Goal: Transaction & Acquisition: Purchase product/service

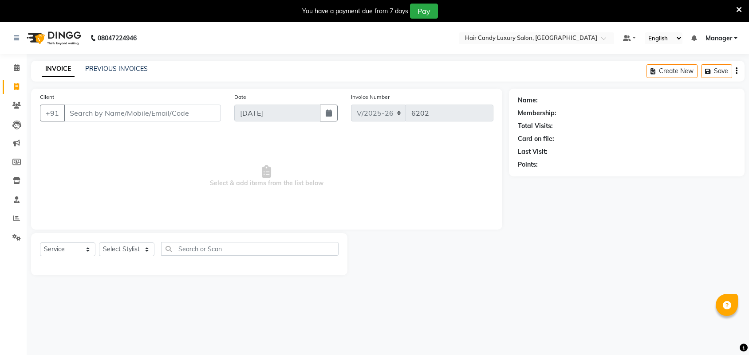
select select "6645"
select select "service"
click at [738, 10] on icon at bounding box center [739, 10] width 6 height 8
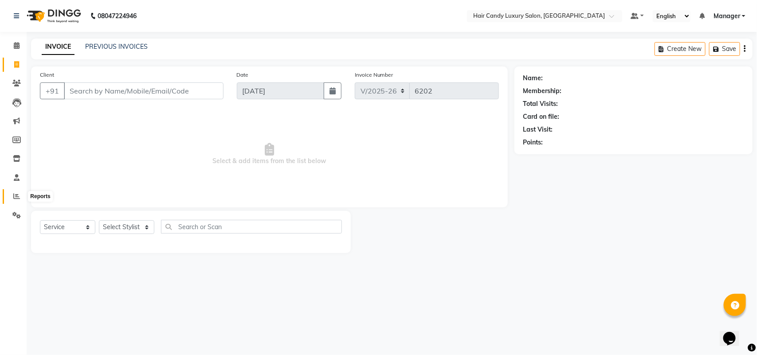
click at [9, 194] on span at bounding box center [17, 197] width 16 height 10
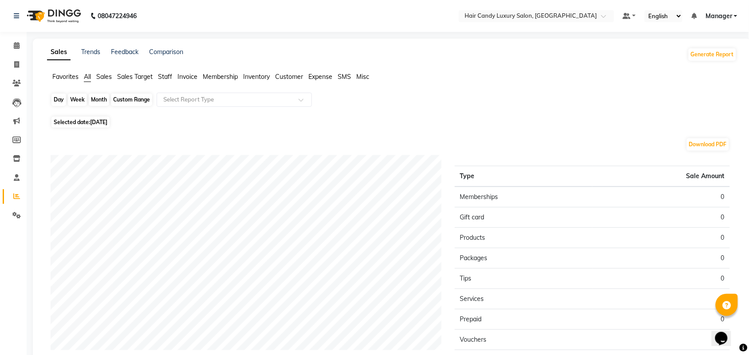
click at [59, 104] on div "Day" at bounding box center [58, 100] width 15 height 12
select select "9"
select select "2025"
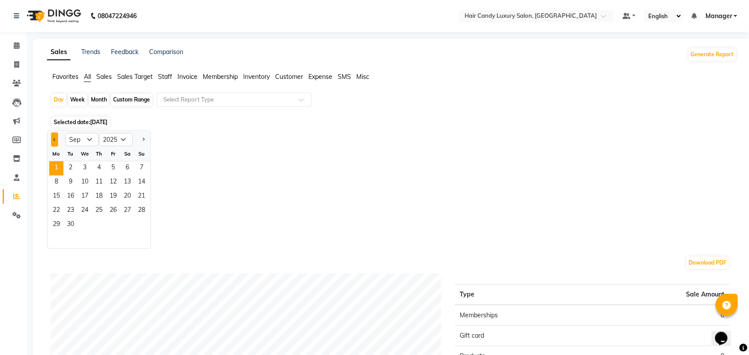
click at [54, 139] on span "Previous month" at bounding box center [54, 139] width 3 height 3
select select "8"
click at [145, 225] on span "31" at bounding box center [141, 225] width 14 height 14
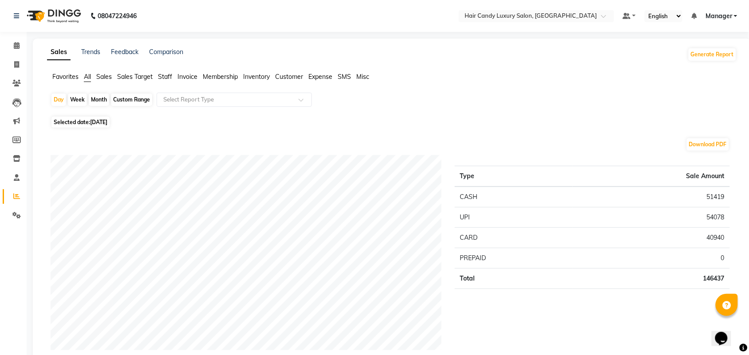
click at [161, 76] on span "Staff" at bounding box center [165, 77] width 14 height 8
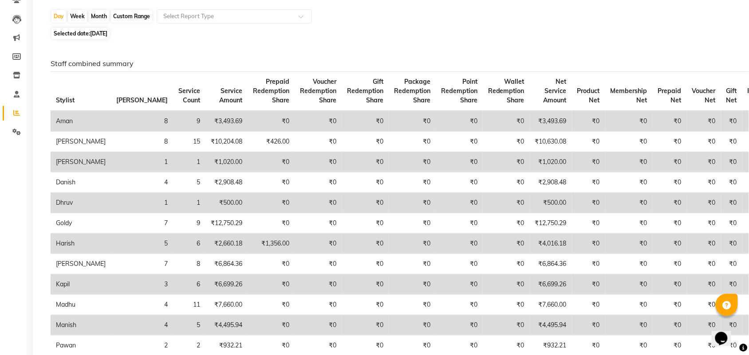
scroll to position [55, 0]
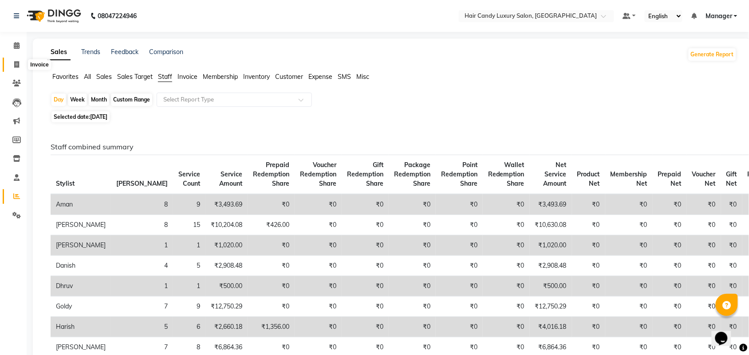
click at [16, 63] on icon at bounding box center [16, 64] width 5 height 7
select select "service"
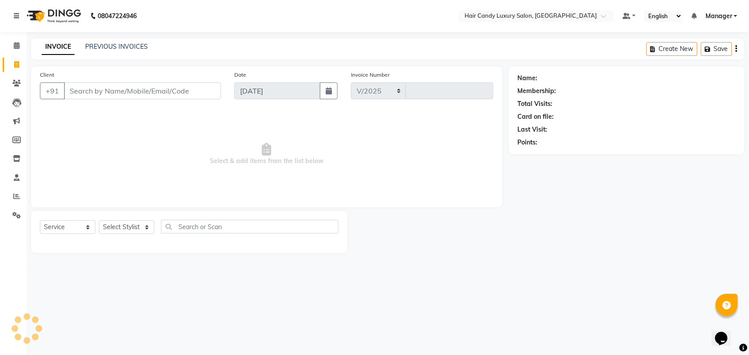
select select "6645"
type input "6202"
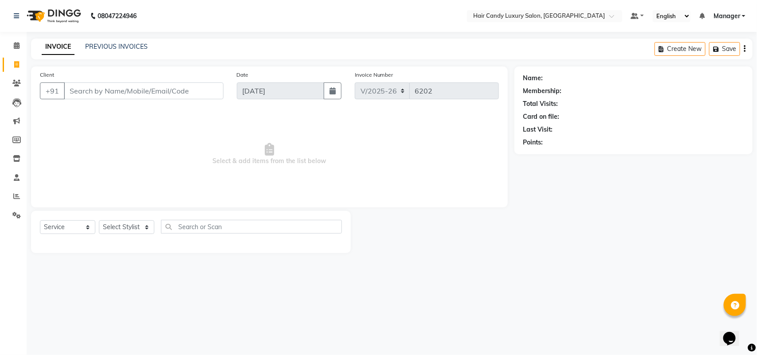
click at [125, 85] on input "Client" at bounding box center [144, 91] width 160 height 17
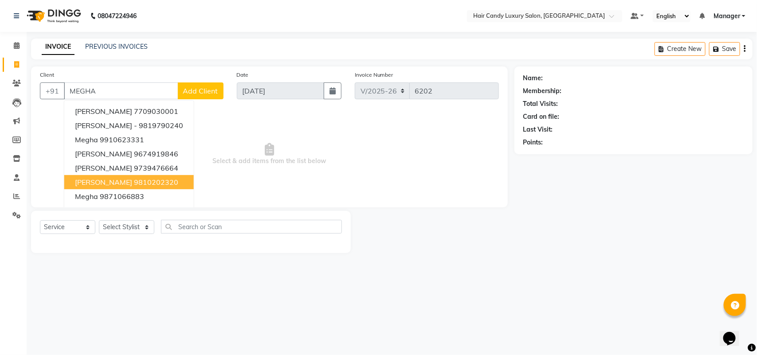
click at [134, 183] on ngb-highlight "9810202320" at bounding box center [156, 182] width 44 height 9
type input "9810202320"
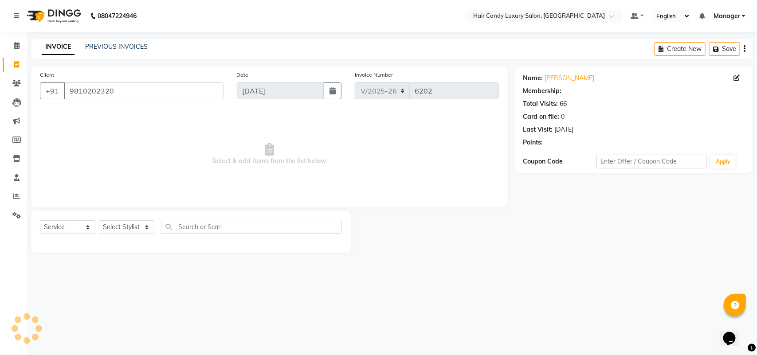
select select "1: Object"
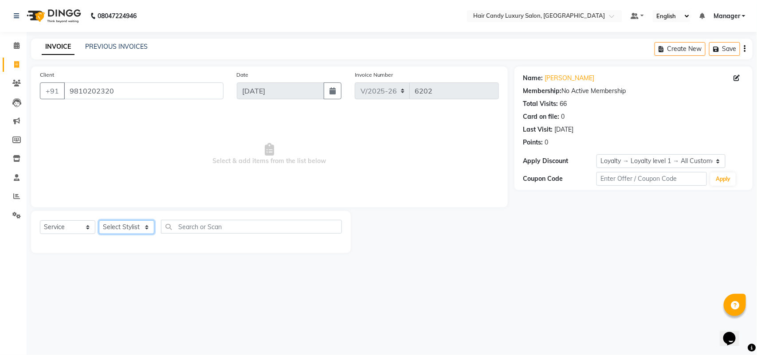
click at [132, 225] on select "Select Stylist Aman ANKIT MANAGER [PERSON_NAME] [PERSON_NAME] Danish [PERSON_NA…" at bounding box center [126, 227] width 55 height 14
select select "60554"
click at [99, 220] on select "Select Stylist Aman ANKIT MANAGER [PERSON_NAME] [PERSON_NAME] Danish [PERSON_NA…" at bounding box center [126, 227] width 55 height 14
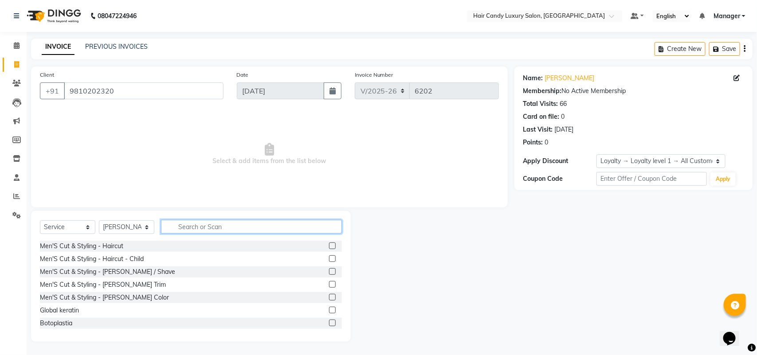
click at [240, 225] on input "text" at bounding box center [251, 227] width 181 height 14
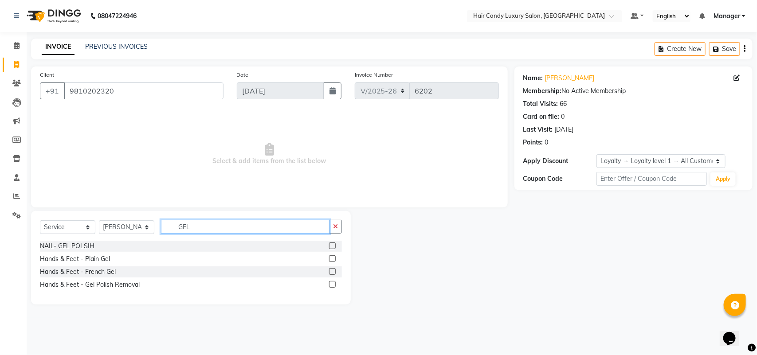
type input "GEL"
click at [336, 287] on div at bounding box center [335, 284] width 13 height 11
click at [333, 283] on label at bounding box center [332, 284] width 7 height 7
click at [333, 283] on input "checkbox" at bounding box center [332, 285] width 6 height 6
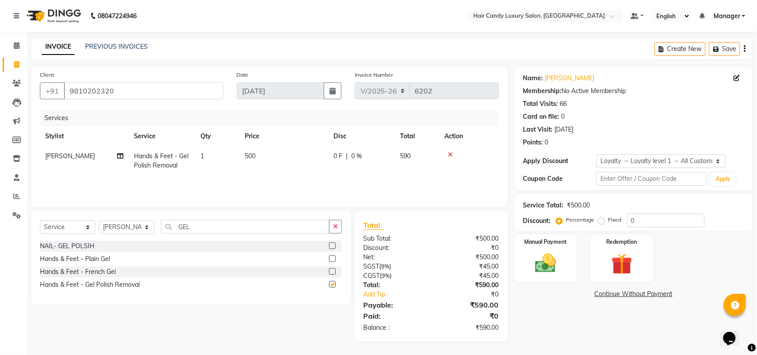
checkbox input "false"
click at [117, 222] on select "Select Stylist Aman ANKIT MANAGER BHAWNA Bobby Chirag Danish Deepali Dhruv Gold…" at bounding box center [126, 227] width 55 height 14
select select "51777"
click at [99, 220] on select "Select Stylist Aman ANKIT MANAGER [PERSON_NAME] [PERSON_NAME] Danish [PERSON_NA…" at bounding box center [126, 227] width 55 height 14
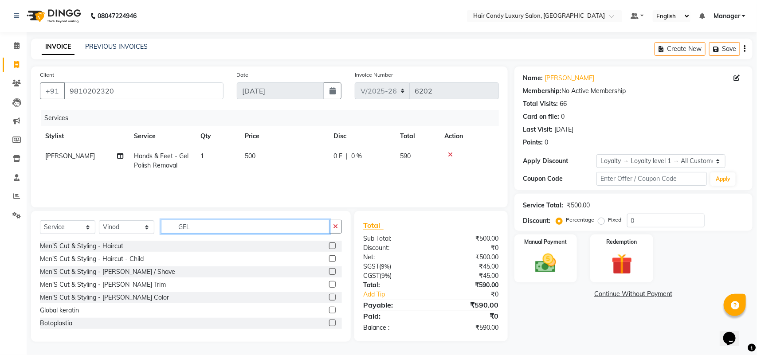
drag, startPoint x: 209, startPoint y: 226, endPoint x: 23, endPoint y: 271, distance: 191.3
click at [87, 238] on div "Select Service Product Membership Package Voucher Prepaid Gift Card Select Styl…" at bounding box center [191, 230] width 302 height 21
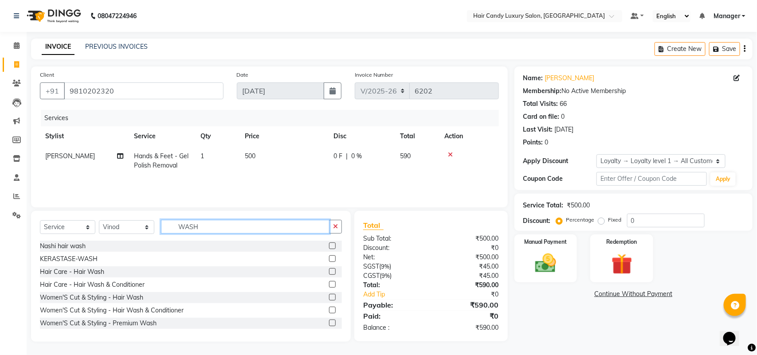
type input "WASH"
click at [329, 273] on label at bounding box center [332, 271] width 7 height 7
click at [329, 273] on input "checkbox" at bounding box center [332, 272] width 6 height 6
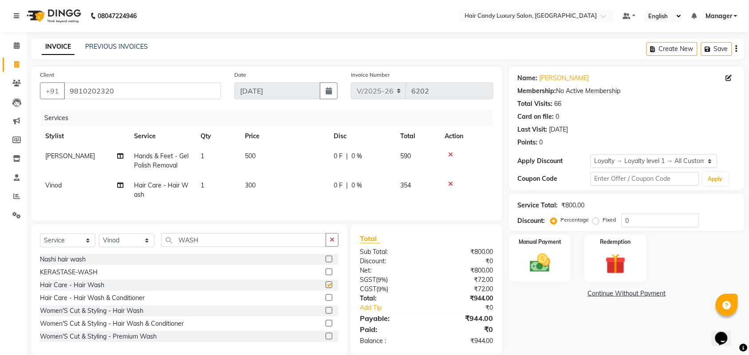
checkbox input "false"
click at [271, 189] on td "300" at bounding box center [284, 190] width 89 height 29
select select "51777"
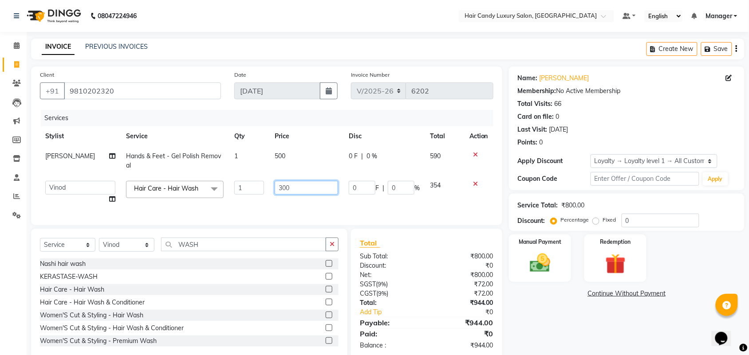
drag, startPoint x: 271, startPoint y: 189, endPoint x: 193, endPoint y: 189, distance: 77.2
click at [193, 189] on tr "Aman ANKIT MANAGER BHAWNA Bobby Chirag Danish Deepali Dhruv Goldy Harish Jagdis…" at bounding box center [266, 193] width 453 height 34
type input "400"
click at [631, 157] on select "Select Loyalty → Loyalty level 1 → All Customers" at bounding box center [653, 161] width 127 height 14
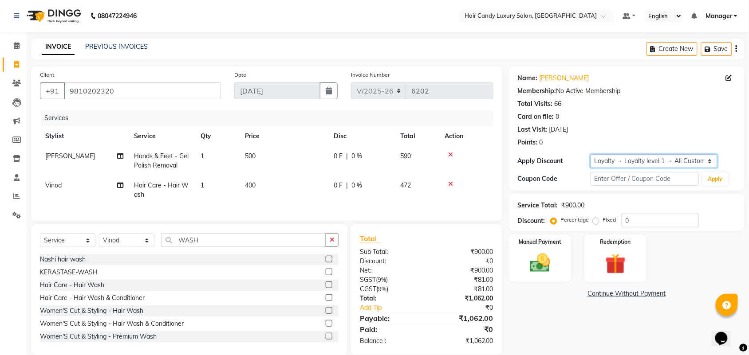
select select "0:"
click at [590, 154] on select "Select Loyalty → Loyalty level 1 → All Customers" at bounding box center [653, 161] width 127 height 14
drag, startPoint x: 648, startPoint y: 218, endPoint x: 590, endPoint y: 222, distance: 57.4
click at [590, 222] on div "Percentage Fixed 0" at bounding box center [625, 221] width 147 height 14
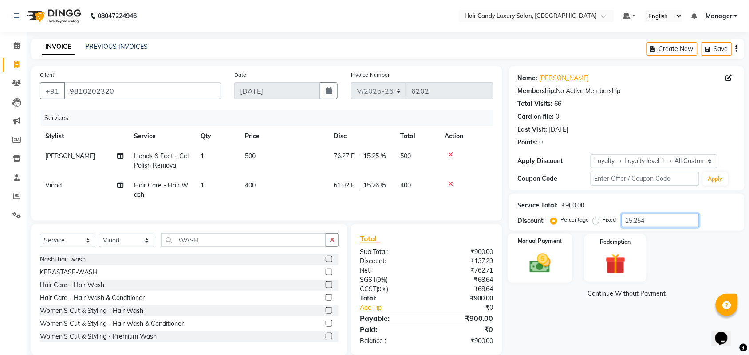
type input "15.254"
click at [549, 269] on img at bounding box center [540, 263] width 35 height 24
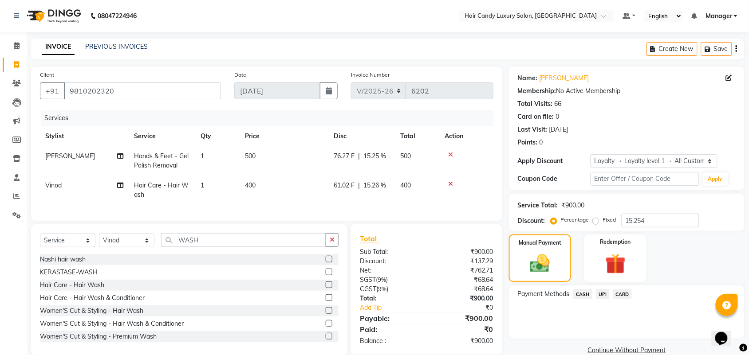
click at [626, 294] on span "CARD" at bounding box center [622, 294] width 19 height 10
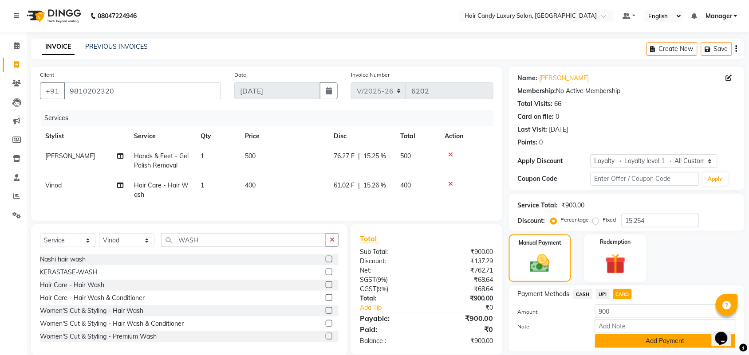
click at [660, 337] on button "Add Payment" at bounding box center [665, 341] width 141 height 14
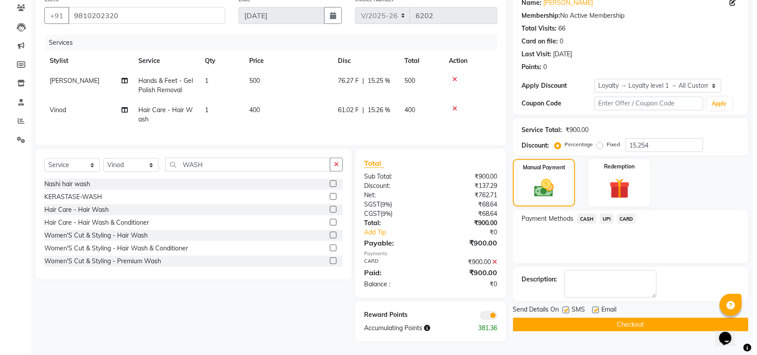
scroll to position [83, 0]
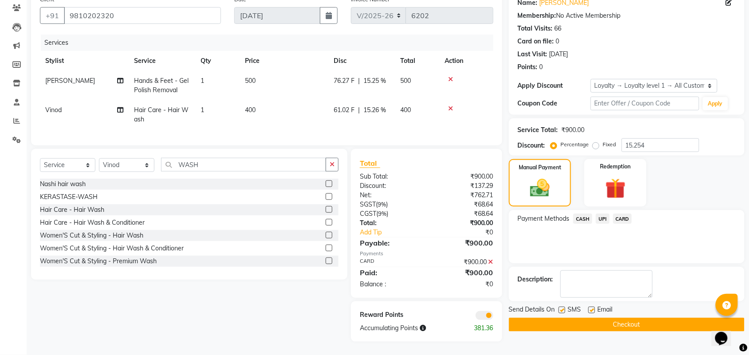
click at [487, 315] on span at bounding box center [485, 315] width 18 height 9
click at [493, 317] on input "checkbox" at bounding box center [493, 317] width 0 height 0
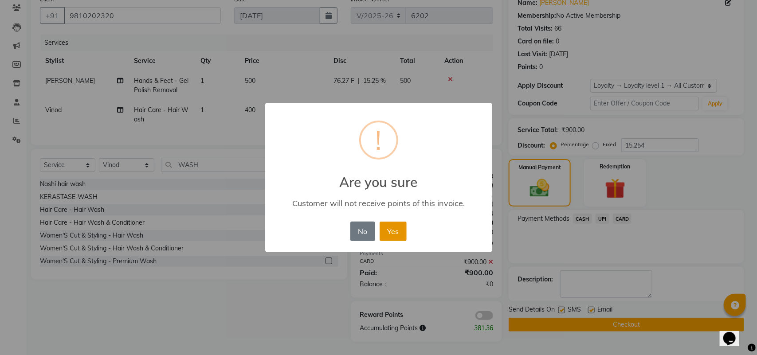
click at [393, 229] on button "Yes" at bounding box center [393, 232] width 27 height 20
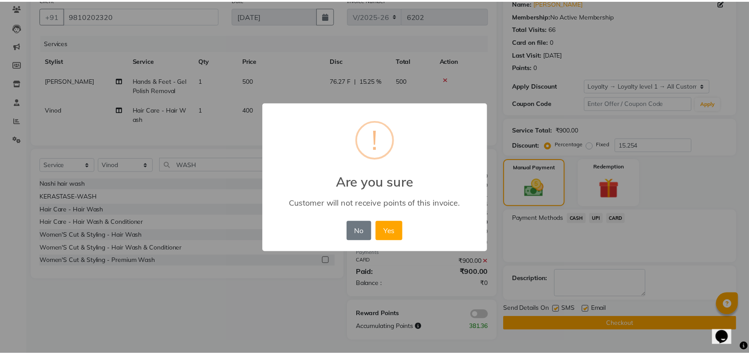
scroll to position [70, 0]
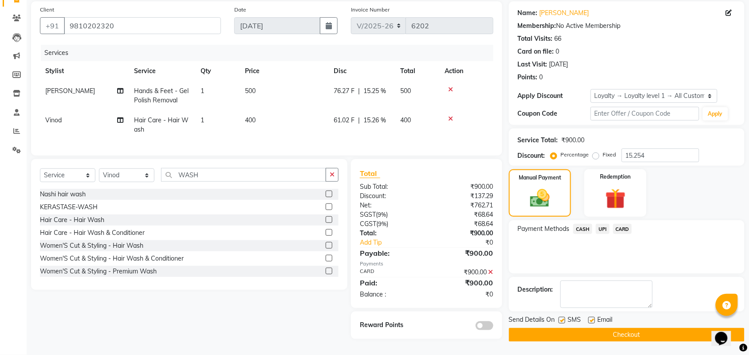
click at [628, 331] on button "Checkout" at bounding box center [627, 335] width 236 height 14
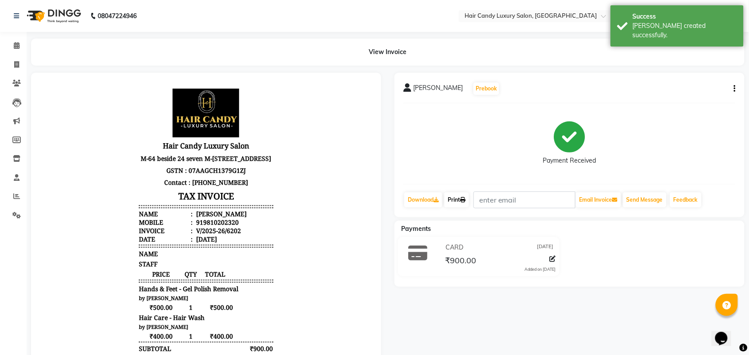
click at [457, 198] on link "Print" at bounding box center [456, 200] width 25 height 15
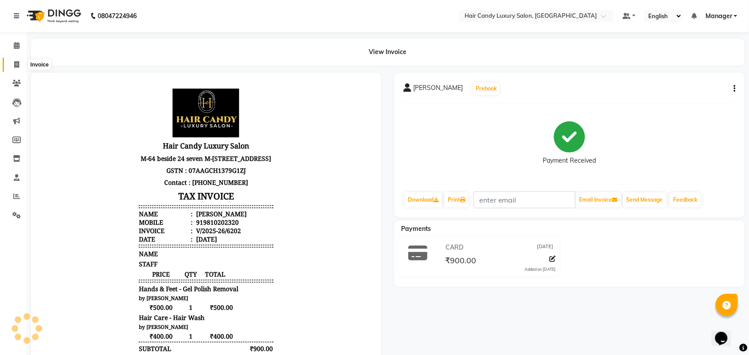
click at [21, 62] on span at bounding box center [17, 65] width 16 height 10
select select "service"
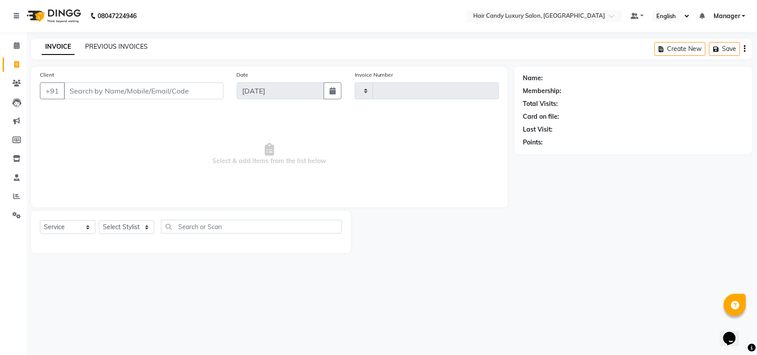
click at [140, 47] on link "PREVIOUS INVOICES" at bounding box center [116, 47] width 63 height 8
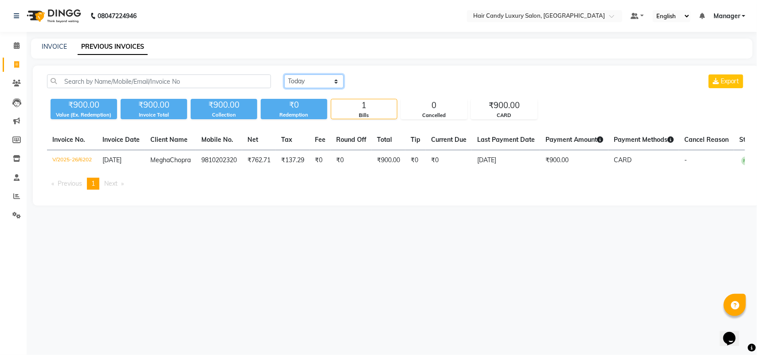
drag, startPoint x: 301, startPoint y: 81, endPoint x: 298, endPoint y: 87, distance: 6.9
click at [301, 81] on select "Today Yesterday Custom Range" at bounding box center [313, 82] width 59 height 14
select select "yesterday"
click at [284, 75] on select "Today Yesterday Custom Range" at bounding box center [313, 82] width 59 height 14
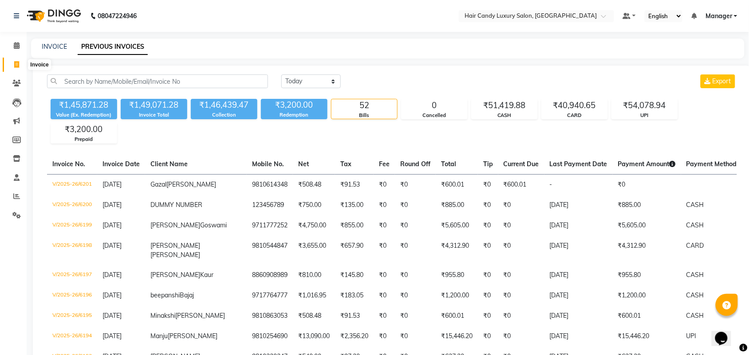
click at [19, 69] on span at bounding box center [17, 65] width 16 height 10
select select "service"
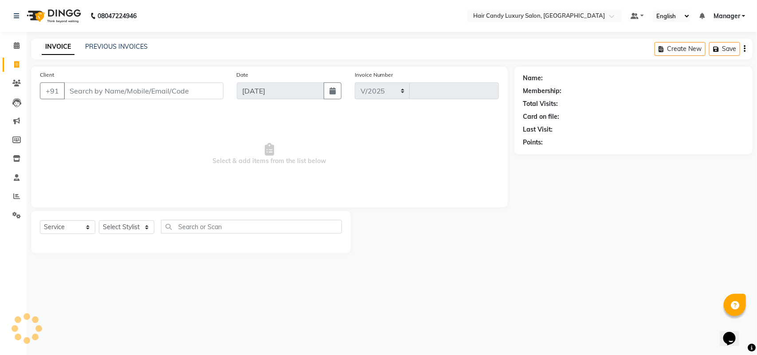
select select "6645"
type input "6203"
click at [126, 95] on input "Client" at bounding box center [144, 91] width 160 height 17
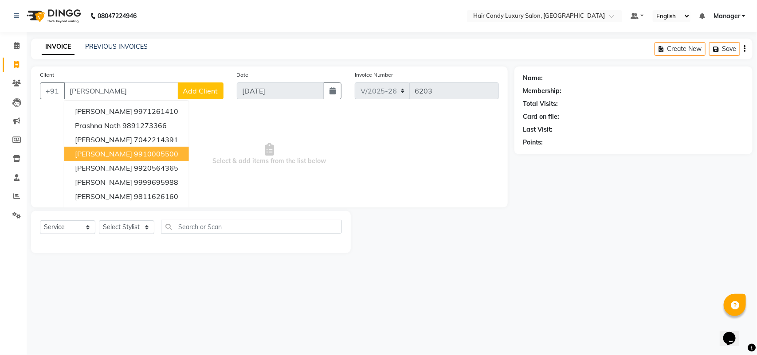
click at [138, 157] on ngb-highlight "9910005500" at bounding box center [156, 153] width 44 height 9
type input "9910005500"
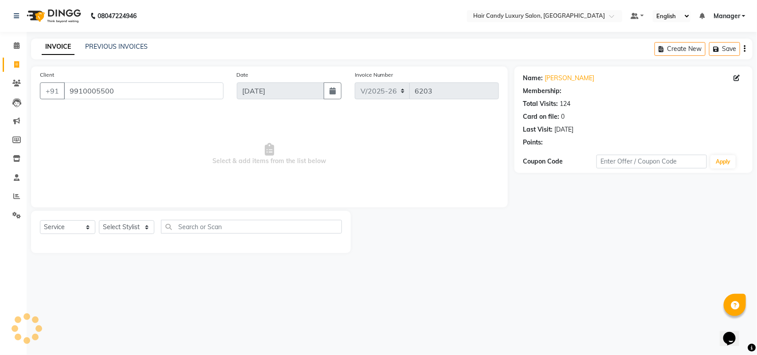
select select "2: Object"
click at [121, 235] on div "Select Service Product Membership Package Voucher Prepaid Gift Card Select Styl…" at bounding box center [191, 230] width 302 height 21
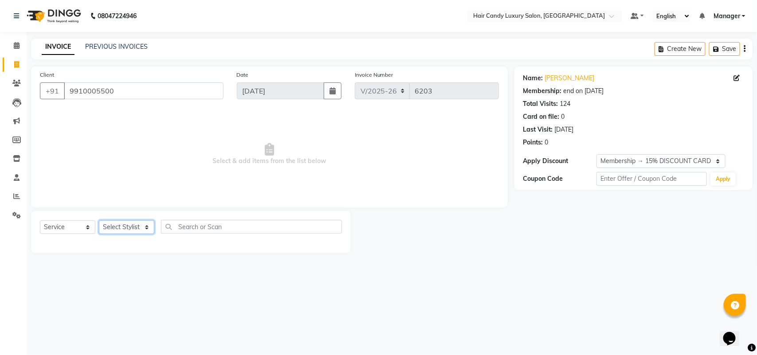
click at [125, 225] on select "Select Stylist Aman ANKIT MANAGER [PERSON_NAME] [PERSON_NAME] Danish [PERSON_NA…" at bounding box center [126, 227] width 55 height 14
click at [129, 219] on div "Select Service Product Membership Package Voucher Prepaid Gift Card Select Styl…" at bounding box center [191, 232] width 320 height 42
click at [136, 221] on select "Select Stylist Aman ANKIT MANAGER [PERSON_NAME] [PERSON_NAME] Danish [PERSON_NA…" at bounding box center [126, 227] width 55 height 14
select select "51777"
click at [99, 220] on select "Select Stylist Aman ANKIT MANAGER [PERSON_NAME] [PERSON_NAME] Danish [PERSON_NA…" at bounding box center [126, 227] width 55 height 14
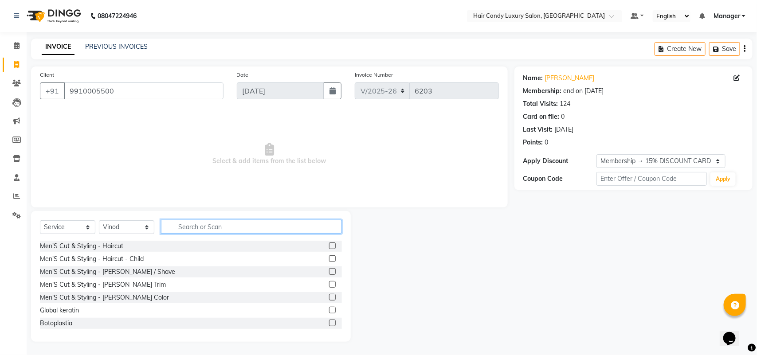
click at [237, 232] on input "text" at bounding box center [251, 227] width 181 height 14
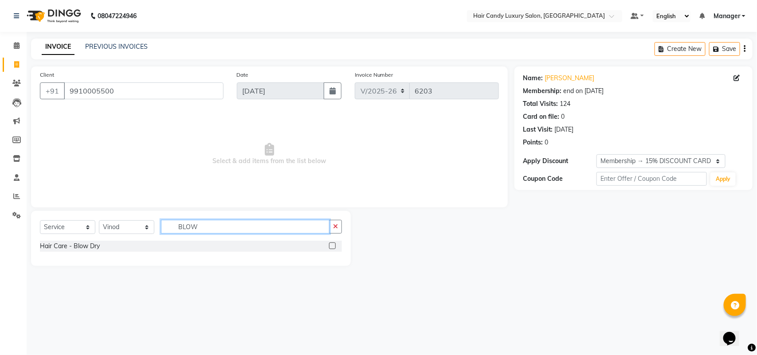
type input "BLOW"
click at [330, 245] on label at bounding box center [332, 246] width 7 height 7
click at [330, 245] on input "checkbox" at bounding box center [332, 247] width 6 height 6
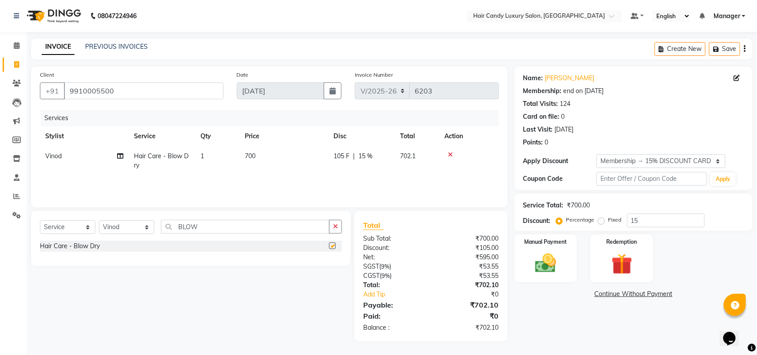
checkbox input "false"
click at [657, 223] on input "15" at bounding box center [666, 221] width 78 height 14
type input "15.254"
click at [550, 257] on img at bounding box center [545, 263] width 35 height 25
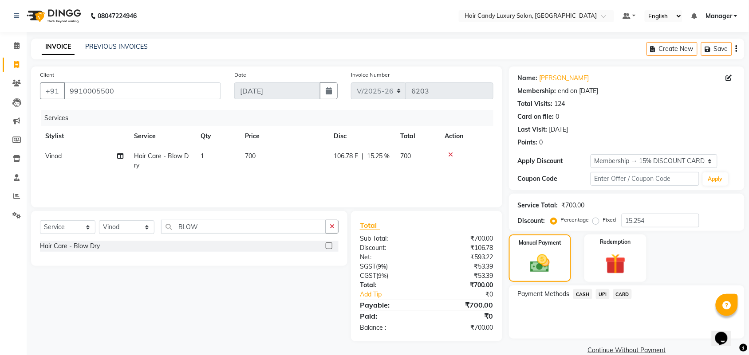
click at [582, 291] on span "CASH" at bounding box center [582, 294] width 19 height 10
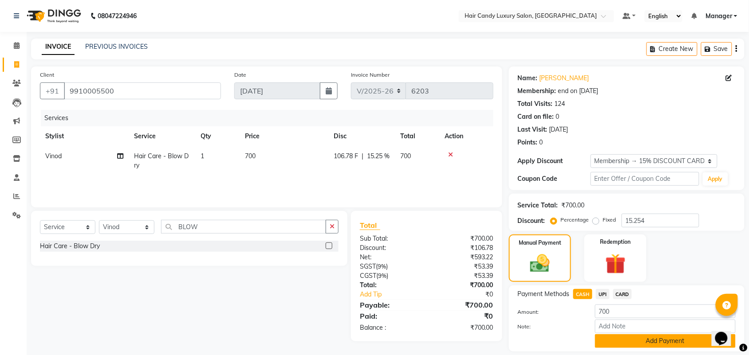
click at [646, 342] on button "Add Payment" at bounding box center [665, 341] width 141 height 14
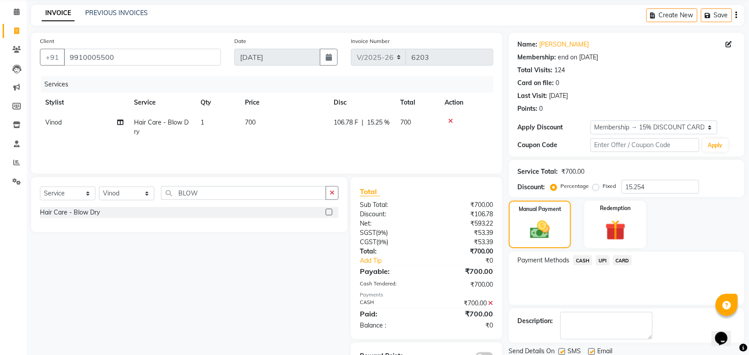
scroll to position [66, 0]
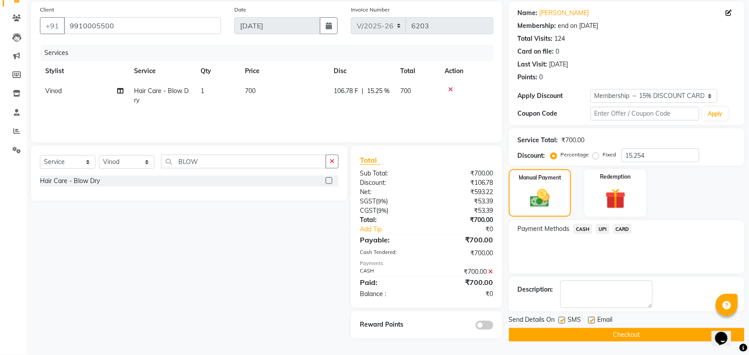
click at [563, 337] on button "Checkout" at bounding box center [627, 335] width 236 height 14
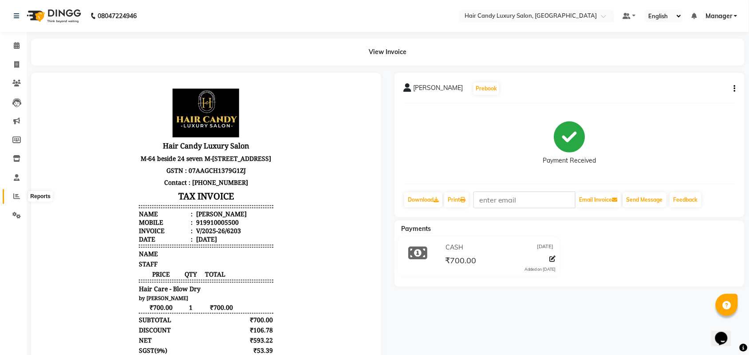
click at [17, 196] on icon at bounding box center [16, 196] width 7 height 7
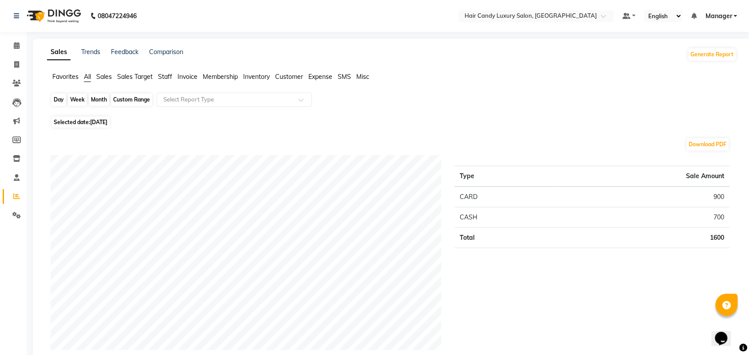
click at [56, 104] on div "Day" at bounding box center [58, 100] width 15 height 12
select select "9"
select select "2025"
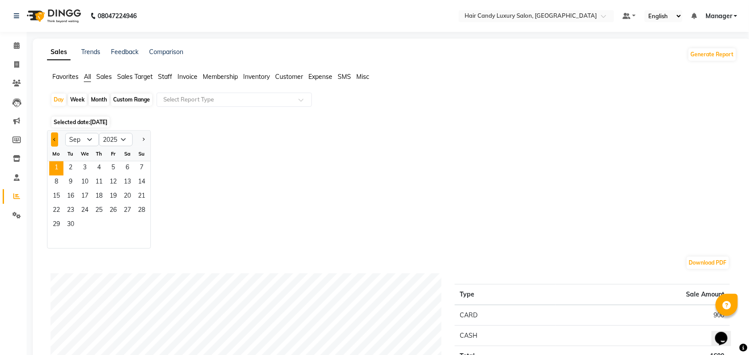
click at [58, 142] on button "Previous month" at bounding box center [54, 140] width 7 height 14
select select "8"
click at [121, 213] on div "18 19 20 21 22 23 24" at bounding box center [98, 211] width 103 height 14
click at [171, 76] on span "Staff" at bounding box center [165, 77] width 14 height 8
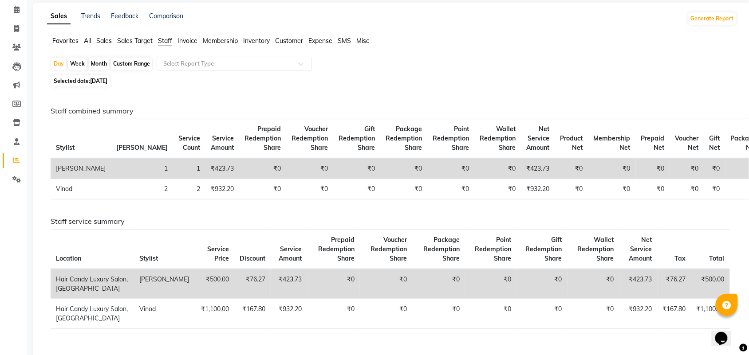
scroll to position [55, 0]
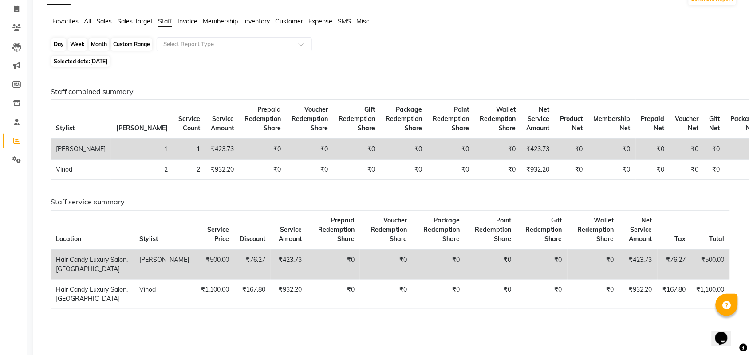
click at [57, 45] on div "Day" at bounding box center [58, 44] width 15 height 12
select select "9"
select select "2025"
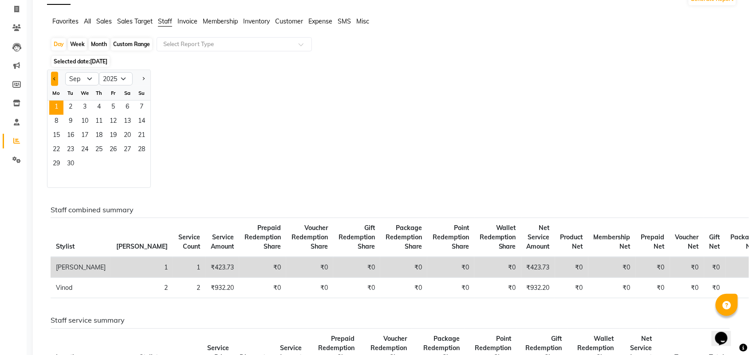
click at [53, 79] on span "Previous month" at bounding box center [54, 78] width 3 height 3
select select "8"
click at [141, 166] on span "31" at bounding box center [141, 164] width 14 height 14
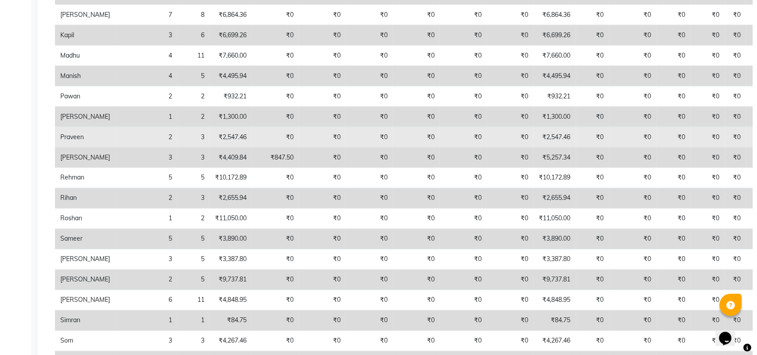
scroll to position [0, 0]
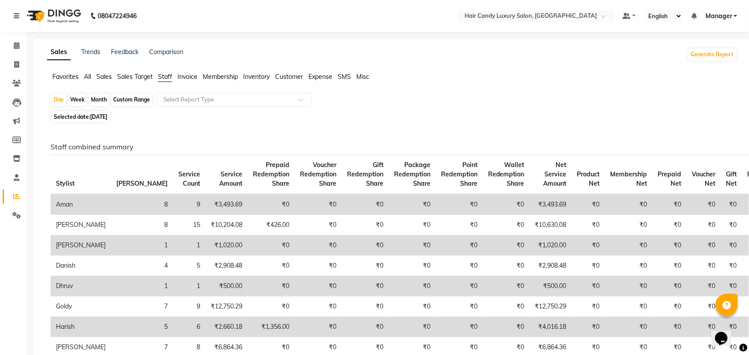
click at [101, 98] on div "Month" at bounding box center [99, 100] width 20 height 12
select select "8"
select select "2025"
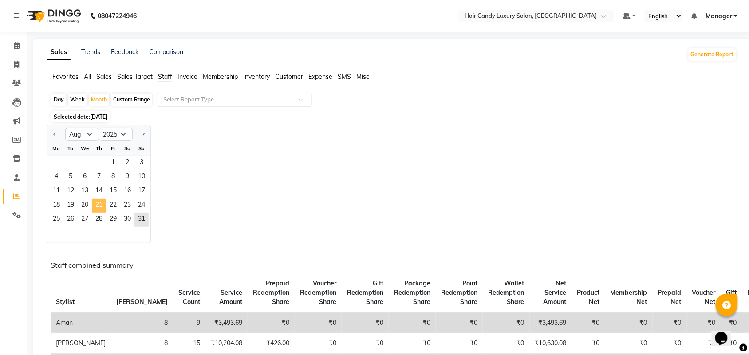
click at [99, 203] on span "21" at bounding box center [99, 206] width 14 height 14
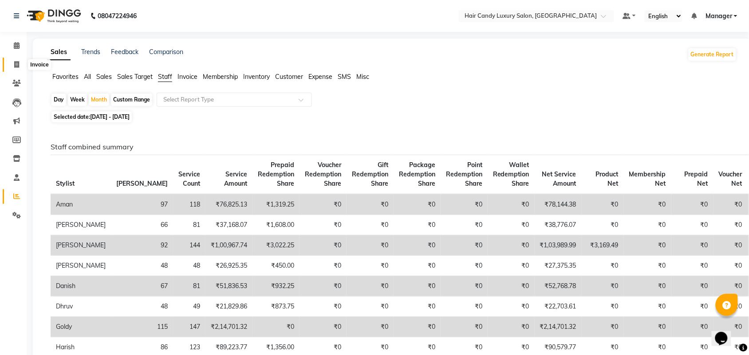
click at [12, 66] on span at bounding box center [17, 65] width 16 height 10
select select "service"
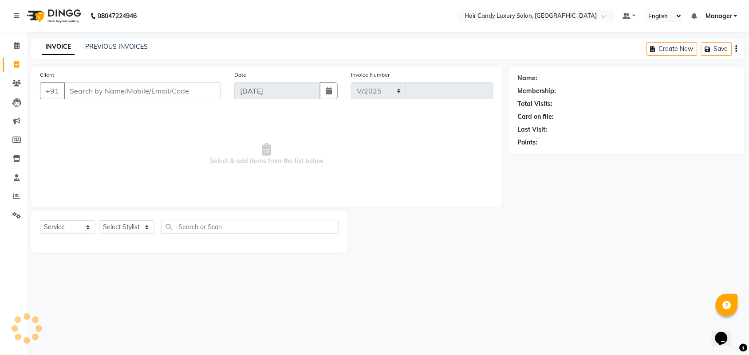
select select "6645"
type input "6204"
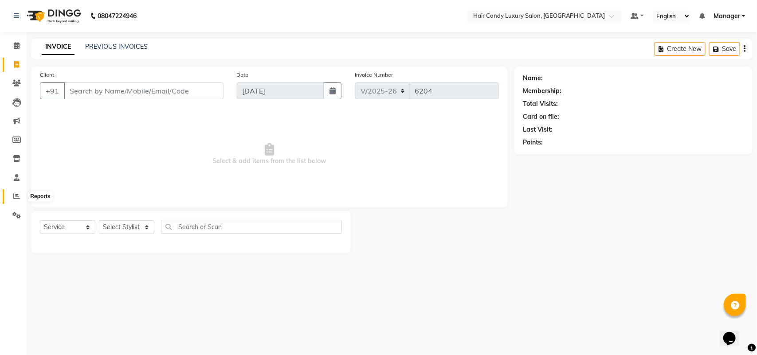
click at [17, 193] on icon at bounding box center [16, 196] width 7 height 7
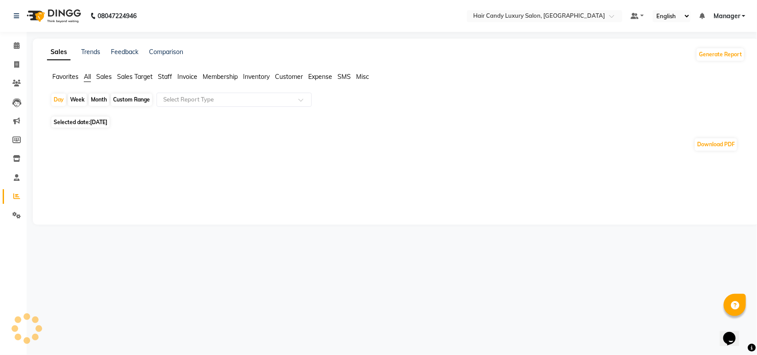
click at [161, 77] on span "Staff" at bounding box center [165, 77] width 14 height 8
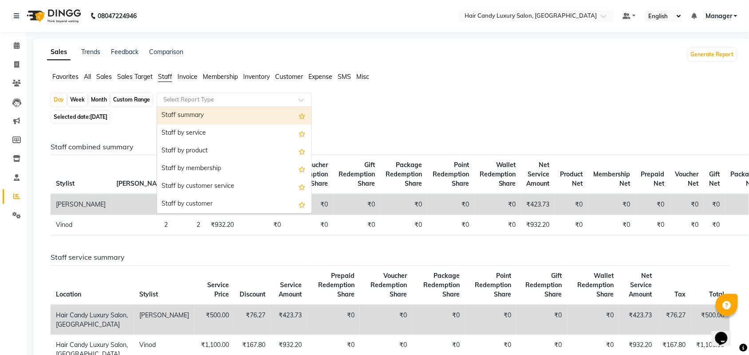
click at [243, 101] on input "text" at bounding box center [225, 99] width 128 height 9
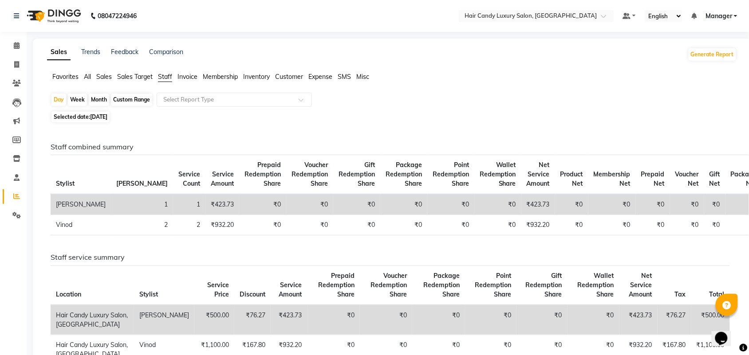
click at [99, 98] on div "Month" at bounding box center [99, 100] width 20 height 12
select select "9"
select select "2025"
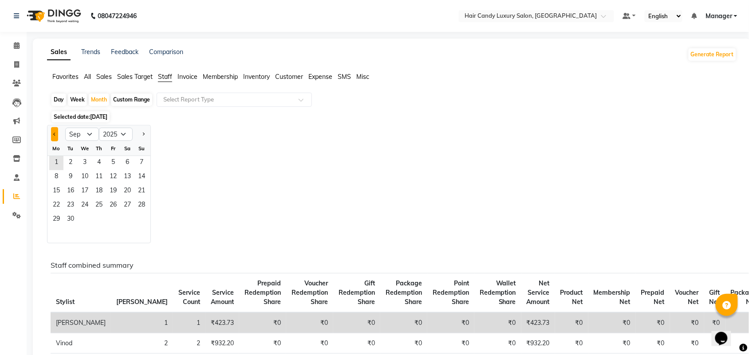
click at [55, 134] on span "Previous month" at bounding box center [54, 134] width 3 height 3
select select "8"
click at [134, 216] on span "30" at bounding box center [127, 220] width 14 height 14
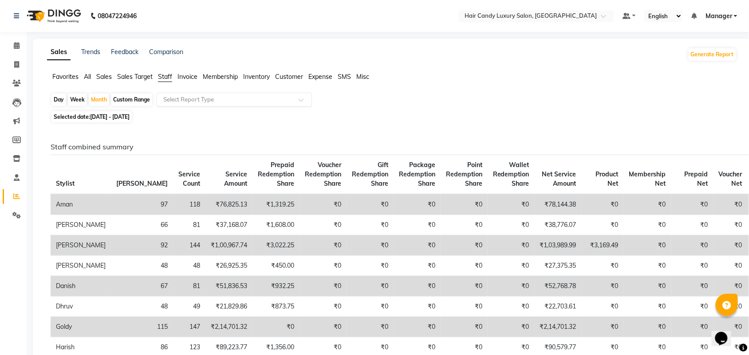
click at [189, 97] on input "text" at bounding box center [225, 99] width 128 height 9
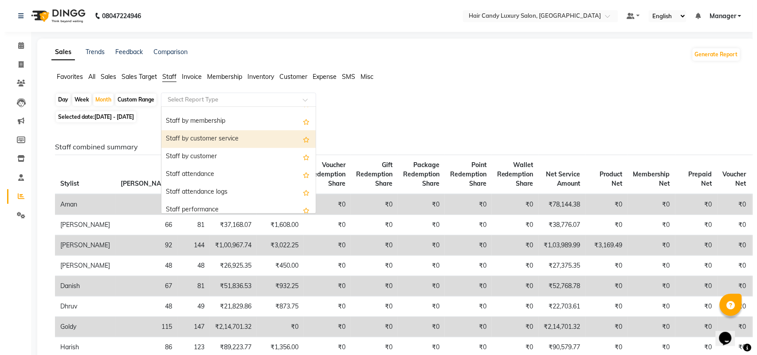
scroll to position [111, 0]
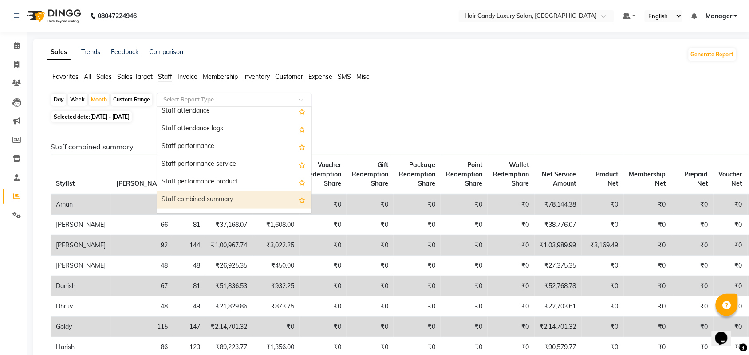
click at [191, 196] on div "Staff combined summary" at bounding box center [234, 200] width 154 height 18
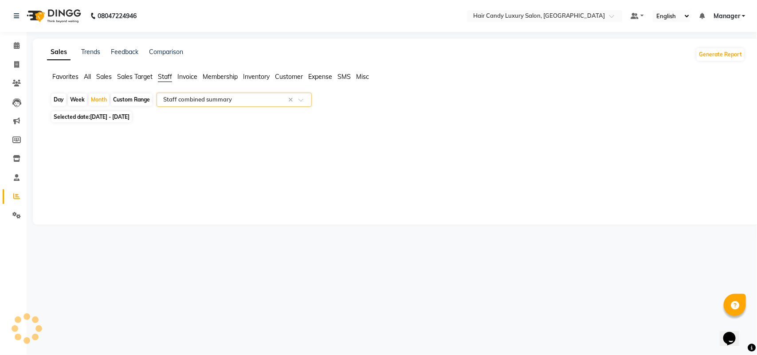
select select "full_report"
select select "csv"
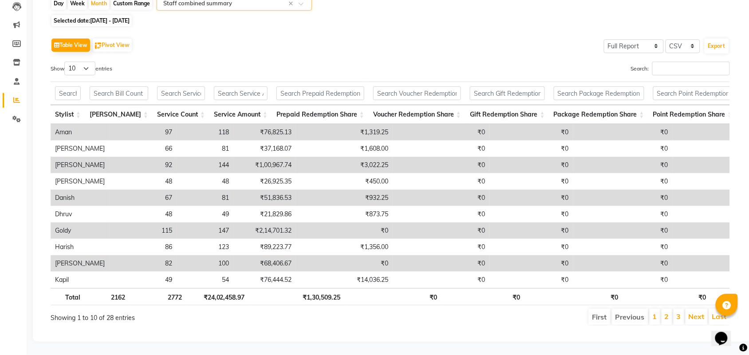
scroll to position [114, 0]
click at [82, 62] on select "10 25 50 100" at bounding box center [79, 69] width 31 height 14
select select "100"
click at [66, 62] on select "10 25 50 100" at bounding box center [79, 69] width 31 height 14
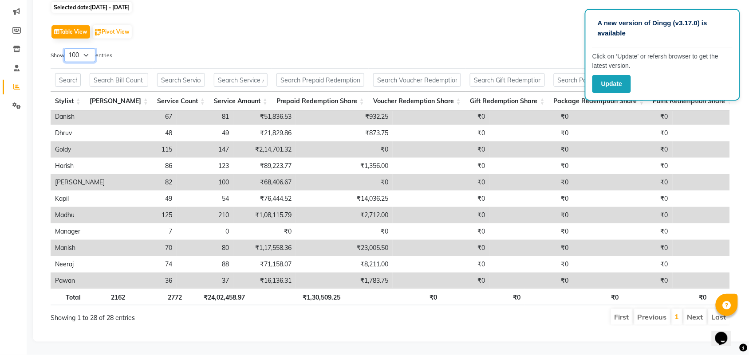
scroll to position [290, 0]
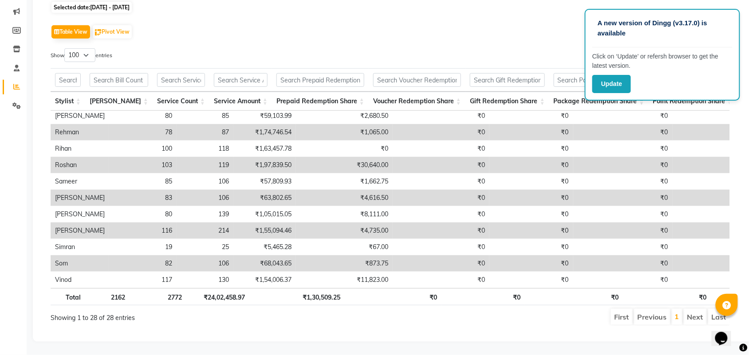
click at [353, 32] on div "Table View Pivot View Select Full Report Filtered Report Select CSV PDF Export …" at bounding box center [390, 174] width 679 height 303
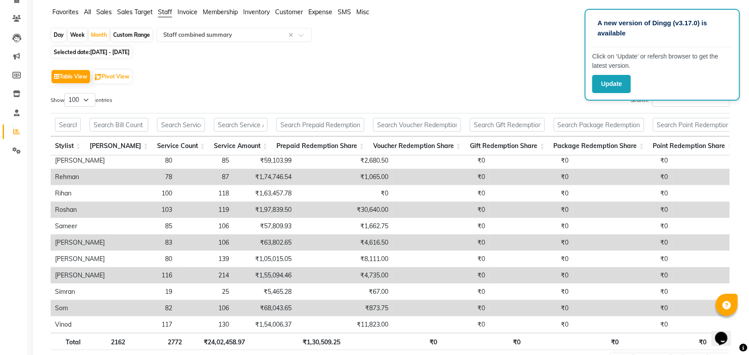
scroll to position [0, 0]
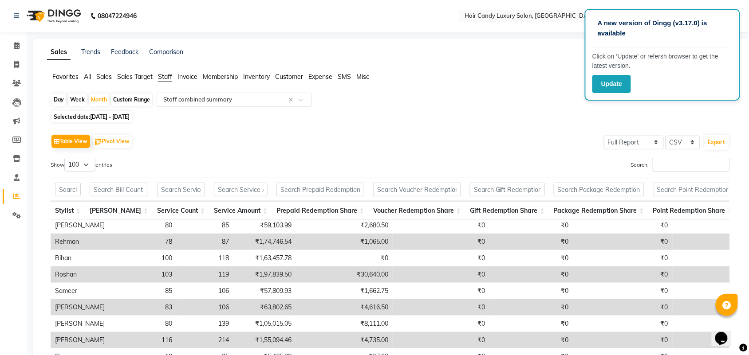
click at [192, 100] on input "text" at bounding box center [225, 99] width 128 height 9
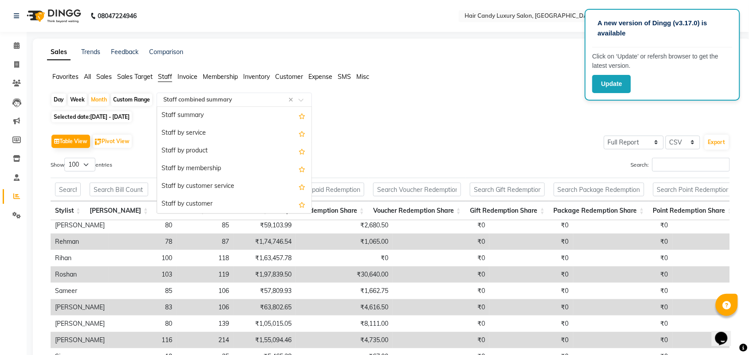
scroll to position [195, 0]
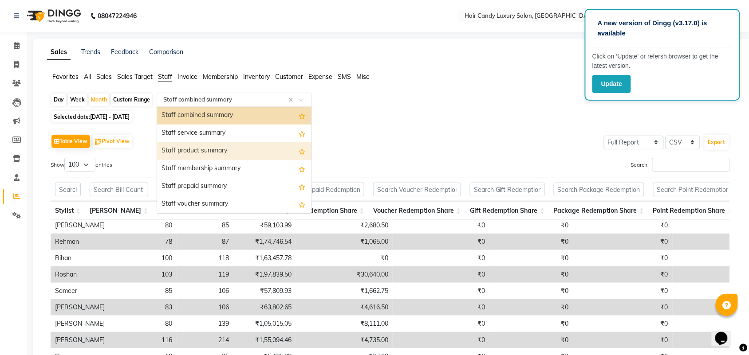
click at [198, 149] on div "Staff product summary" at bounding box center [234, 151] width 154 height 18
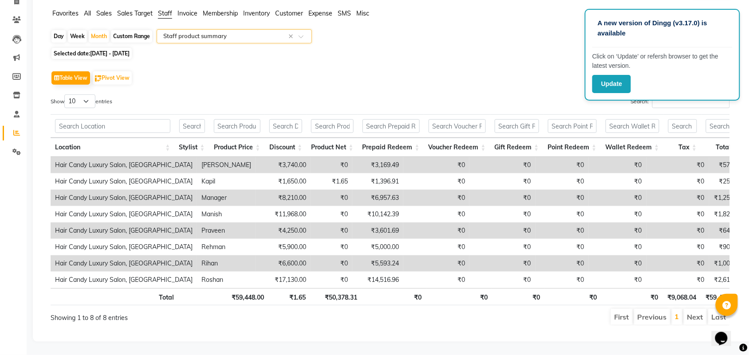
scroll to position [81, 0]
click at [176, 32] on input "text" at bounding box center [225, 36] width 128 height 9
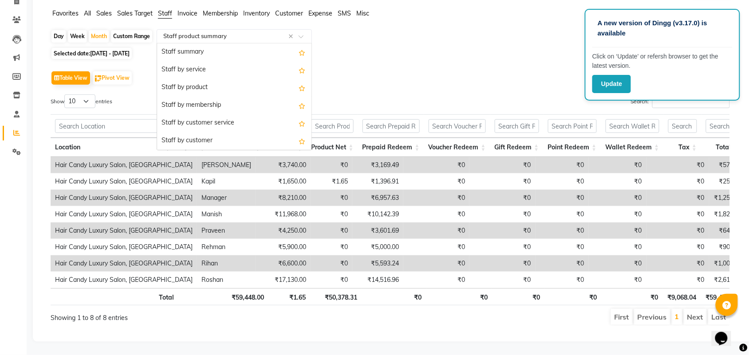
scroll to position [230, 0]
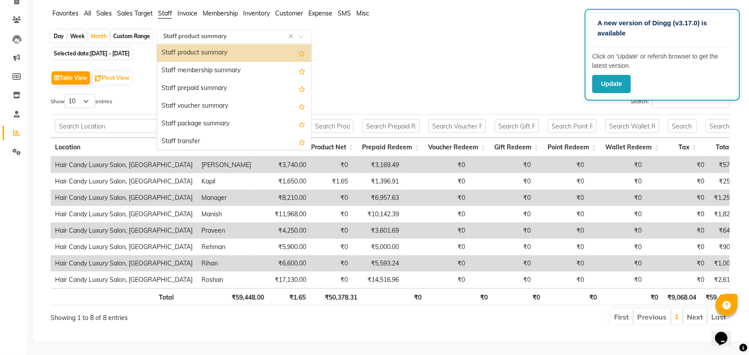
click at [182, 44] on div "Staff product summary" at bounding box center [234, 53] width 154 height 18
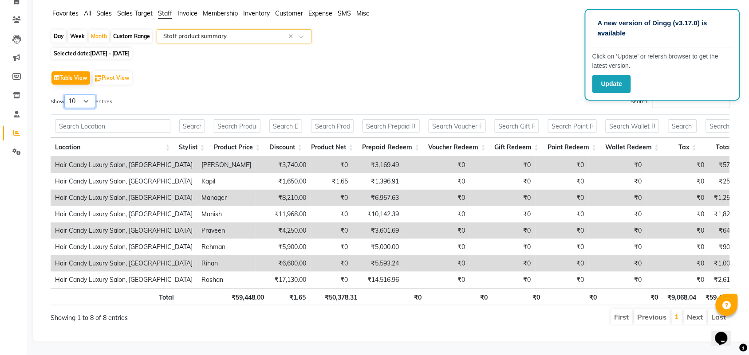
click at [86, 94] on select "10 25 50 100" at bounding box center [79, 101] width 31 height 14
select select "100"
click at [66, 94] on select "10 25 50 100" at bounding box center [79, 101] width 31 height 14
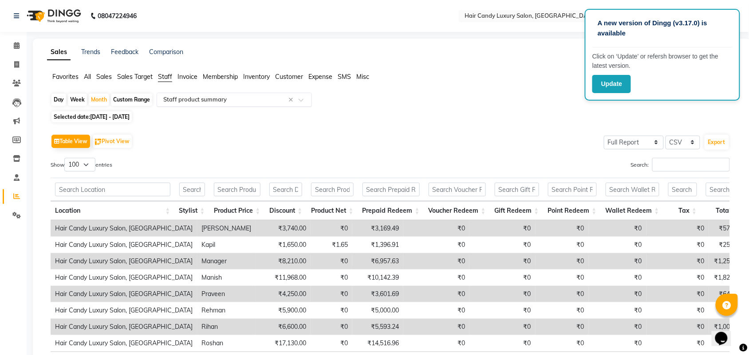
click at [202, 98] on input "text" at bounding box center [225, 99] width 128 height 9
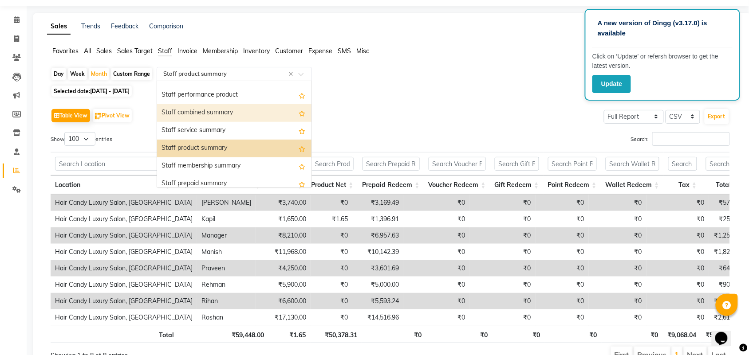
scroll to position [117, 0]
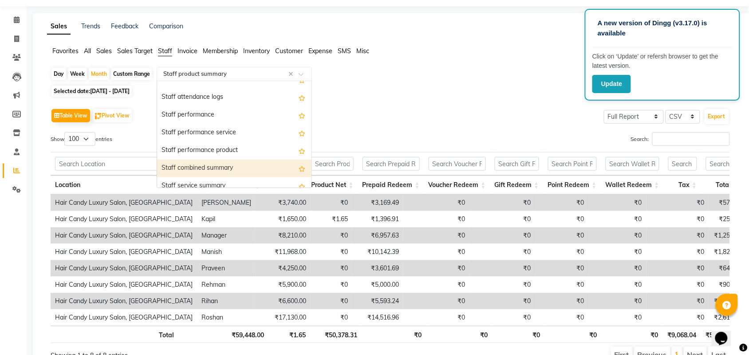
click at [206, 165] on div "Staff combined summary" at bounding box center [234, 169] width 154 height 18
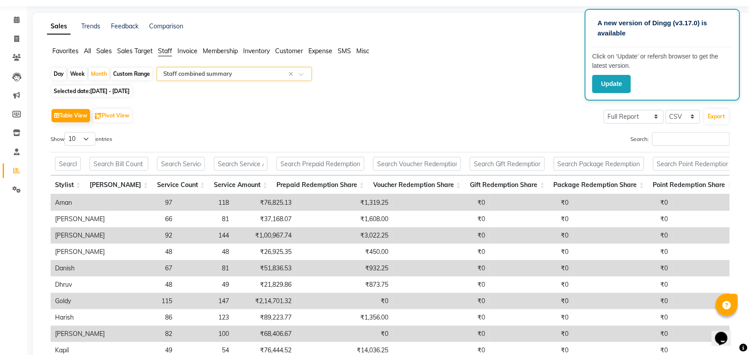
scroll to position [0, 0]
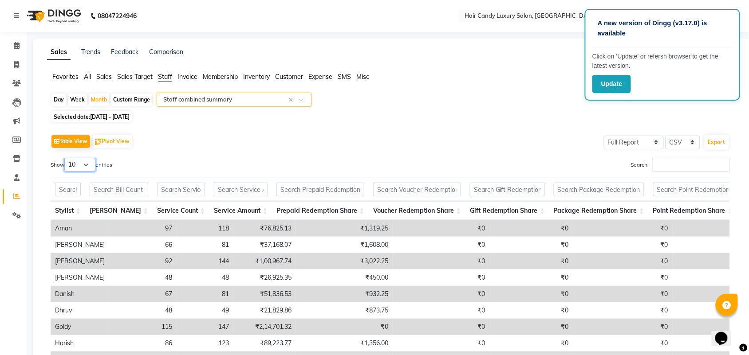
click at [87, 161] on select "10 25 50 100" at bounding box center [79, 165] width 31 height 14
select select "100"
click at [66, 158] on select "10 25 50 100" at bounding box center [79, 165] width 31 height 14
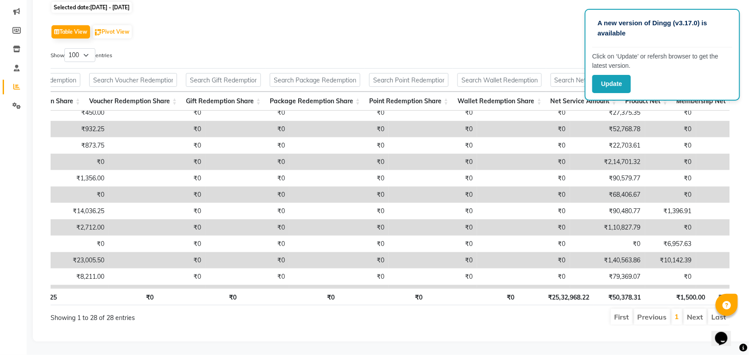
scroll to position [55, 253]
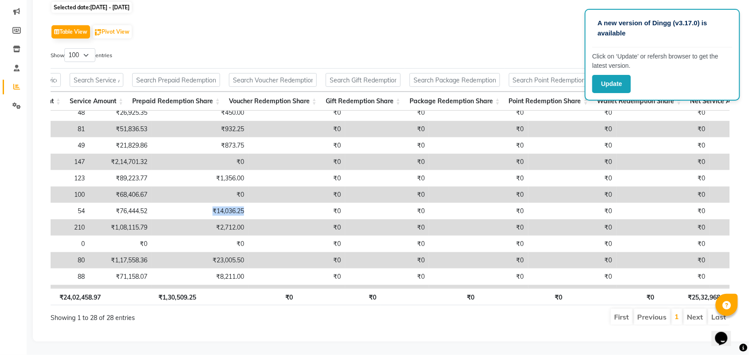
drag, startPoint x: 145, startPoint y: 208, endPoint x: 205, endPoint y: 213, distance: 59.6
click at [213, 203] on tr "Kapil 49 54 ₹76,444.52 ₹14,036.25 ₹0 ₹0 ₹0 ₹0 ₹0 ₹90,480.77 ₹1,396.91 ₹0 ₹37,71…" at bounding box center [502, 211] width 1192 height 16
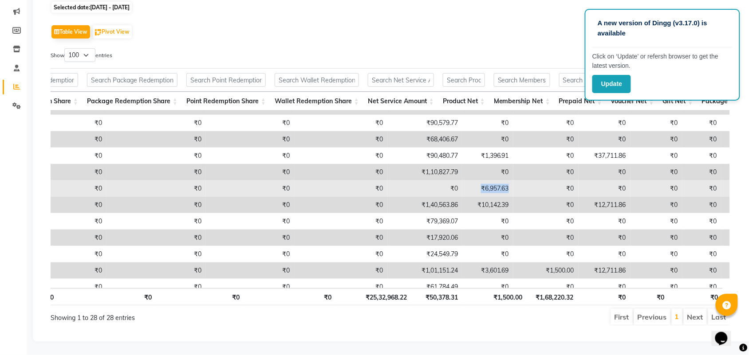
drag, startPoint x: 429, startPoint y: 178, endPoint x: 460, endPoint y: 178, distance: 31.5
click at [462, 181] on td "₹6,957.63" at bounding box center [487, 189] width 51 height 16
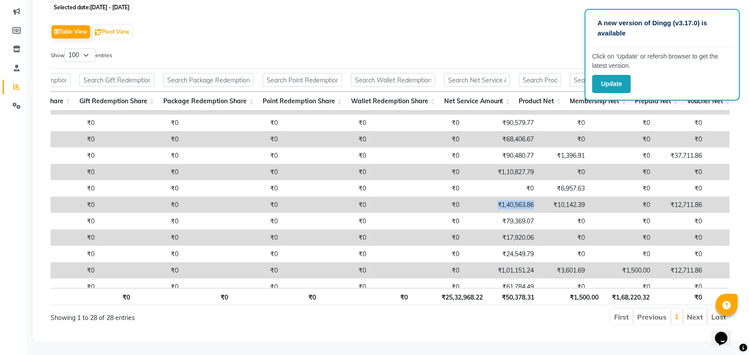
drag, startPoint x: 444, startPoint y: 194, endPoint x: 492, endPoint y: 201, distance: 48.8
click at [492, 200] on tr "Manish 70 80 ₹1,17,558.36 ₹23,005.50 ₹0 ₹0 ₹0 ₹0 ₹0 ₹1,40,563.86 ₹10,142.39 ₹0 …" at bounding box center [256, 205] width 1192 height 16
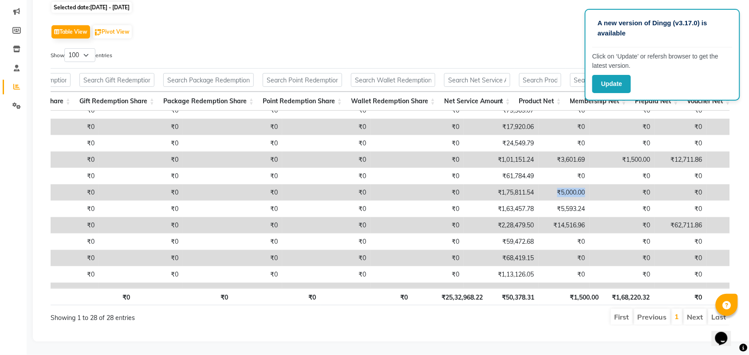
drag, startPoint x: 506, startPoint y: 187, endPoint x: 552, endPoint y: 180, distance: 47.0
click at [552, 185] on tr "Rehman 78 87 ₹1,74,746.54 ₹1,065.00 ₹0 ₹0 ₹0 ₹0 ₹0 ₹1,75,811.54 ₹5,000.00 ₹0 ₹0…" at bounding box center [256, 193] width 1192 height 16
drag, startPoint x: 499, startPoint y: 216, endPoint x: 549, endPoint y: 224, distance: 50.3
click at [549, 224] on tr "Roshan 103 119 ₹1,97,839.50 ₹30,640.00 ₹0 ₹0 ₹0 ₹0 ₹0 ₹2,28,479.50 ₹14,516.96 ₹…" at bounding box center [256, 225] width 1192 height 16
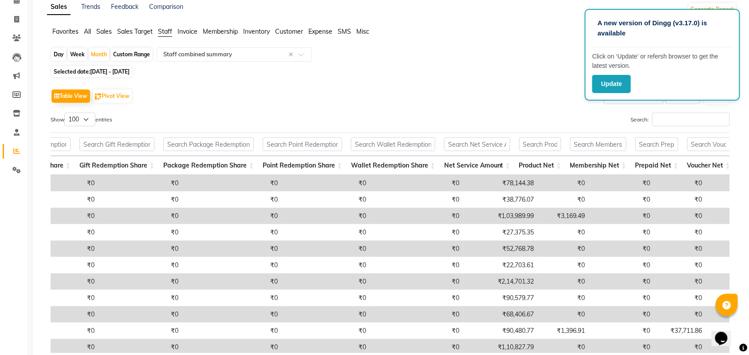
scroll to position [0, 0]
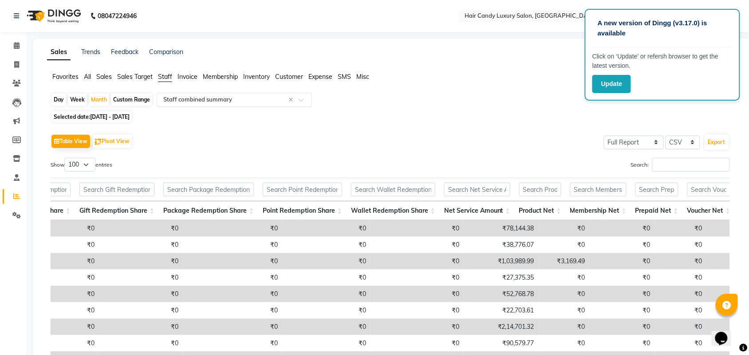
click at [191, 104] on input "text" at bounding box center [225, 99] width 128 height 9
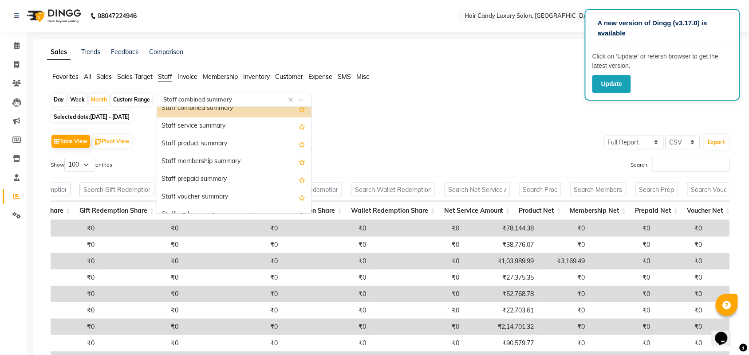
scroll to position [222, 0]
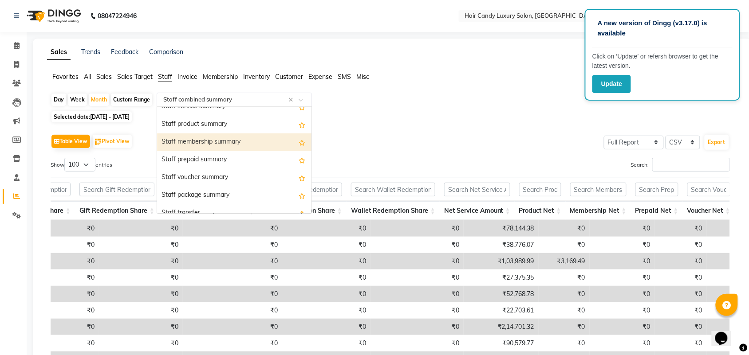
click at [212, 142] on div "Staff membership summary" at bounding box center [234, 143] width 154 height 18
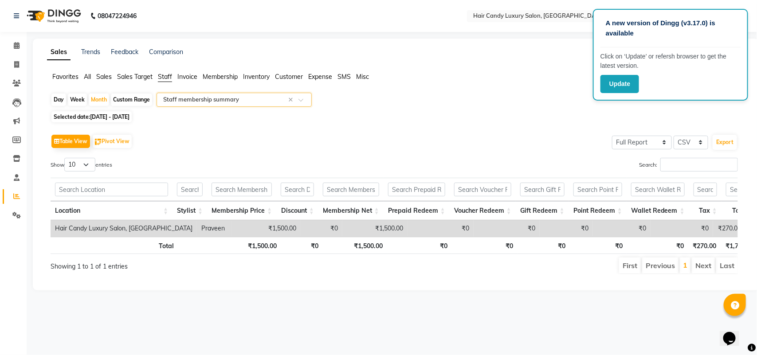
click at [87, 79] on span "All" at bounding box center [87, 77] width 7 height 8
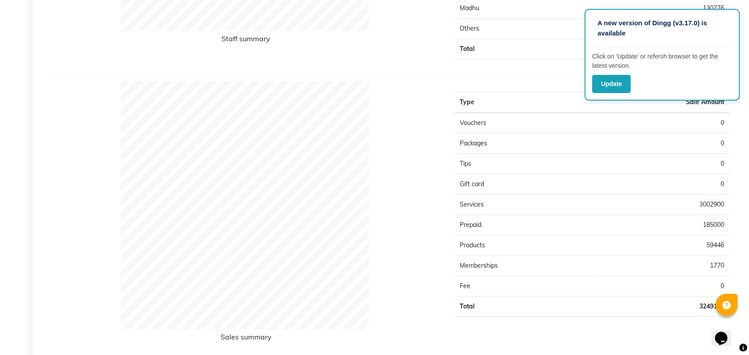
scroll to position [665, 0]
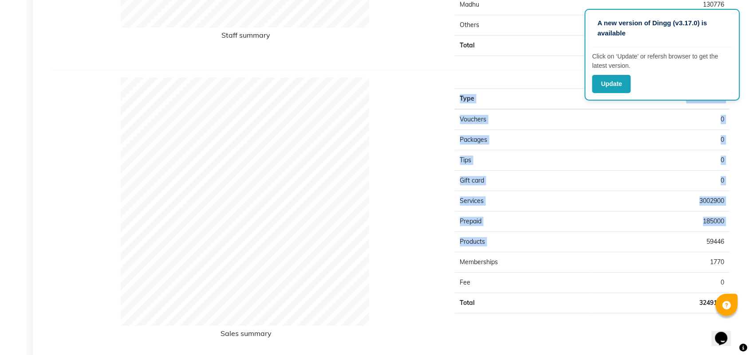
drag, startPoint x: 704, startPoint y: 244, endPoint x: 757, endPoint y: 238, distance: 52.8
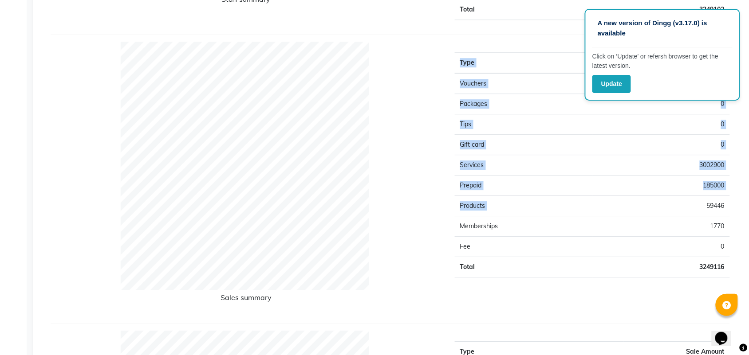
scroll to position [721, 0]
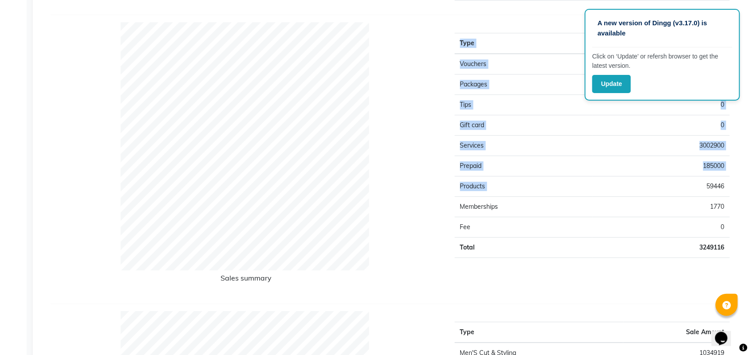
click at [680, 285] on div "Type Sale Amount Vouchers 0 Packages 0 Tips 0 Gift card 0 Services 3002900 Prep…" at bounding box center [592, 159] width 288 height 275
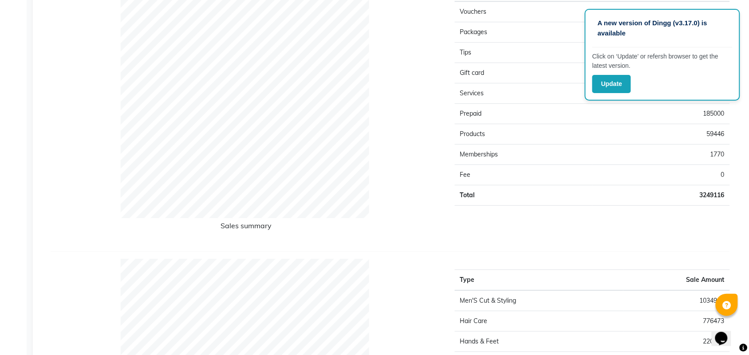
scroll to position [776, 0]
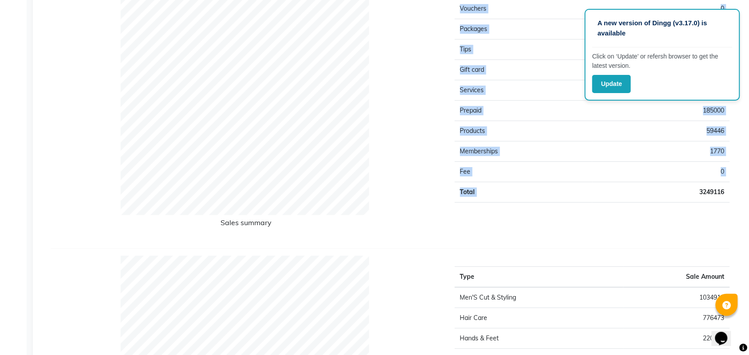
drag, startPoint x: 696, startPoint y: 192, endPoint x: 744, endPoint y: 188, distance: 49.0
click at [744, 188] on div "Sales Trends Feedback Comparison Generate Report Favorites All Sales Sales Targ…" at bounding box center [392, 65] width 718 height 1607
click at [609, 77] on button "Update" at bounding box center [611, 84] width 39 height 18
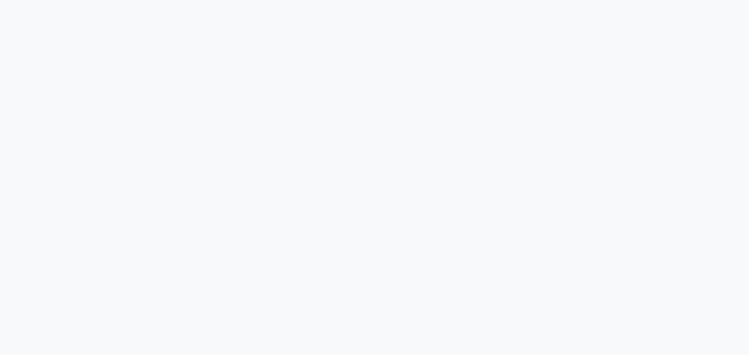
select select "service"
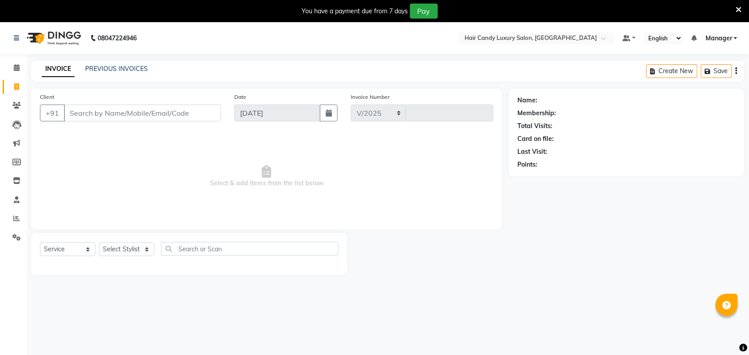
select select "6645"
type input "6202"
click at [741, 8] on icon at bounding box center [739, 10] width 6 height 8
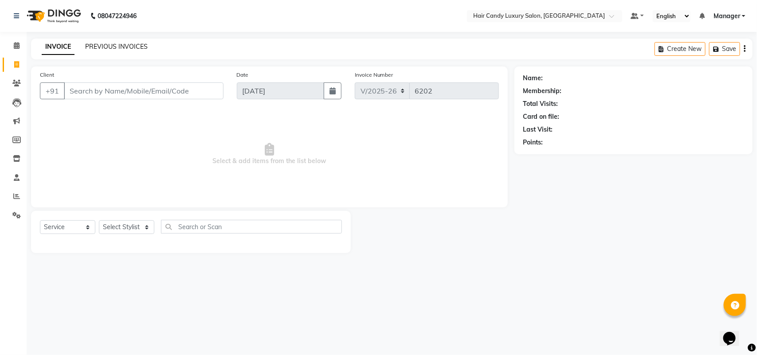
click at [113, 45] on link "PREVIOUS INVOICES" at bounding box center [116, 47] width 63 height 8
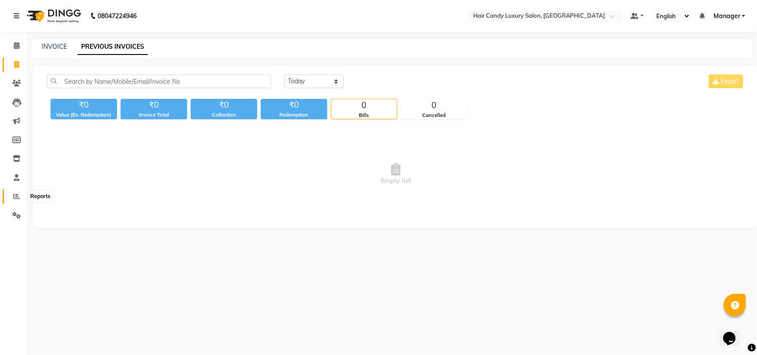
click at [18, 200] on span at bounding box center [17, 197] width 16 height 10
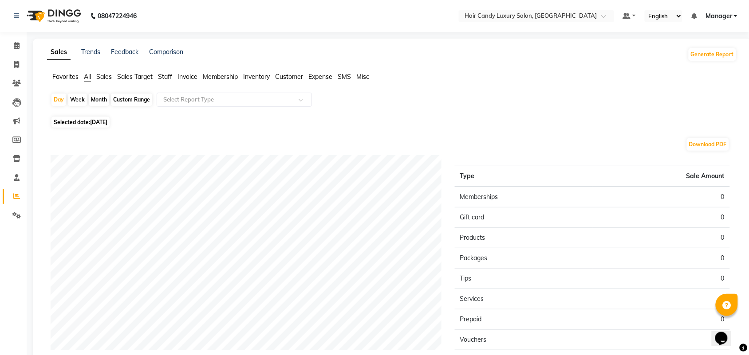
click at [136, 98] on div "Custom Range" at bounding box center [131, 100] width 41 height 12
select select "9"
select select "2025"
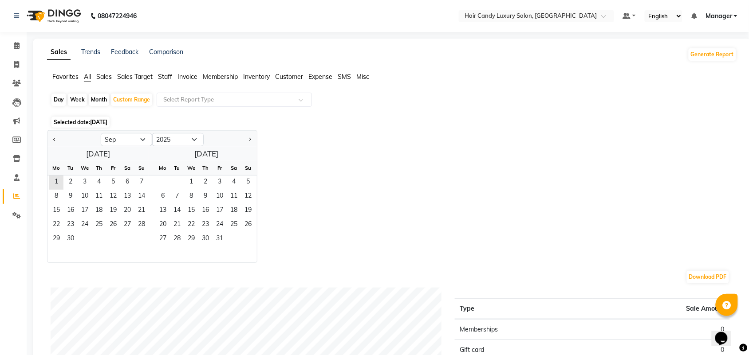
click at [80, 101] on div "Week" at bounding box center [77, 100] width 19 height 12
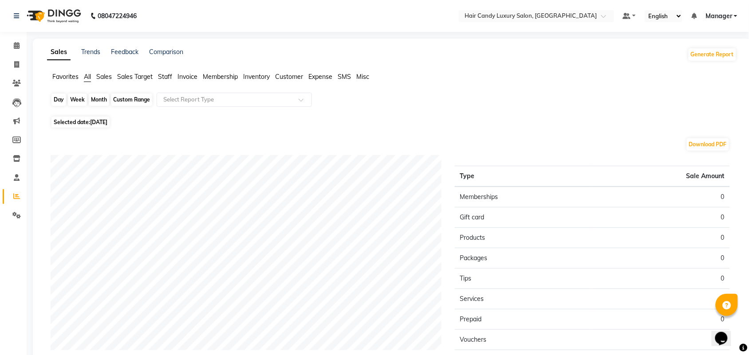
click at [75, 99] on div "Week" at bounding box center [77, 100] width 19 height 12
select select "9"
select select "2025"
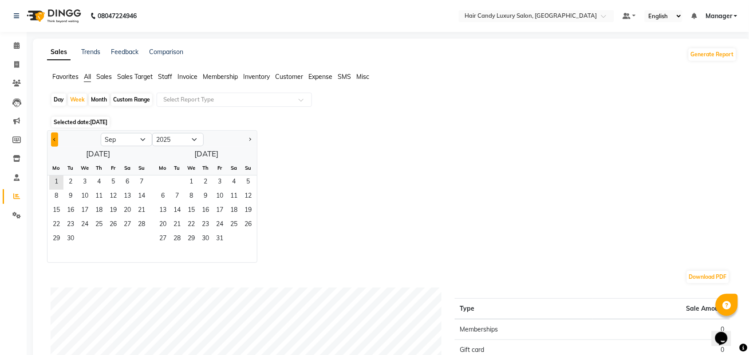
click at [57, 139] on button "Previous month" at bounding box center [54, 140] width 7 height 14
select select "8"
click at [110, 211] on span "15" at bounding box center [113, 211] width 14 height 14
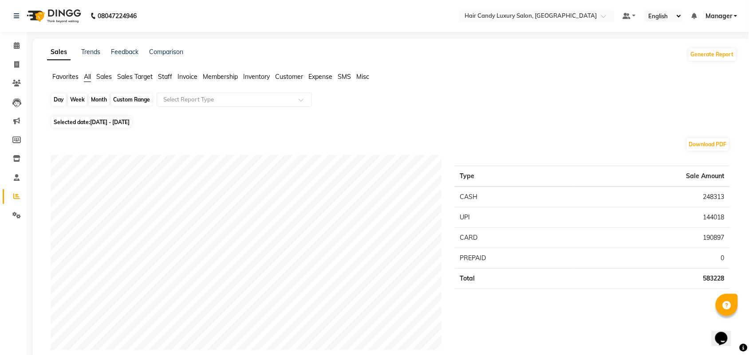
click at [78, 100] on div "Week" at bounding box center [77, 100] width 19 height 12
select select "8"
select select "2025"
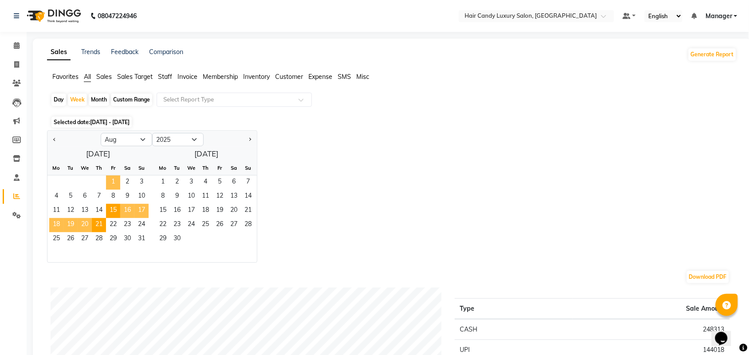
click at [118, 185] on span "1" at bounding box center [113, 183] width 14 height 14
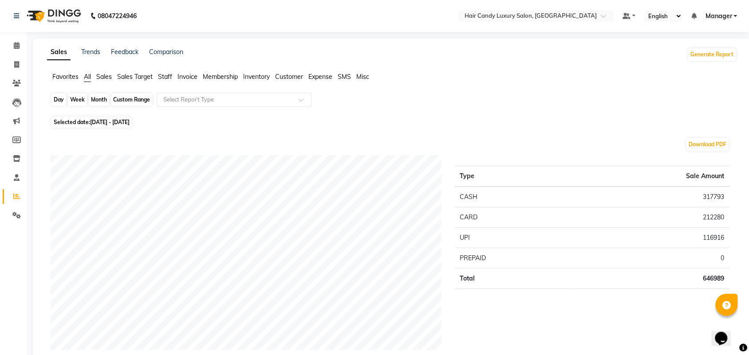
click at [80, 98] on div "Week" at bounding box center [77, 100] width 19 height 12
select select "8"
select select "2025"
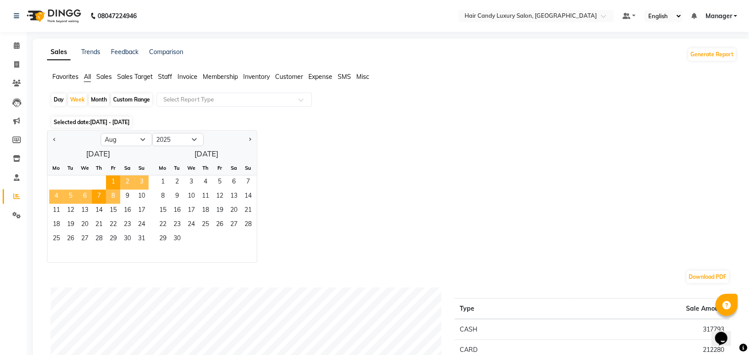
click at [113, 195] on span "8" at bounding box center [113, 197] width 14 height 14
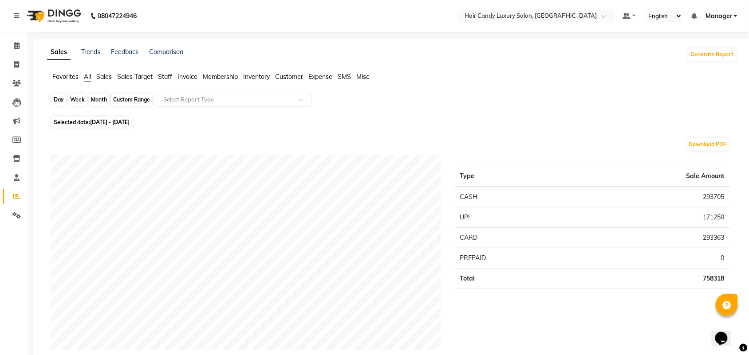
click at [78, 101] on div "Week" at bounding box center [77, 100] width 19 height 12
select select "8"
select select "2025"
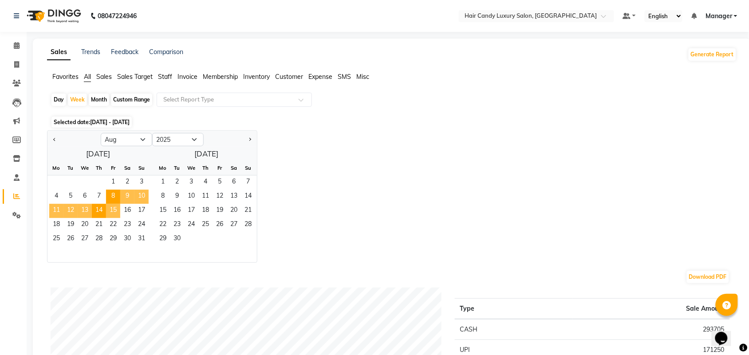
click at [114, 208] on span "15" at bounding box center [113, 211] width 14 height 14
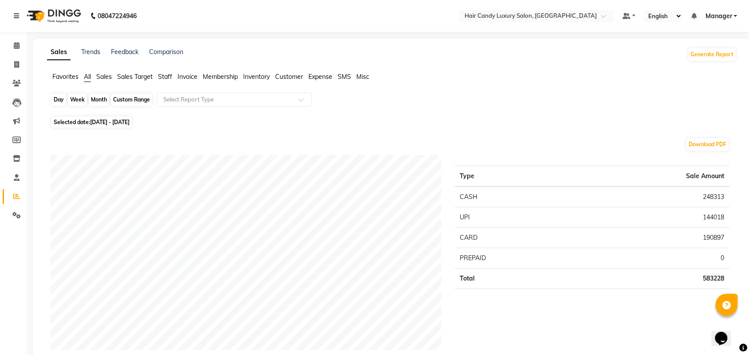
click at [75, 99] on div "Week" at bounding box center [77, 100] width 19 height 12
select select "8"
select select "2025"
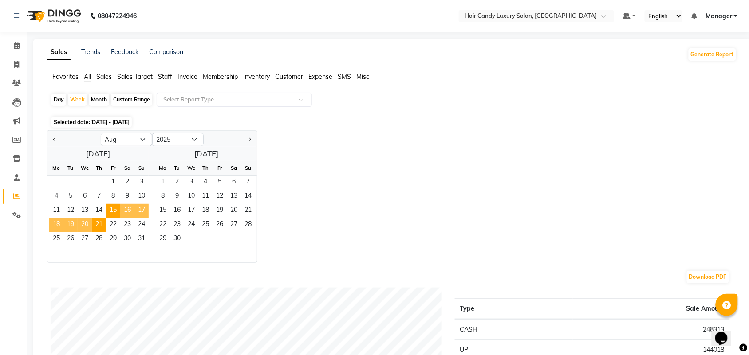
click at [133, 98] on div "Custom Range" at bounding box center [131, 100] width 41 height 12
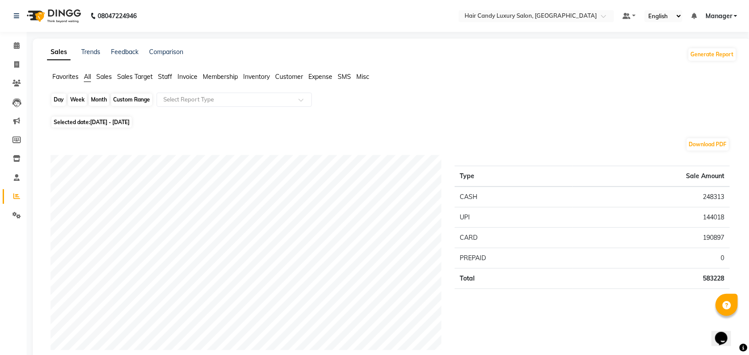
click at [134, 98] on div "Custom Range" at bounding box center [131, 100] width 41 height 12
select select "8"
select select "2025"
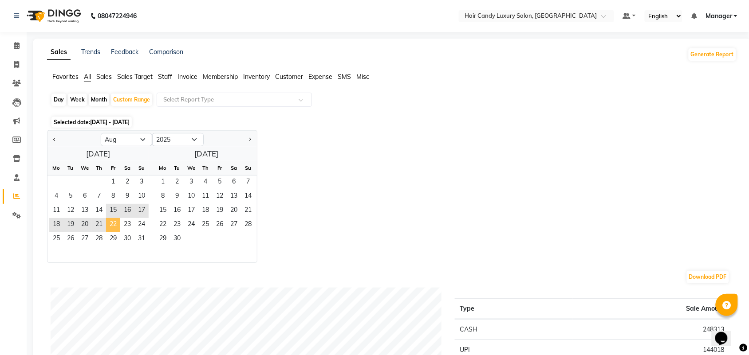
click at [110, 223] on span "22" at bounding box center [113, 225] width 14 height 14
click at [140, 240] on span "31" at bounding box center [141, 239] width 14 height 14
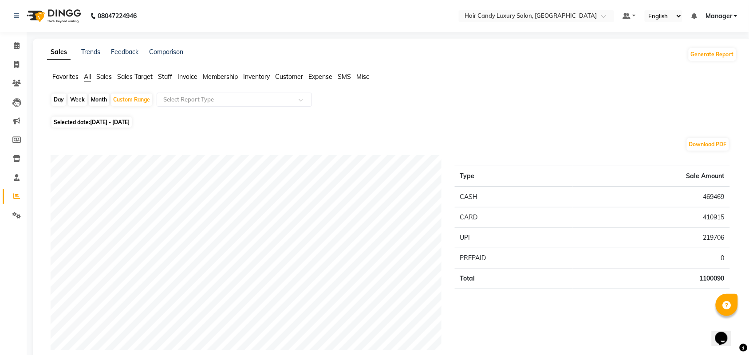
click at [167, 75] on span "Staff" at bounding box center [165, 77] width 14 height 8
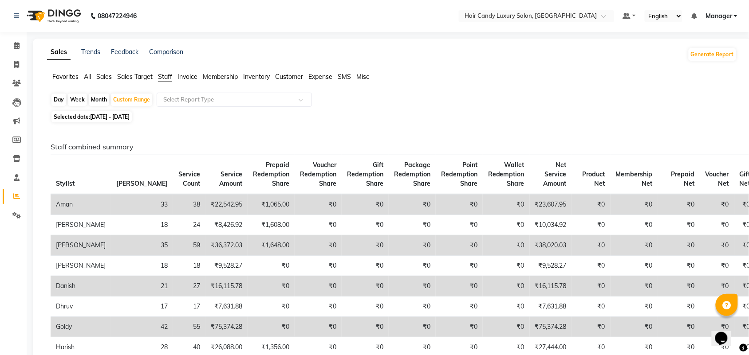
click at [98, 100] on div "Month" at bounding box center [99, 100] width 20 height 12
select select "8"
select select "2025"
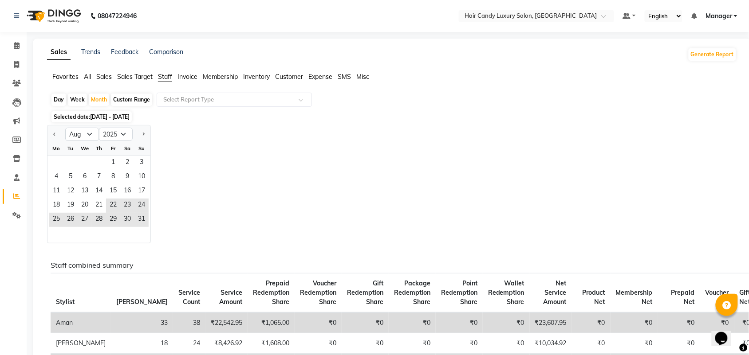
click at [71, 102] on div "Week" at bounding box center [77, 100] width 19 height 12
select select "8"
select select "2025"
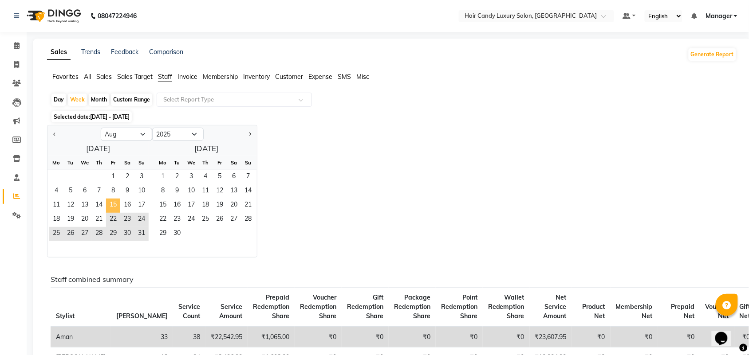
click at [114, 203] on span "15" at bounding box center [113, 206] width 14 height 14
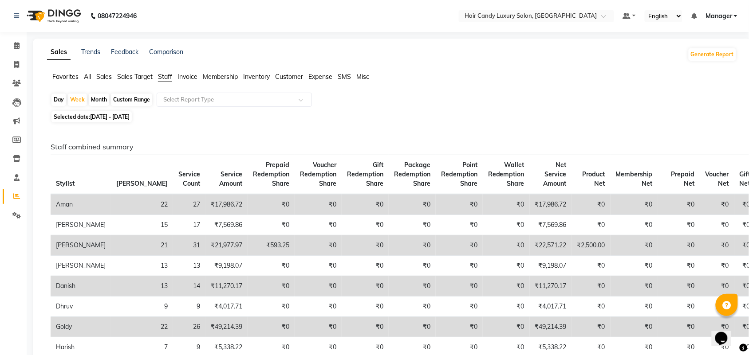
click at [99, 98] on div "Month" at bounding box center [99, 100] width 20 height 12
select select "8"
select select "2025"
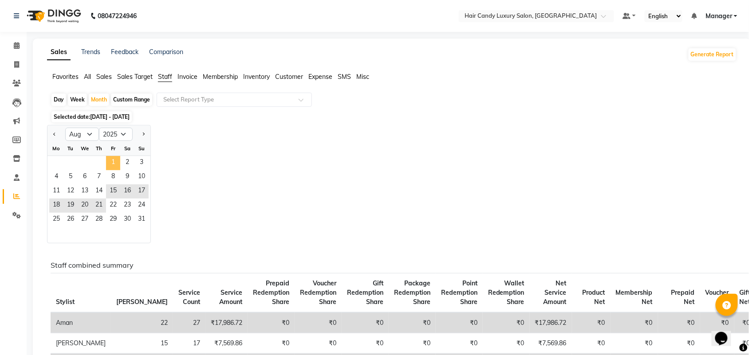
click at [116, 158] on span "1" at bounding box center [113, 163] width 14 height 14
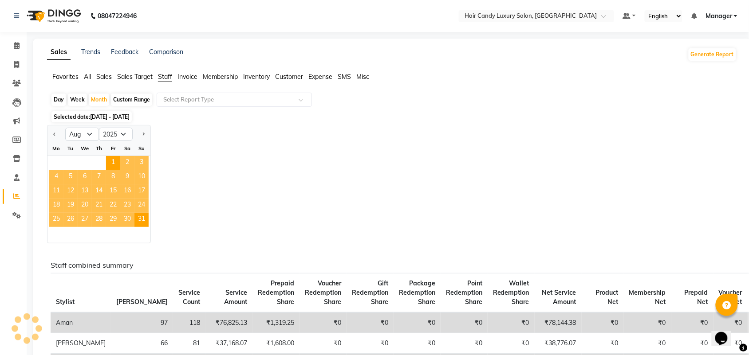
click at [100, 204] on span "21" at bounding box center [99, 206] width 14 height 14
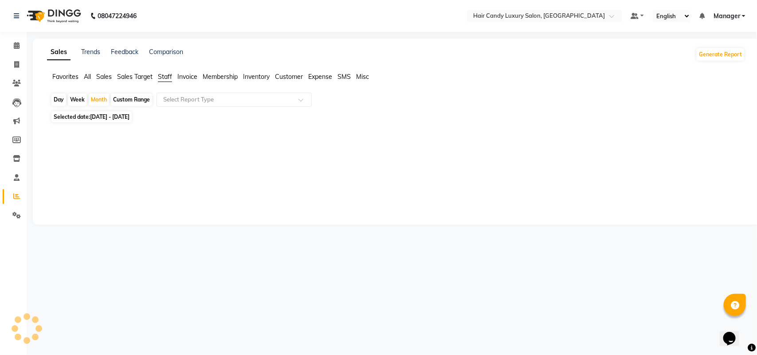
click at [131, 100] on div "Custom Range" at bounding box center [131, 100] width 41 height 12
select select "8"
select select "2025"
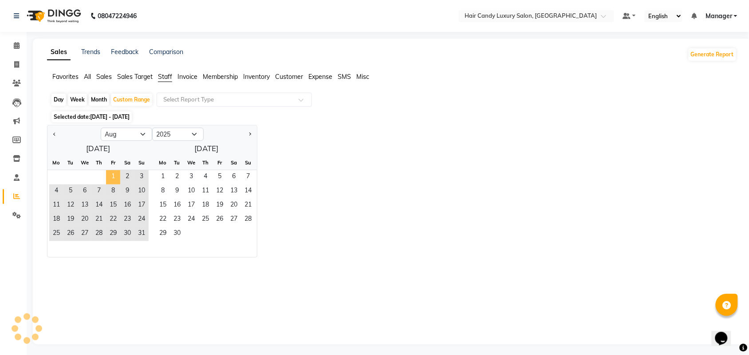
click at [115, 176] on span "1" at bounding box center [113, 177] width 14 height 14
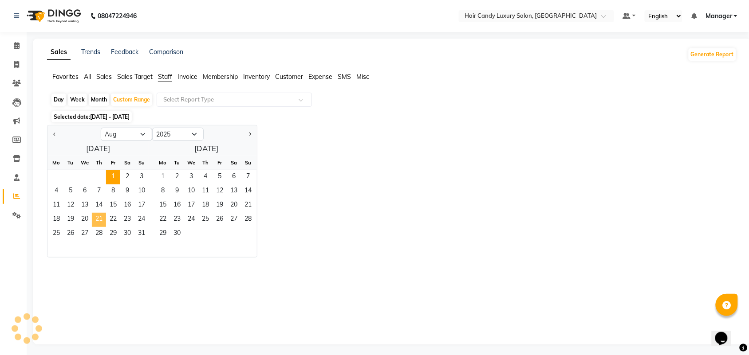
click at [101, 220] on span "21" at bounding box center [99, 220] width 14 height 14
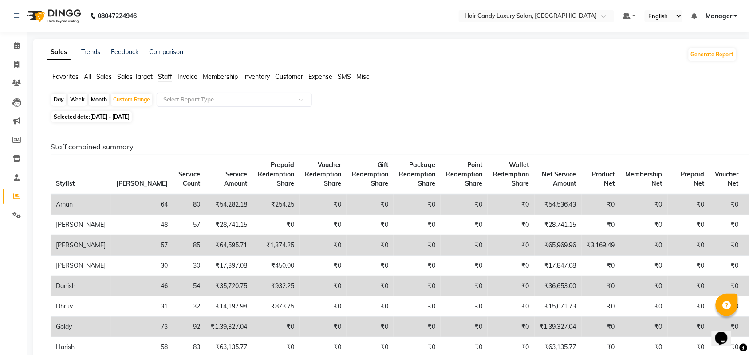
click at [98, 98] on div "Month" at bounding box center [99, 100] width 20 height 12
select select "8"
select select "2025"
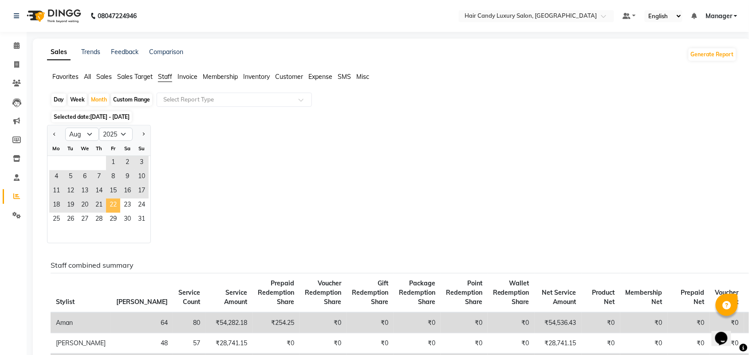
click at [111, 206] on span "22" at bounding box center [113, 206] width 14 height 14
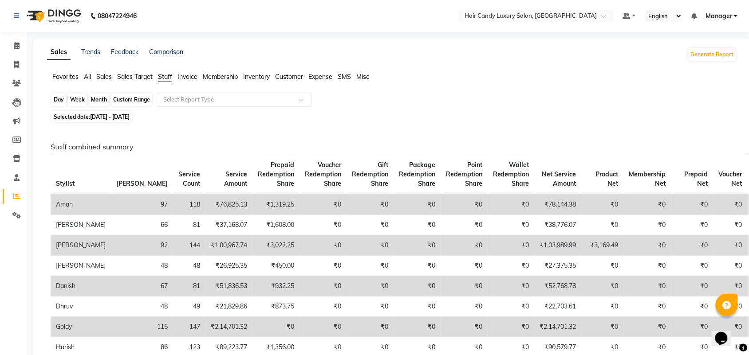
click at [94, 103] on div "Month" at bounding box center [99, 100] width 20 height 12
select select "8"
select select "2025"
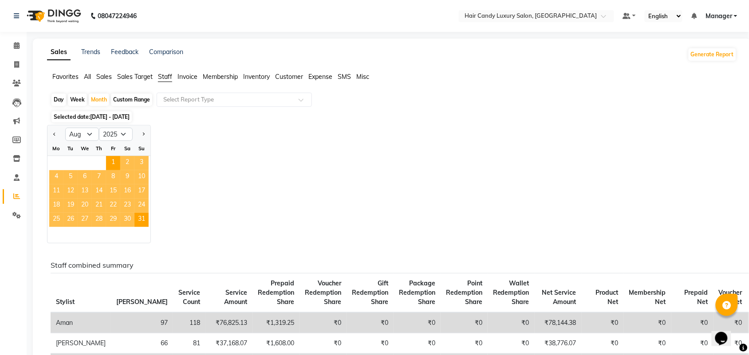
click at [92, 191] on span "14" at bounding box center [99, 192] width 14 height 14
click at [391, 118] on div "Selected date: 01-08-2025 - 31-08-2025" at bounding box center [394, 116] width 686 height 9
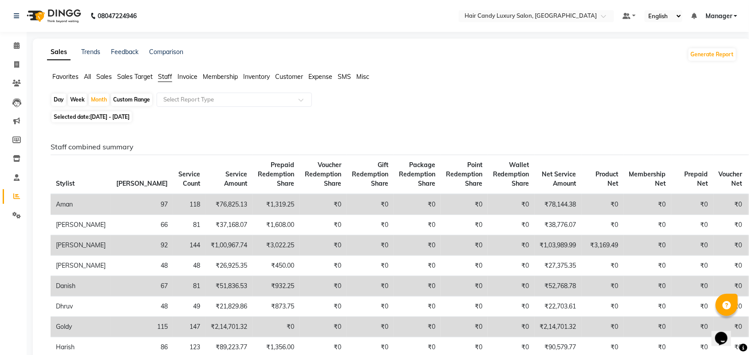
click at [85, 80] on span "All" at bounding box center [87, 77] width 7 height 8
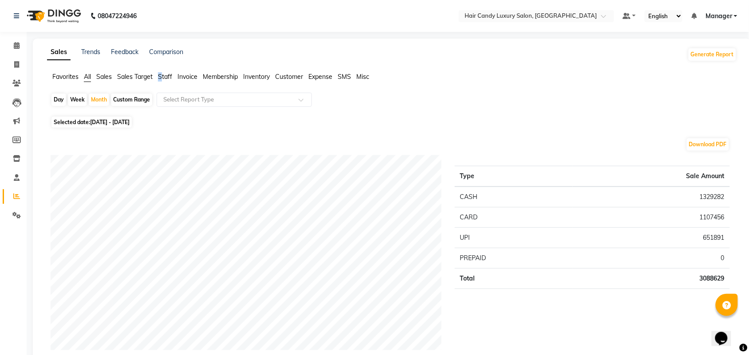
click at [161, 74] on span "Staff" at bounding box center [165, 77] width 14 height 8
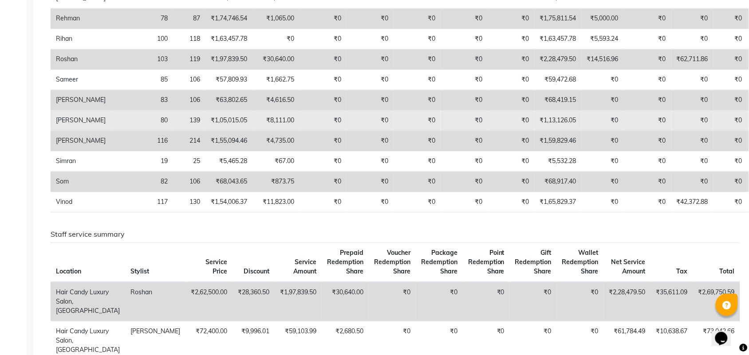
scroll to position [554, 0]
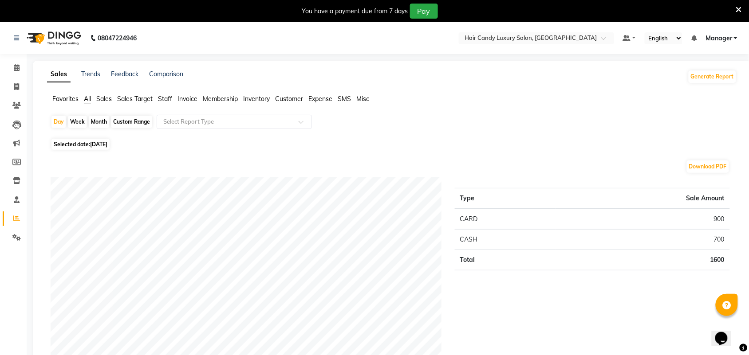
click at [255, 98] on span "Inventory" at bounding box center [256, 99] width 27 height 8
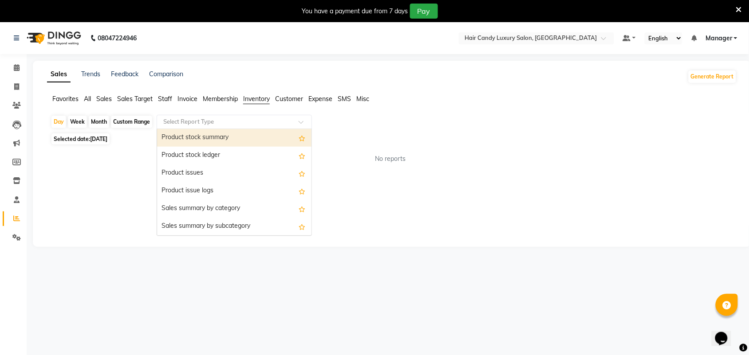
click at [287, 127] on div "Select Report Type" at bounding box center [234, 122] width 155 height 14
click at [98, 122] on div "Month" at bounding box center [99, 122] width 20 height 12
select select "9"
select select "2025"
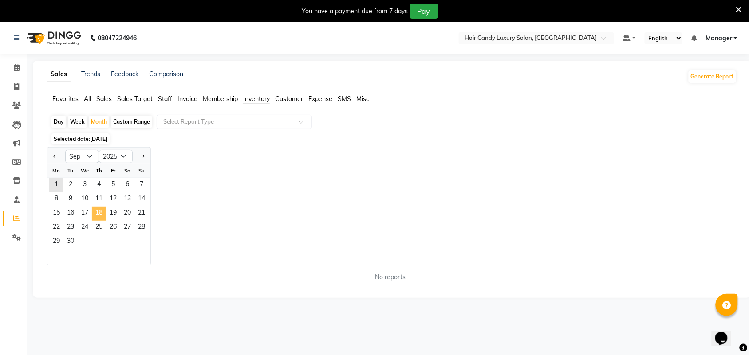
click at [103, 216] on span "18" at bounding box center [99, 214] width 14 height 14
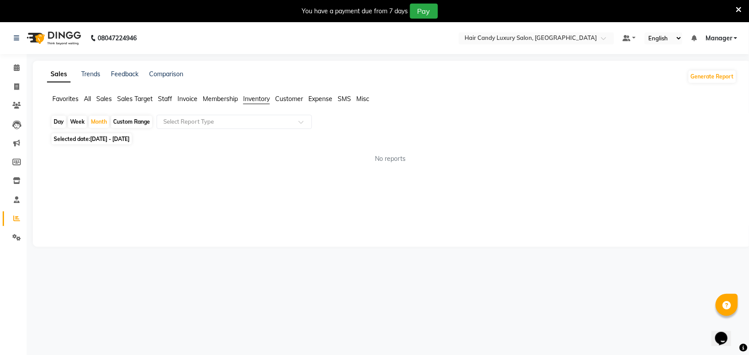
click at [54, 118] on div "Day" at bounding box center [58, 122] width 15 height 12
select select "9"
select select "2025"
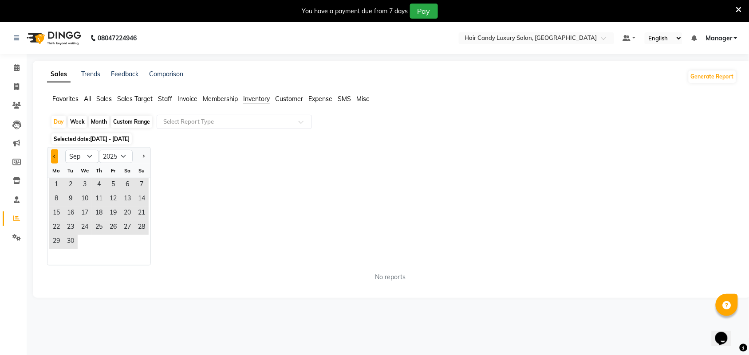
click at [55, 156] on span "Previous month" at bounding box center [54, 156] width 3 height 3
select select "8"
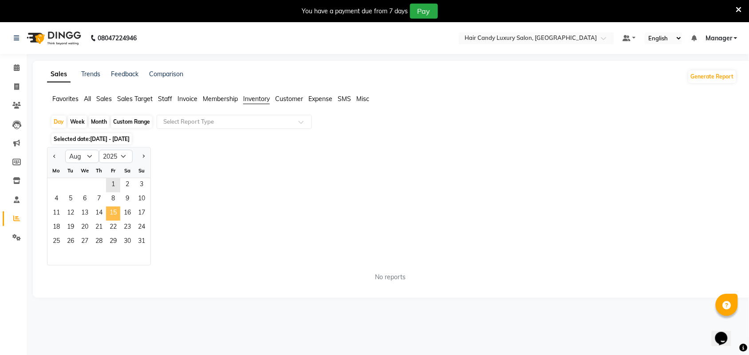
click at [113, 208] on span "15" at bounding box center [113, 214] width 14 height 14
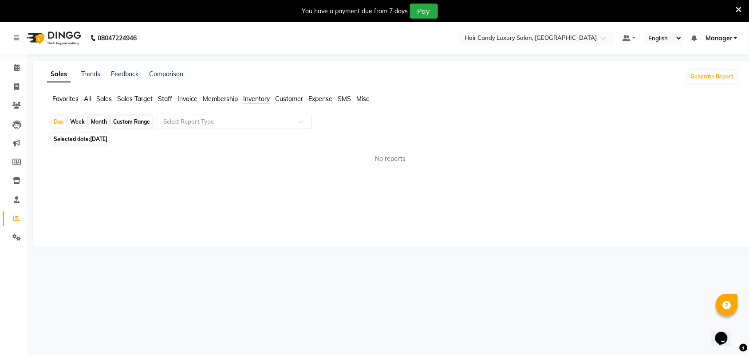
click at [102, 123] on div "Month" at bounding box center [99, 122] width 20 height 12
select select "8"
select select "2025"
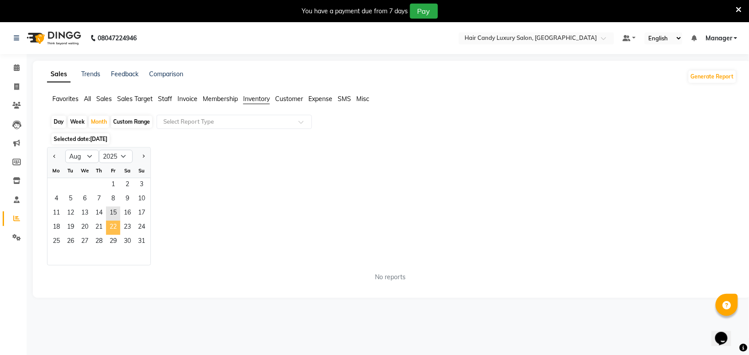
click at [106, 227] on span "22" at bounding box center [113, 228] width 14 height 14
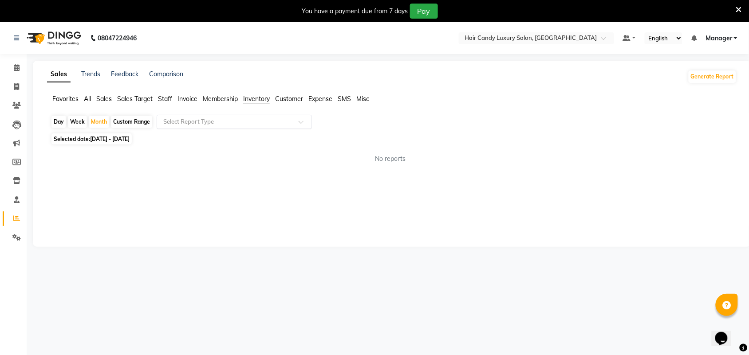
click at [287, 121] on input "text" at bounding box center [225, 122] width 128 height 9
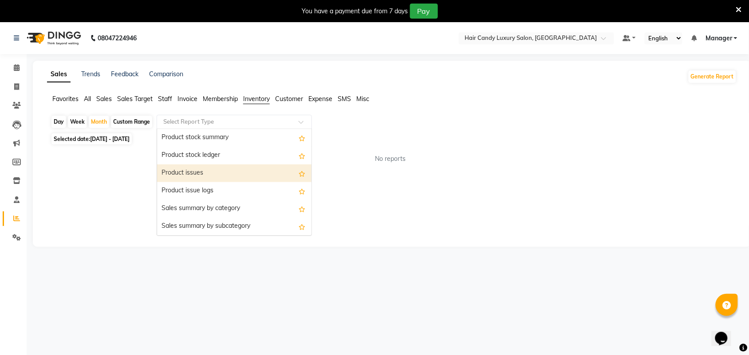
click at [245, 177] on div "Product issues" at bounding box center [234, 174] width 154 height 18
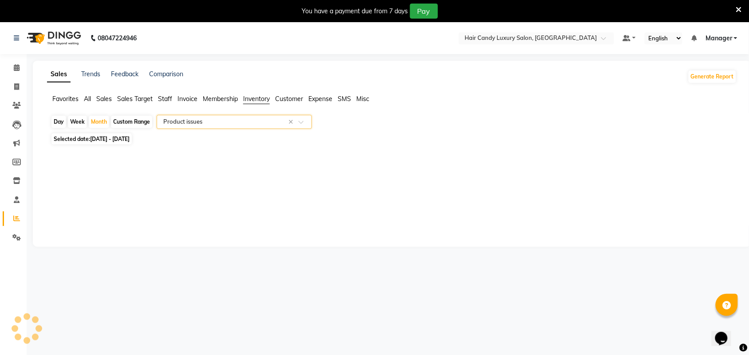
click at [739, 8] on icon at bounding box center [739, 10] width 6 height 8
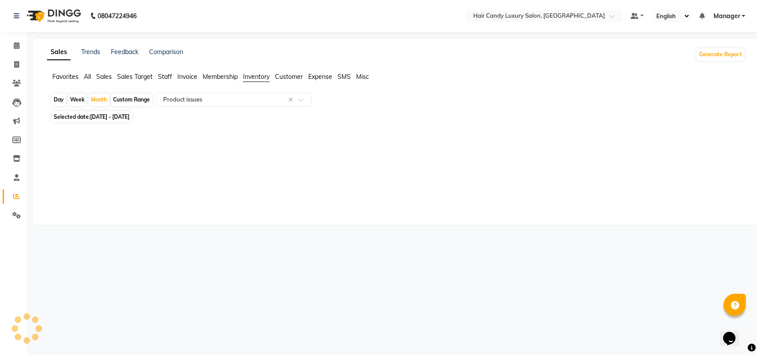
select select "full_report"
select select "csv"
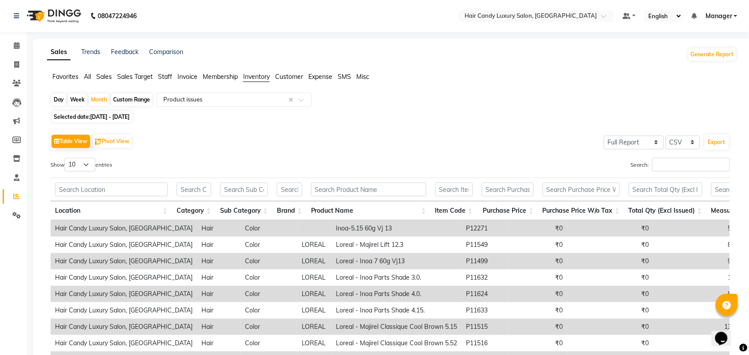
click at [91, 156] on div "Table View Pivot View Select Full Report Filtered Report Select CSV PDF Export …" at bounding box center [390, 277] width 679 height 290
click at [86, 167] on select "10 25 50 100" at bounding box center [79, 165] width 31 height 14
select select "100"
click at [65, 158] on select "10 25 50 100" at bounding box center [79, 165] width 31 height 14
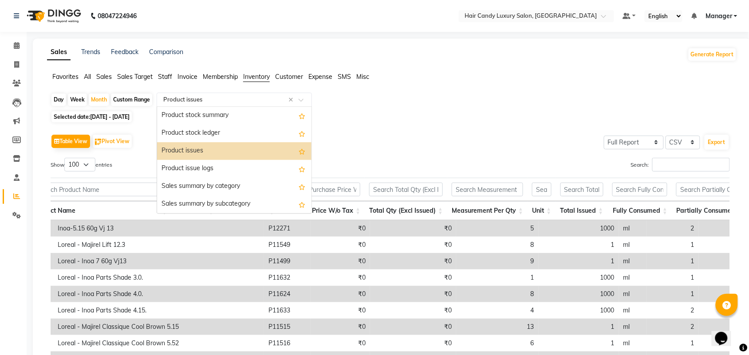
click at [223, 103] on input "text" at bounding box center [225, 99] width 128 height 9
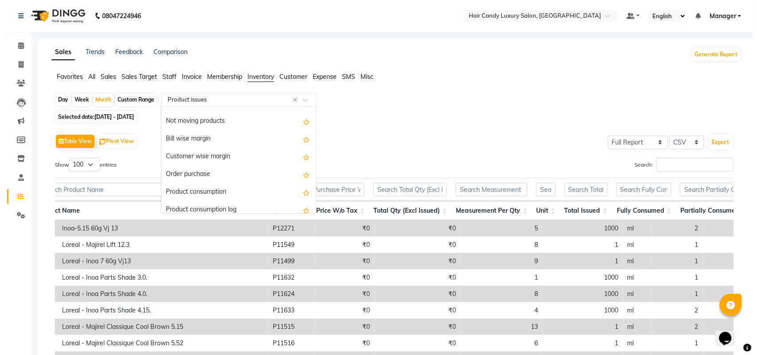
scroll to position [222, 0]
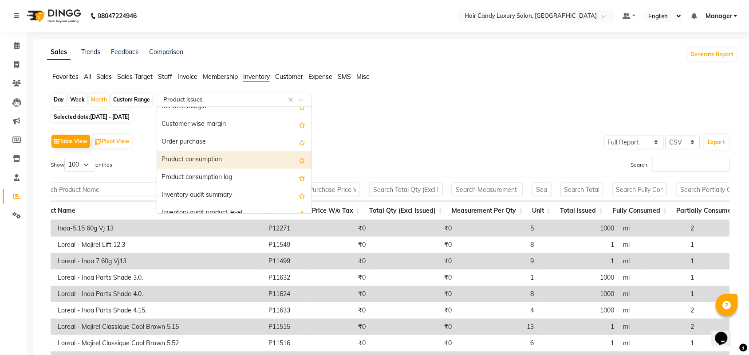
click at [247, 160] on div "Product consumption" at bounding box center [234, 160] width 154 height 18
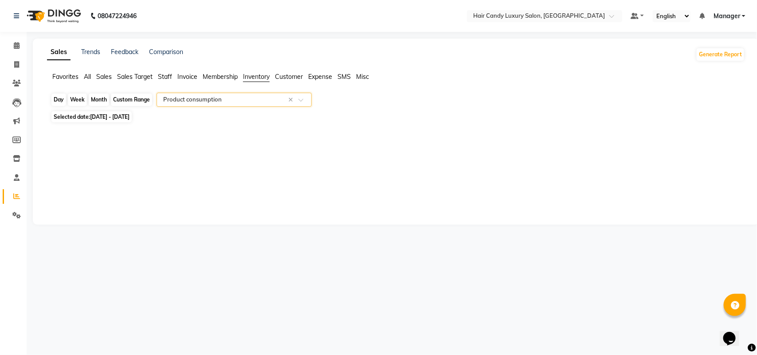
click at [94, 97] on div "Month" at bounding box center [99, 100] width 20 height 12
select select "8"
select select "2025"
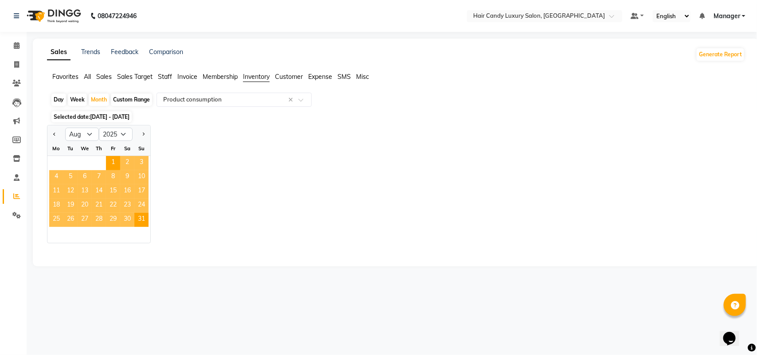
click at [97, 189] on span "14" at bounding box center [99, 192] width 14 height 14
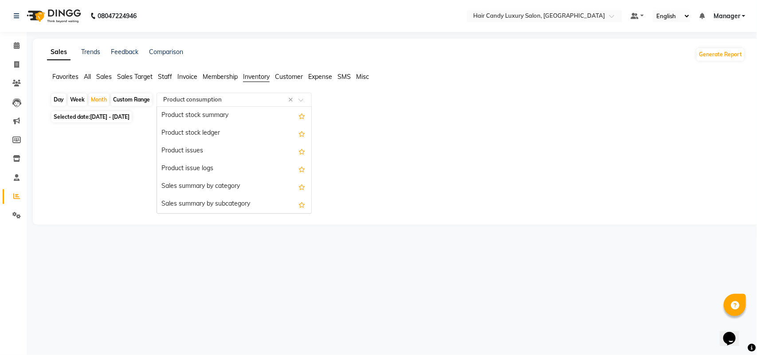
click at [269, 101] on input "text" at bounding box center [225, 99] width 128 height 9
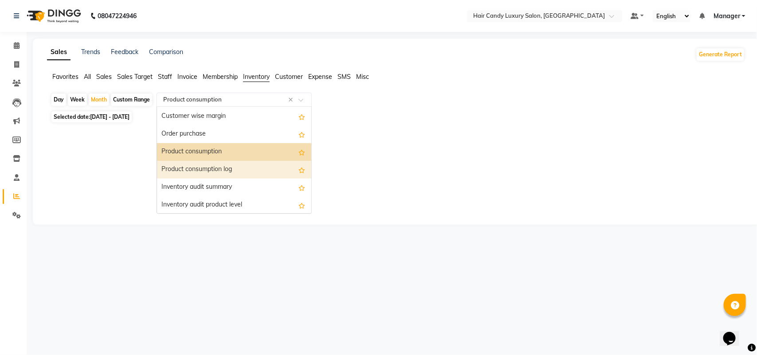
click at [240, 171] on div "Product consumption log" at bounding box center [234, 170] width 154 height 18
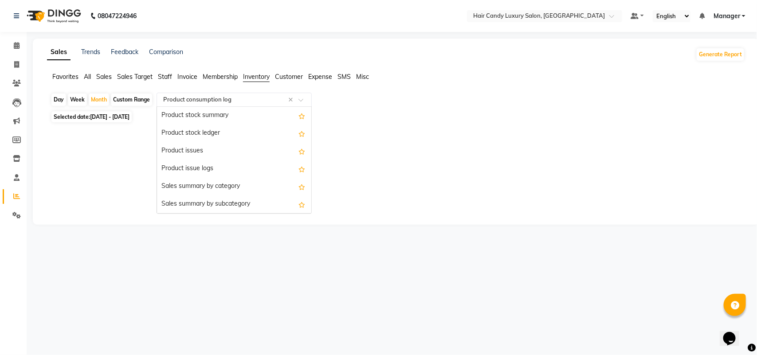
click at [264, 101] on input "text" at bounding box center [225, 99] width 128 height 9
click at [235, 116] on div "Product stock summary" at bounding box center [234, 116] width 154 height 18
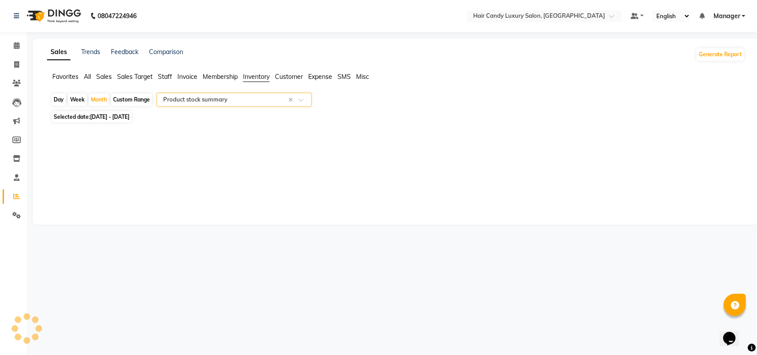
select select "full_report"
select select "csv"
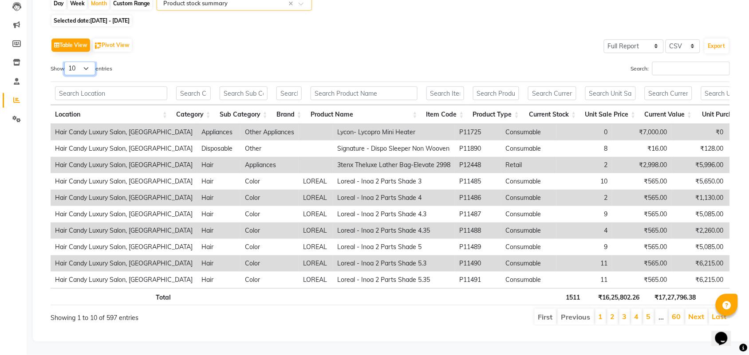
click at [91, 62] on select "10 25 50 100" at bounding box center [79, 69] width 31 height 14
select select "100"
click at [65, 62] on select "10 25 50 100" at bounding box center [79, 69] width 31 height 14
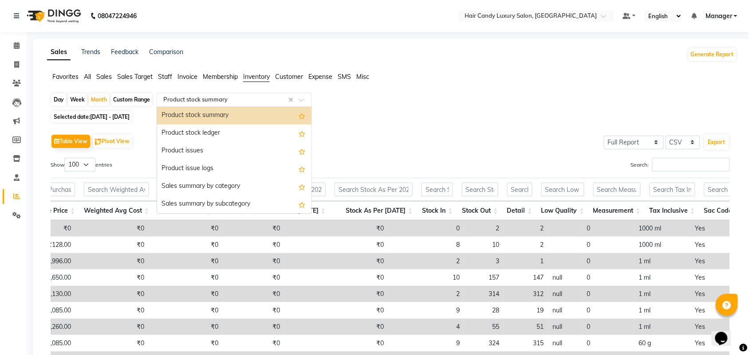
click at [269, 102] on input "text" at bounding box center [225, 99] width 128 height 9
click at [265, 130] on div "Product stock ledger" at bounding box center [234, 134] width 154 height 18
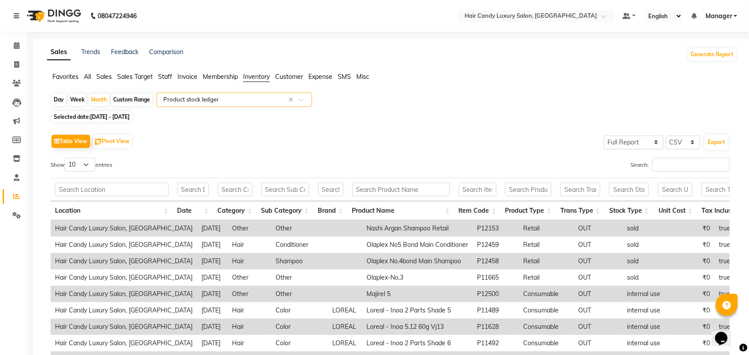
click at [203, 89] on app-reports "Favorites All Sales Sales Target Staff Invoice Membership Inventory Customer Ex…" at bounding box center [392, 250] width 700 height 357
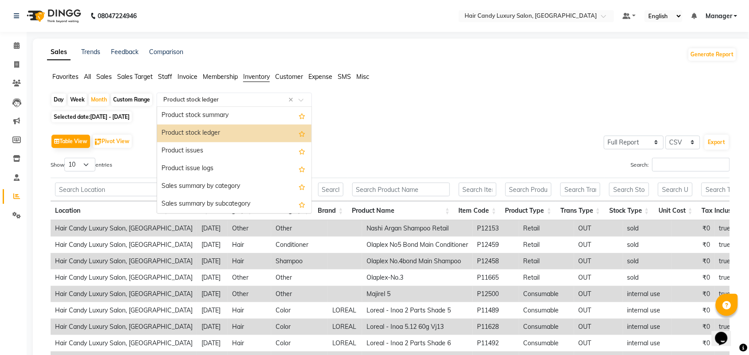
click at [204, 100] on input "text" at bounding box center [225, 99] width 128 height 9
click at [234, 151] on div "Product issues" at bounding box center [234, 151] width 154 height 18
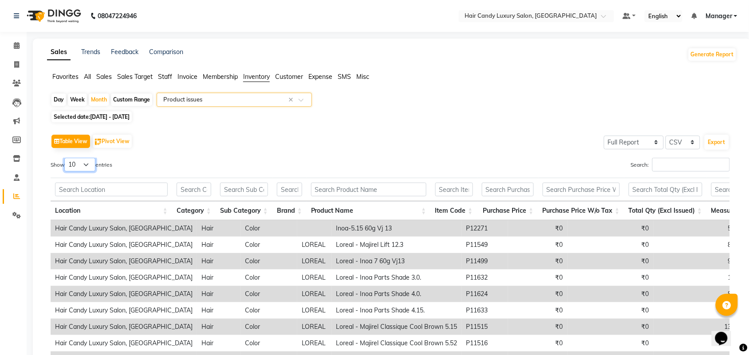
click at [89, 165] on select "10 25 50 100" at bounding box center [79, 165] width 31 height 14
select select "100"
click at [65, 158] on select "10 25 50 100" at bounding box center [79, 165] width 31 height 14
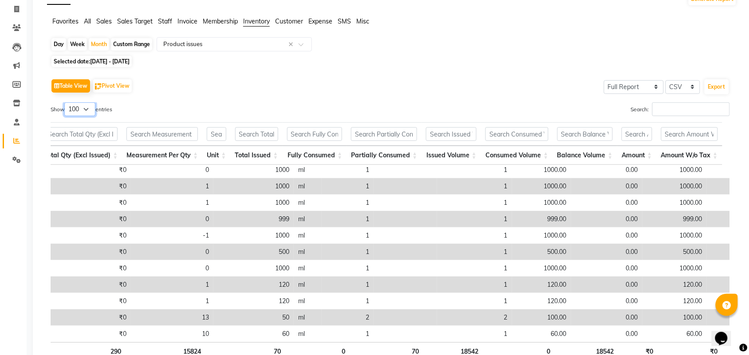
drag, startPoint x: 480, startPoint y: 338, endPoint x: 3, endPoint y: 25, distance: 570.9
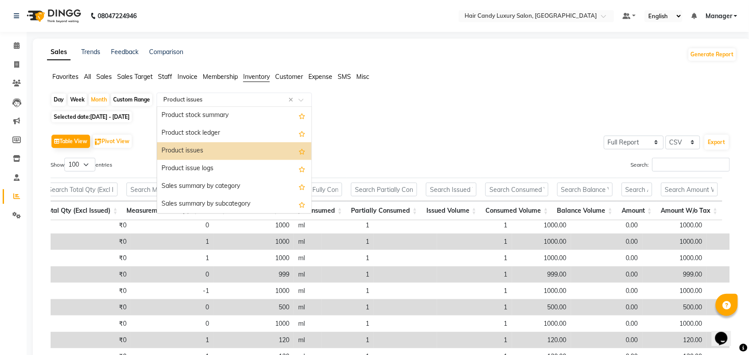
click at [213, 98] on input "text" at bounding box center [225, 99] width 128 height 9
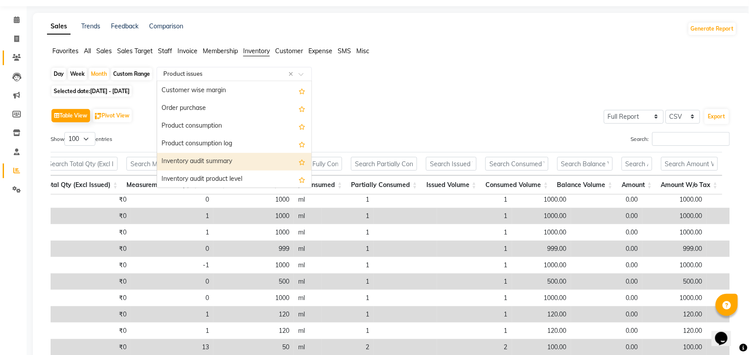
scroll to position [0, 0]
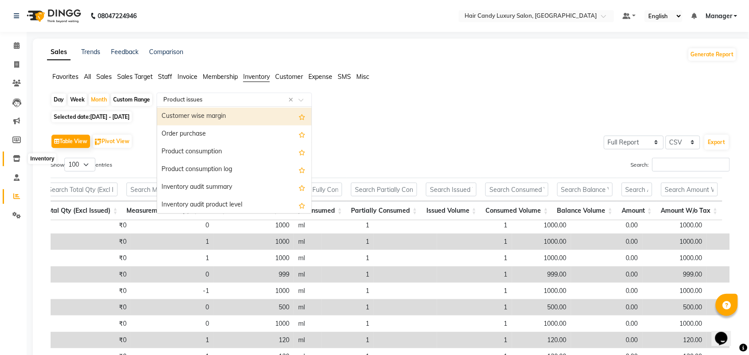
click at [17, 161] on icon at bounding box center [17, 158] width 8 height 7
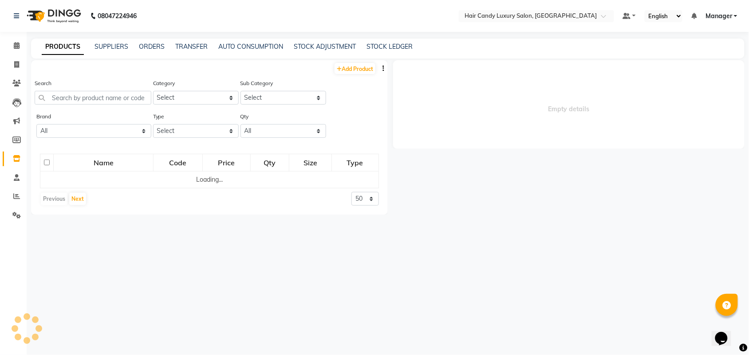
select select
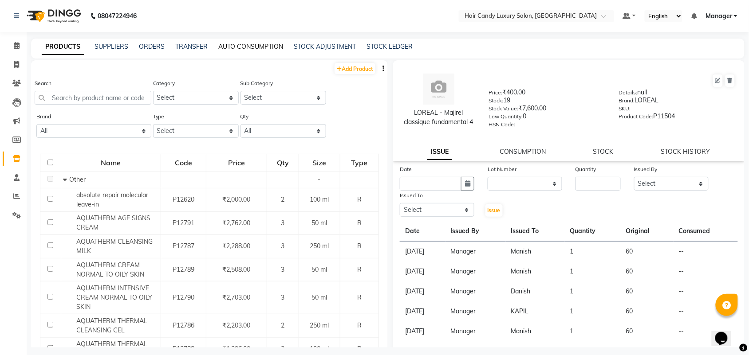
click at [271, 44] on link "AUTO CONSUMPTION" at bounding box center [250, 47] width 65 height 8
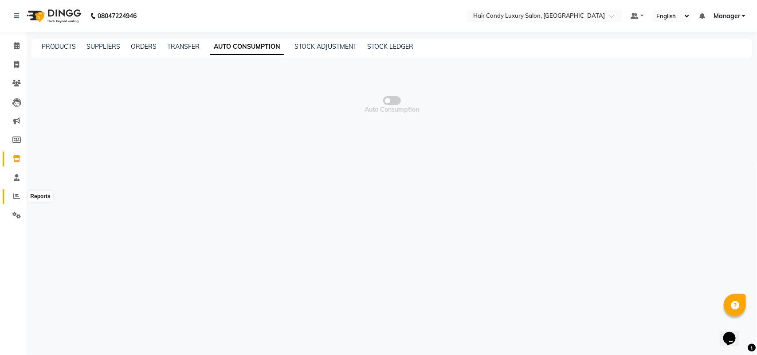
click at [17, 196] on icon at bounding box center [16, 196] width 7 height 7
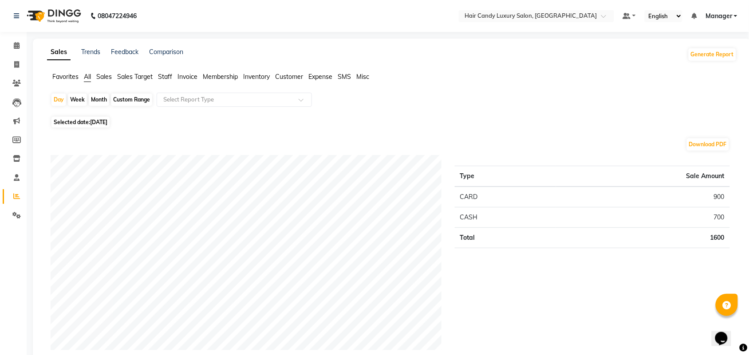
click at [258, 76] on span "Inventory" at bounding box center [256, 77] width 27 height 8
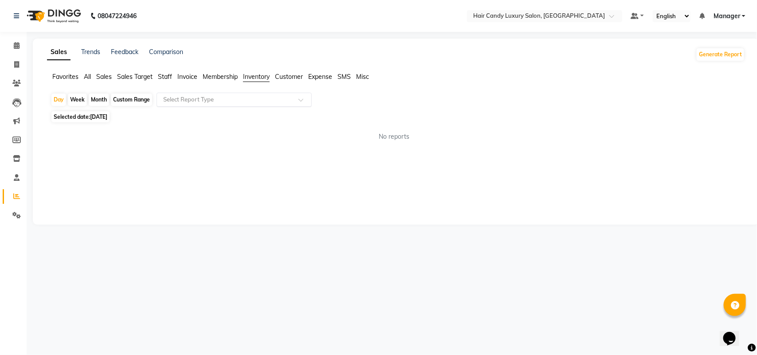
click at [216, 102] on input "text" at bounding box center [225, 99] width 128 height 9
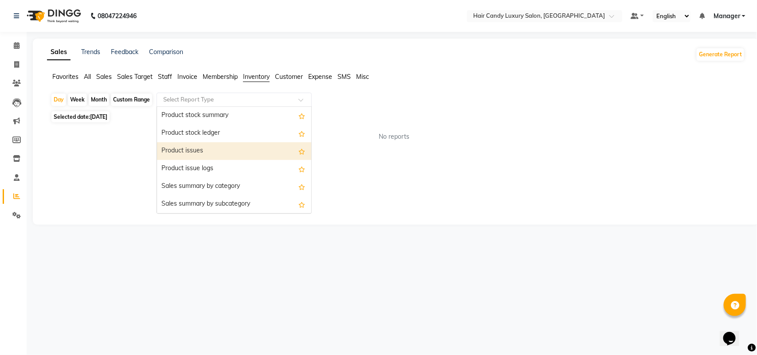
click at [222, 155] on div "Product issues" at bounding box center [234, 151] width 154 height 18
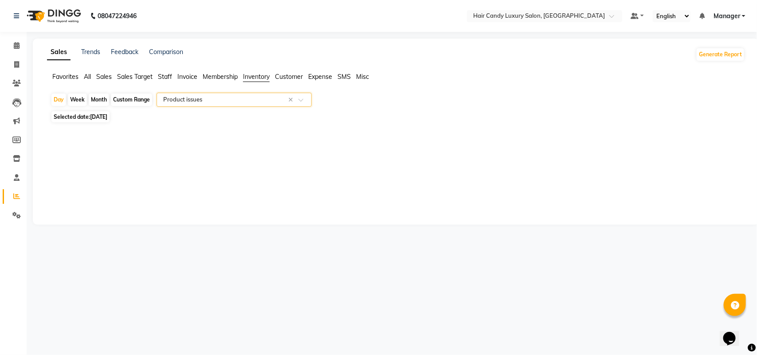
click at [101, 98] on div "Month" at bounding box center [99, 100] width 20 height 12
select select "9"
select select "2025"
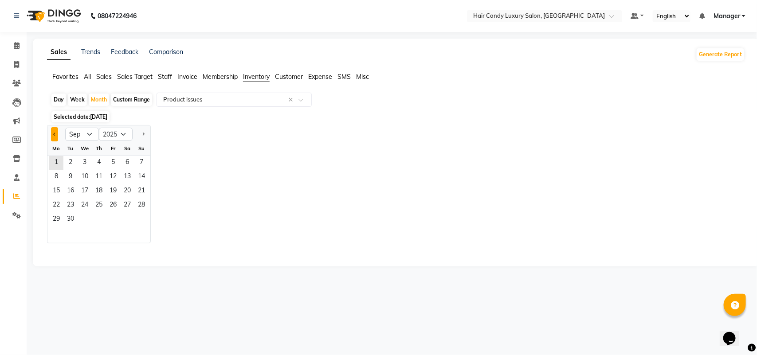
click at [56, 134] on button "Previous month" at bounding box center [54, 134] width 7 height 14
select select "8"
click at [138, 207] on span "24" at bounding box center [141, 206] width 14 height 14
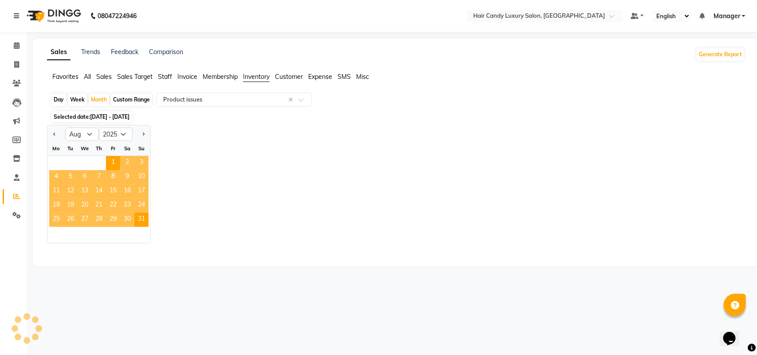
select select "full_report"
select select "csv"
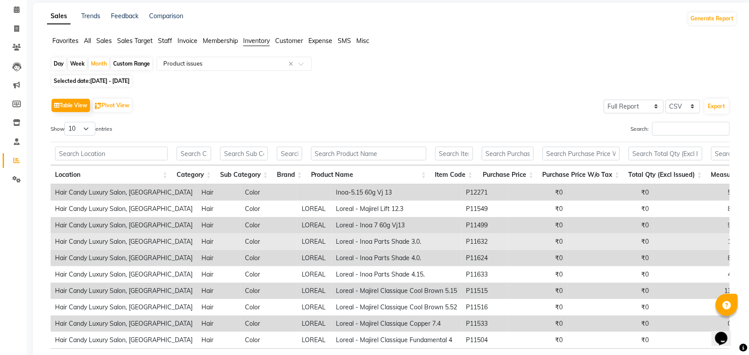
scroll to position [55, 0]
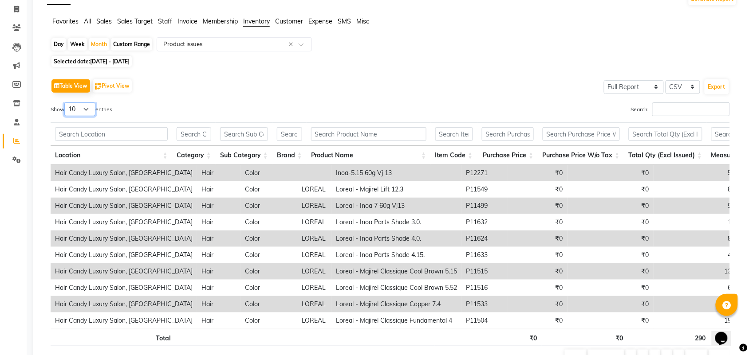
click at [89, 108] on select "10 25 50 100" at bounding box center [79, 109] width 31 height 14
select select "100"
click at [65, 102] on select "10 25 50 100" at bounding box center [79, 109] width 31 height 14
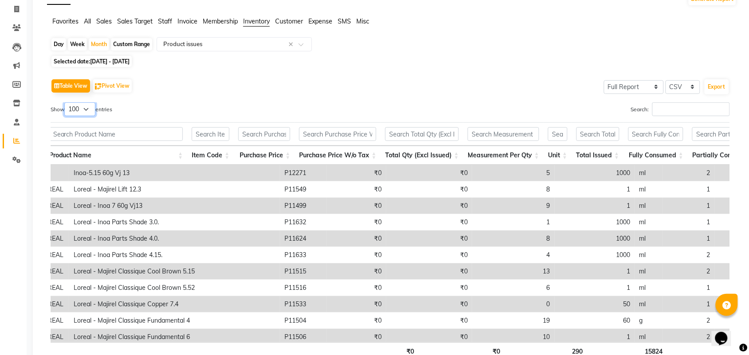
scroll to position [0, 262]
click at [717, 87] on button "Export" at bounding box center [716, 86] width 24 height 15
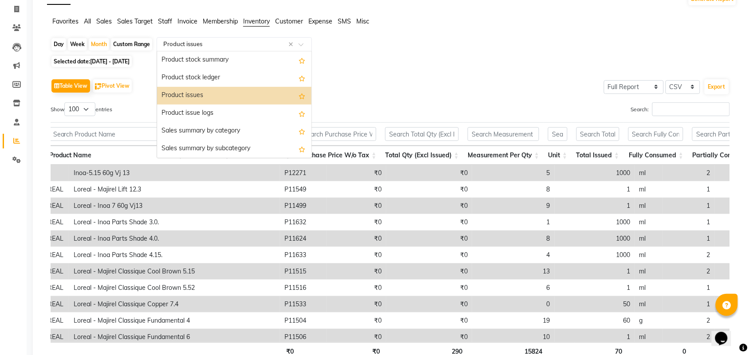
click at [252, 43] on input "text" at bounding box center [225, 44] width 128 height 9
click at [232, 118] on div "Product issue logs" at bounding box center [234, 114] width 154 height 18
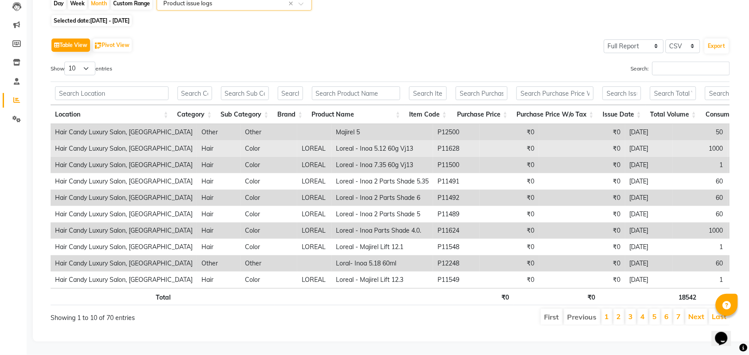
scroll to position [114, 0]
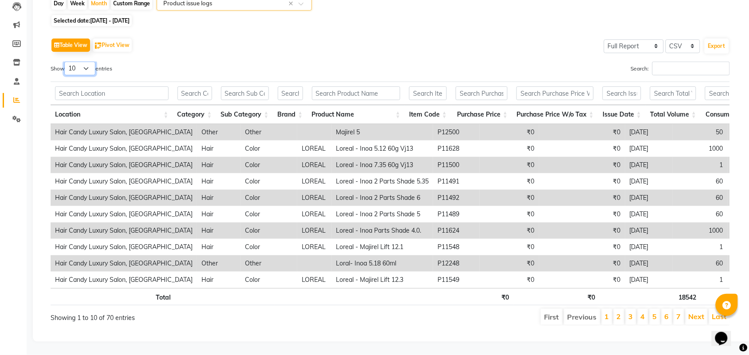
drag, startPoint x: 87, startPoint y: 52, endPoint x: 100, endPoint y: 77, distance: 28.2
click at [87, 62] on select "10 25 50 100" at bounding box center [79, 69] width 31 height 14
select select "100"
click at [65, 62] on select "10 25 50 100" at bounding box center [79, 69] width 31 height 14
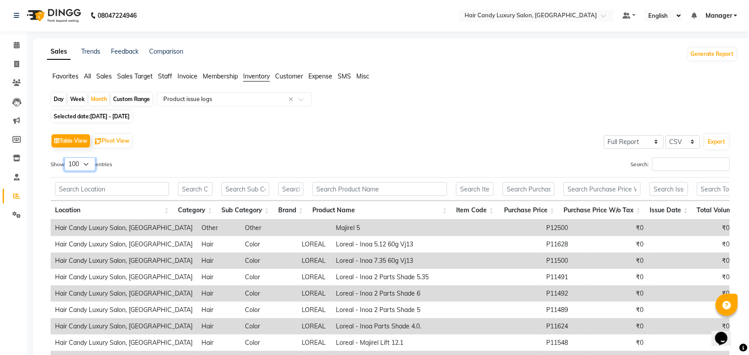
scroll to position [0, 0]
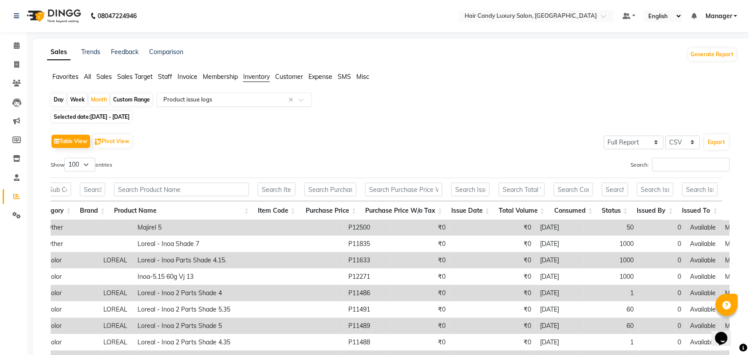
click at [270, 99] on input "text" at bounding box center [225, 99] width 128 height 9
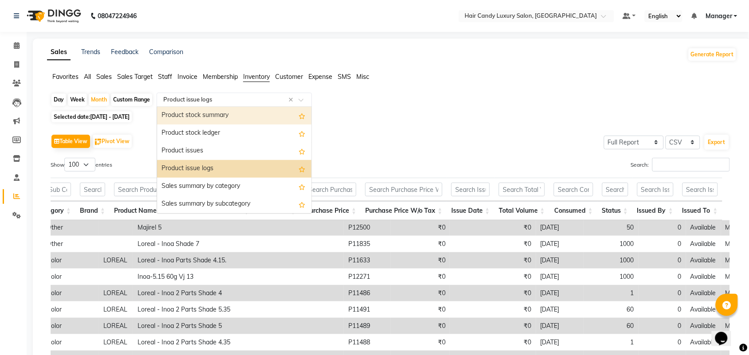
click at [249, 116] on div "Product stock summary" at bounding box center [234, 116] width 154 height 18
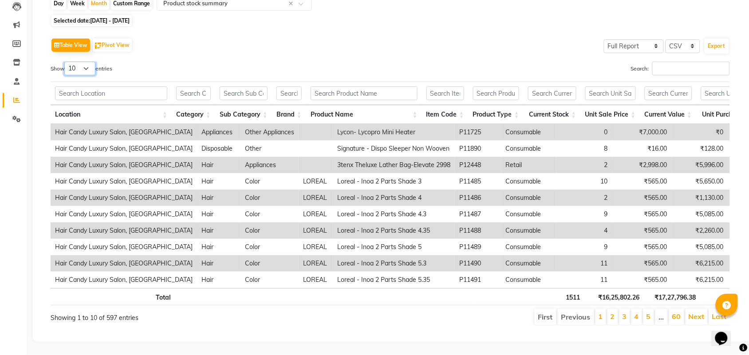
drag, startPoint x: 83, startPoint y: 51, endPoint x: 87, endPoint y: 57, distance: 6.5
click at [83, 62] on select "10 25 50 100" at bounding box center [79, 69] width 31 height 14
select select "100"
click at [65, 62] on select "10 25 50 100" at bounding box center [79, 69] width 31 height 14
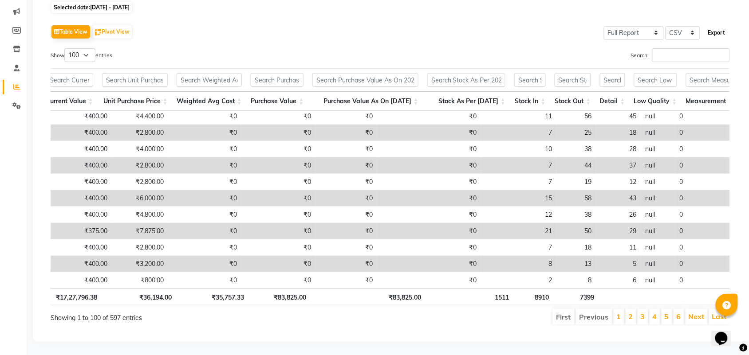
click at [712, 29] on button "Export" at bounding box center [716, 32] width 24 height 15
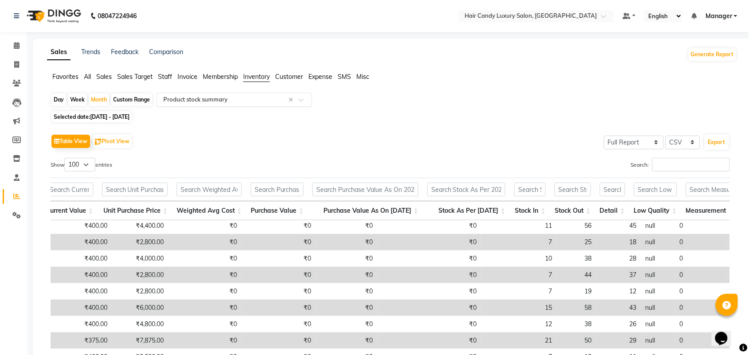
click at [209, 93] on div "Select Report Type × Product stock summary ×" at bounding box center [234, 100] width 155 height 14
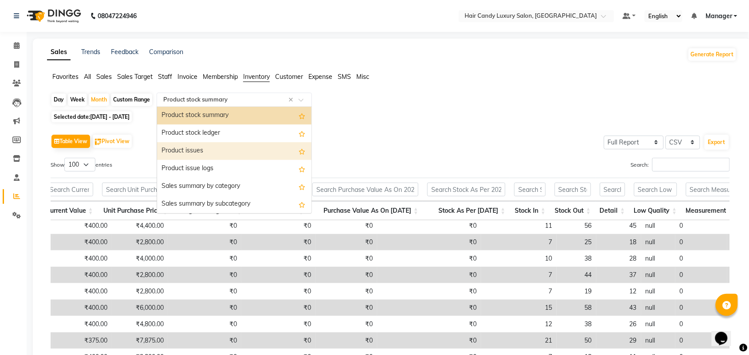
click at [213, 147] on div "Product issues" at bounding box center [234, 151] width 154 height 18
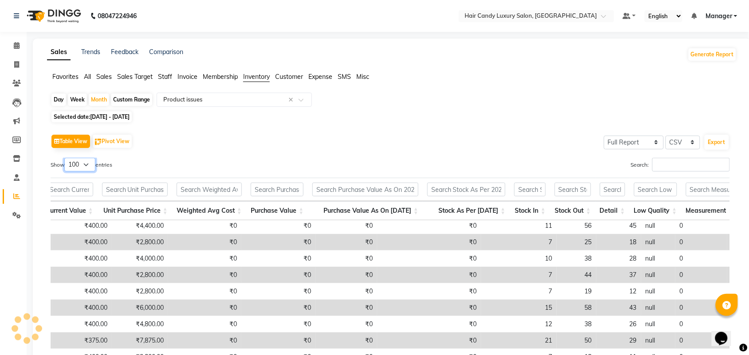
click at [87, 165] on select "10 25 50 100" at bounding box center [79, 165] width 31 height 14
click at [65, 158] on select "10 25 50 100" at bounding box center [79, 165] width 31 height 14
click at [225, 101] on input "text" at bounding box center [225, 99] width 128 height 9
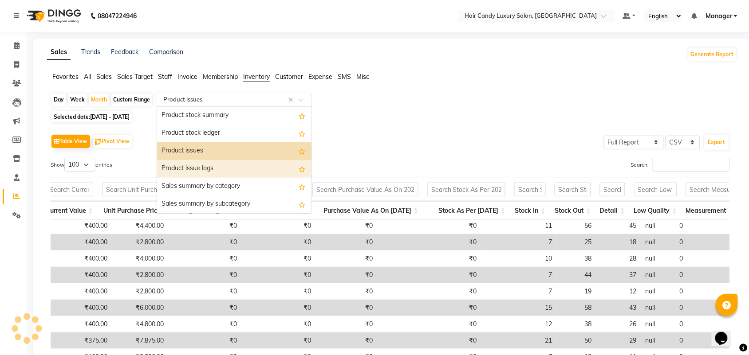
click at [200, 165] on div "Product issue logs" at bounding box center [234, 169] width 154 height 18
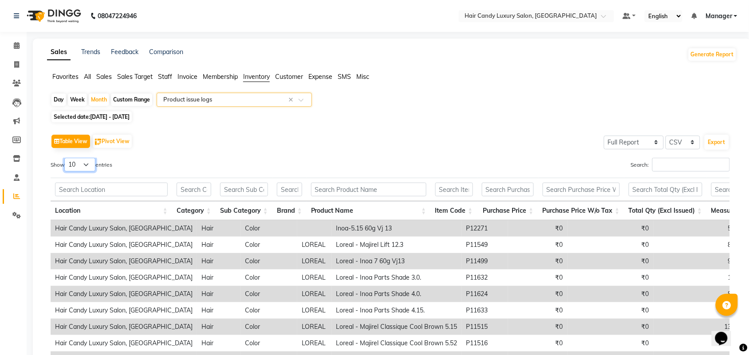
click at [86, 162] on select "10 25 50 100" at bounding box center [79, 165] width 31 height 14
select select "100"
click at [65, 158] on select "10 25 50 100" at bounding box center [79, 165] width 31 height 14
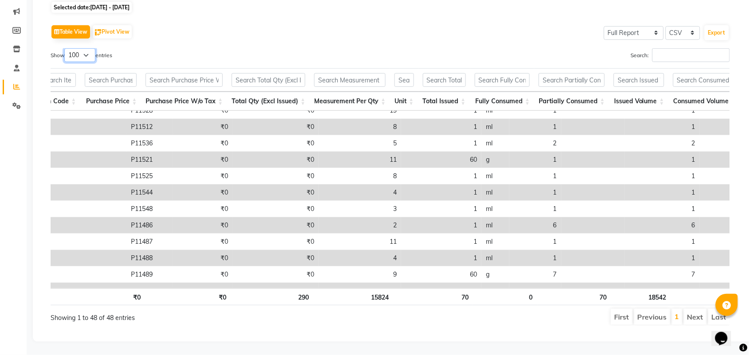
scroll to position [222, 466]
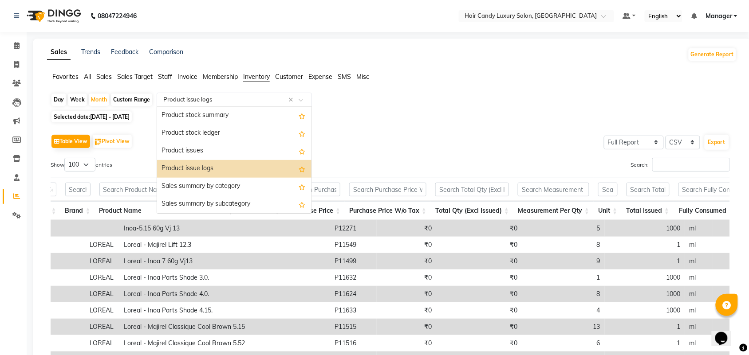
click at [220, 100] on input "text" at bounding box center [225, 99] width 128 height 9
click at [251, 114] on div "Product stock summary" at bounding box center [234, 116] width 154 height 18
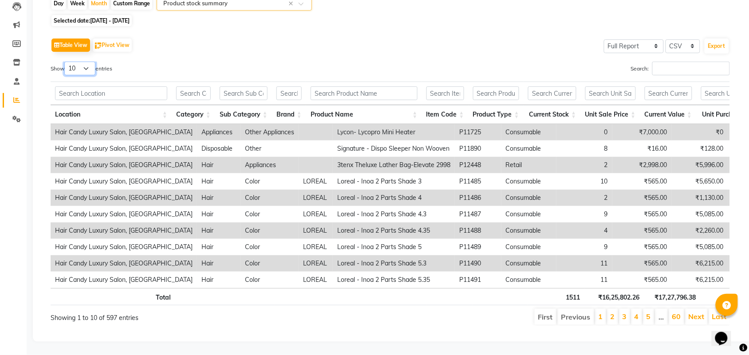
drag, startPoint x: 81, startPoint y: 50, endPoint x: 80, endPoint y: 57, distance: 7.2
click at [81, 62] on select "10 25 50 100" at bounding box center [79, 69] width 31 height 14
select select "100"
click at [65, 62] on select "10 25 50 100" at bounding box center [79, 69] width 31 height 14
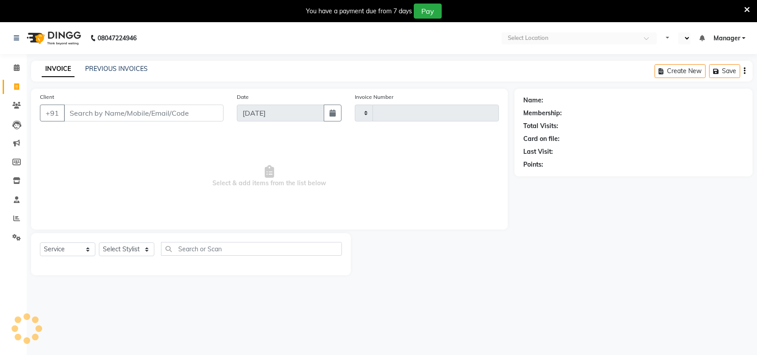
select select "service"
type input "6204"
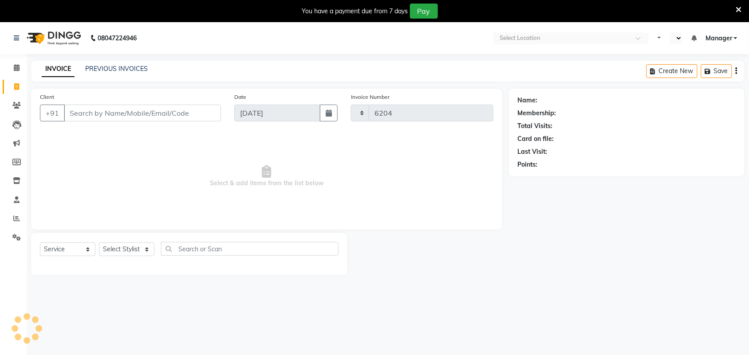
select select "en"
select select "6645"
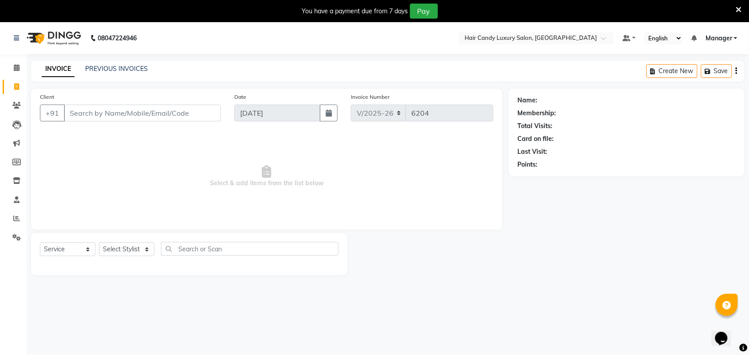
click at [739, 9] on icon at bounding box center [739, 10] width 6 height 8
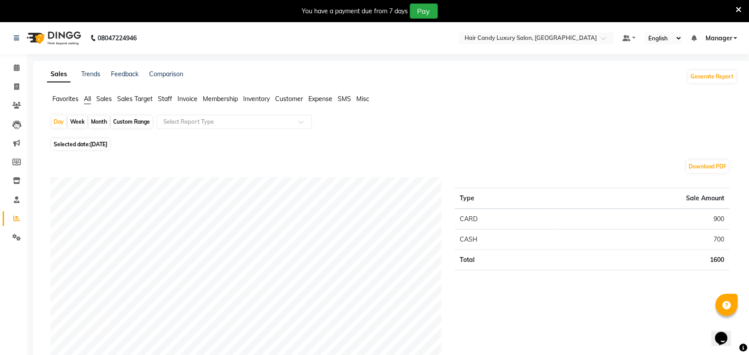
click at [94, 119] on div "Month" at bounding box center [99, 122] width 20 height 12
select select "9"
select select "2025"
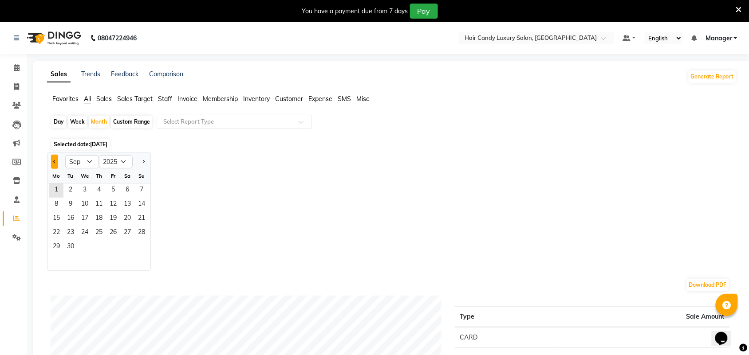
click at [56, 166] on button "Previous month" at bounding box center [54, 162] width 7 height 14
select select "8"
click at [107, 205] on span "8" at bounding box center [113, 205] width 14 height 14
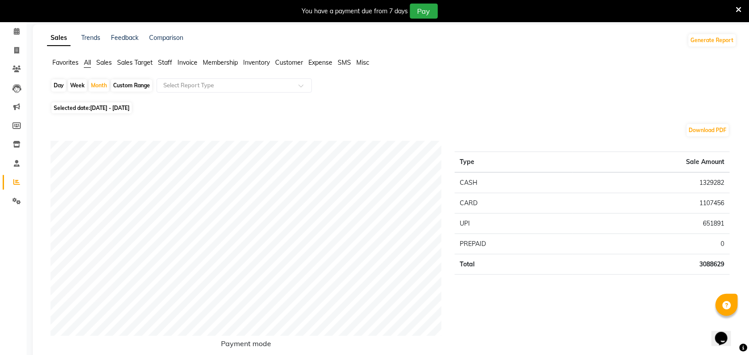
scroll to position [55, 0]
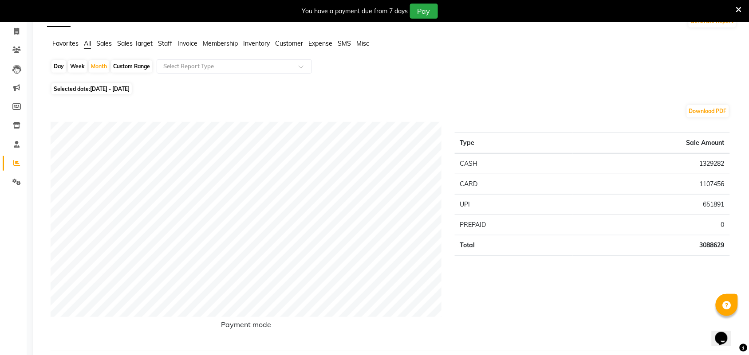
click at [109, 42] on span "Sales" at bounding box center [104, 43] width 16 height 8
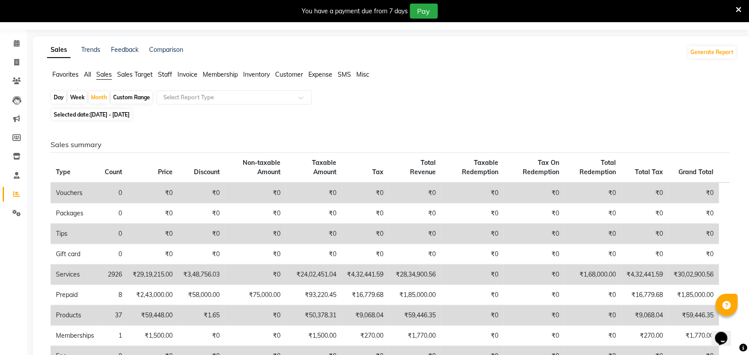
scroll to position [0, 0]
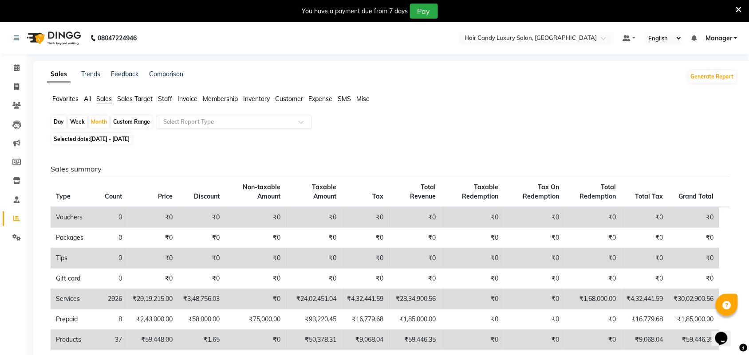
click at [174, 126] on input "text" at bounding box center [225, 122] width 128 height 9
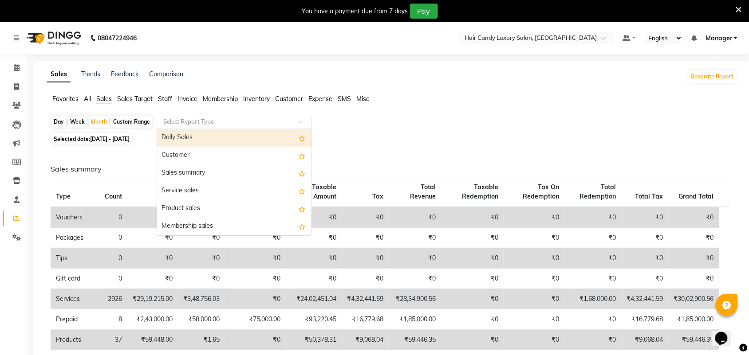
click at [171, 100] on span "Staff" at bounding box center [165, 99] width 14 height 8
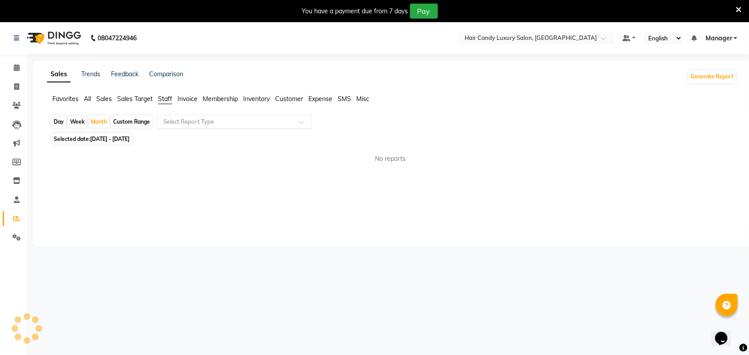
click at [178, 124] on input "text" at bounding box center [225, 122] width 128 height 9
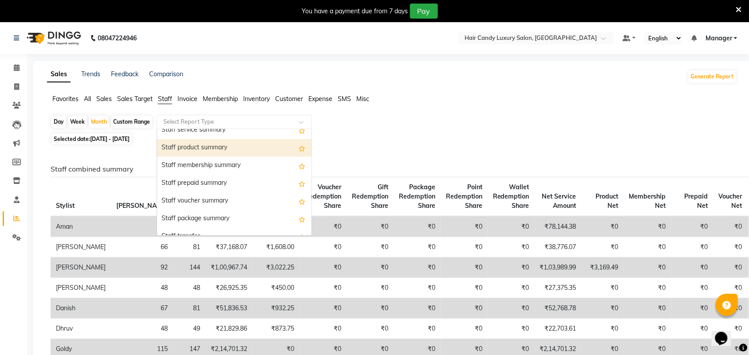
scroll to position [222, 0]
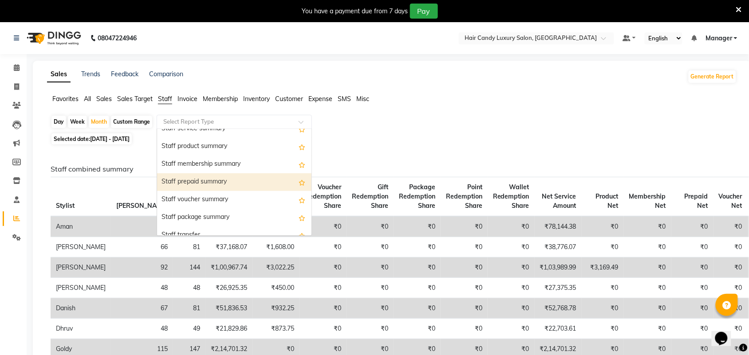
click at [190, 187] on div "Staff prepaid summary" at bounding box center [234, 182] width 154 height 18
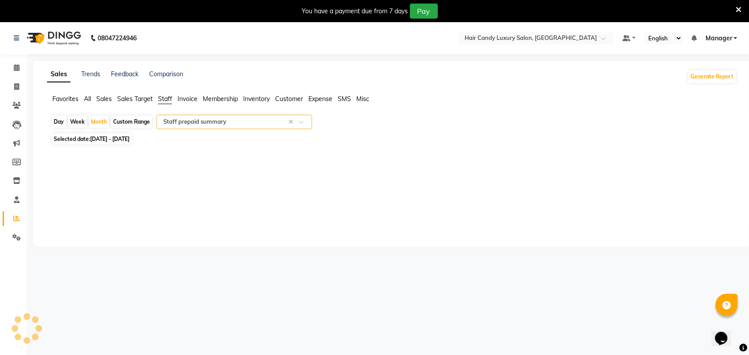
select select "full_report"
select select "csv"
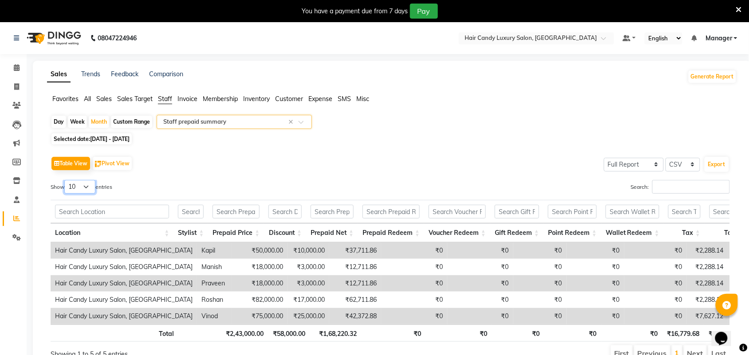
drag, startPoint x: 89, startPoint y: 188, endPoint x: 89, endPoint y: 193, distance: 5.3
click at [89, 188] on select "10 25 50 100" at bounding box center [79, 187] width 31 height 14
select select "100"
click at [66, 180] on select "10 25 50 100" at bounding box center [79, 187] width 31 height 14
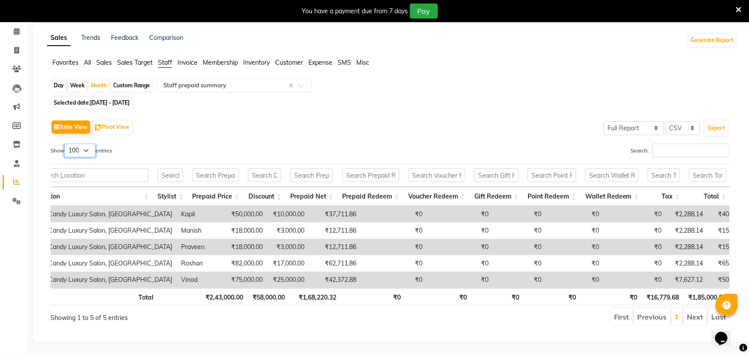
scroll to position [0, 0]
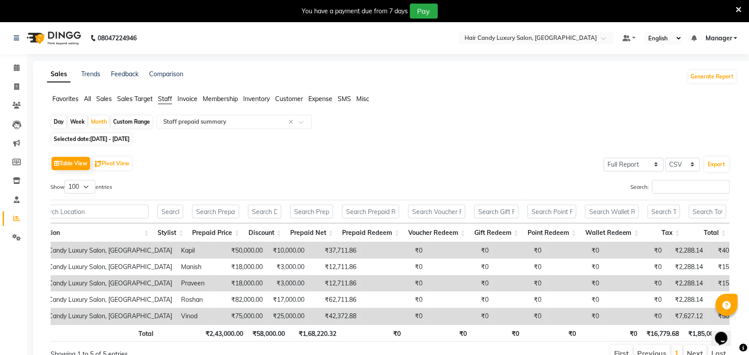
click at [18, 78] on li "Invoice" at bounding box center [13, 87] width 27 height 19
click at [16, 83] on icon at bounding box center [16, 86] width 5 height 7
select select "6645"
select select "service"
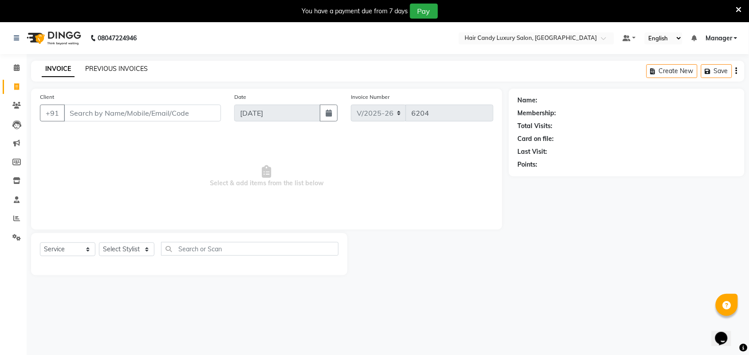
click at [105, 66] on link "PREVIOUS INVOICES" at bounding box center [116, 69] width 63 height 8
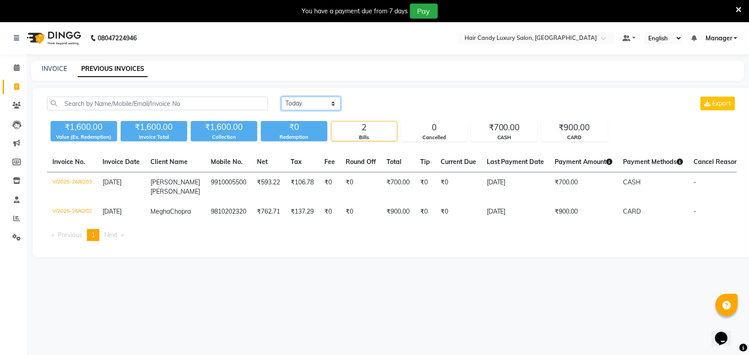
click at [315, 107] on select "Today Yesterday Custom Range" at bounding box center [310, 104] width 59 height 14
select select "yesterday"
click at [281, 97] on select "Today Yesterday Custom Range" at bounding box center [310, 104] width 59 height 14
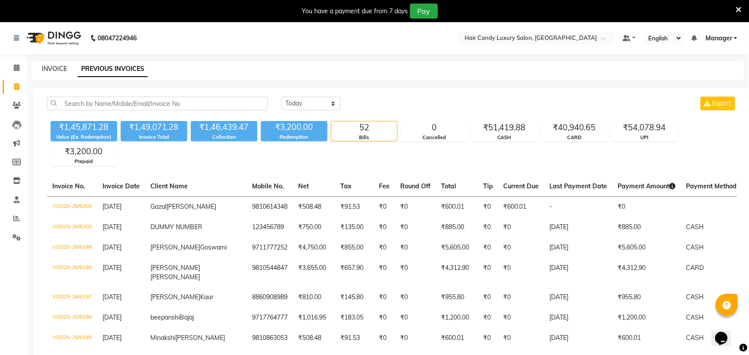
click at [53, 69] on link "INVOICE" at bounding box center [54, 69] width 25 height 8
select select "service"
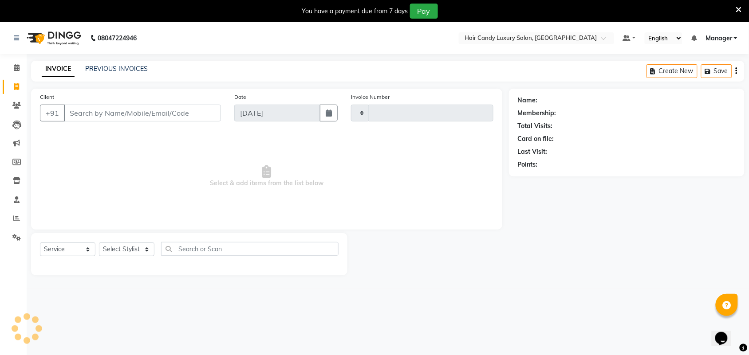
scroll to position [22, 0]
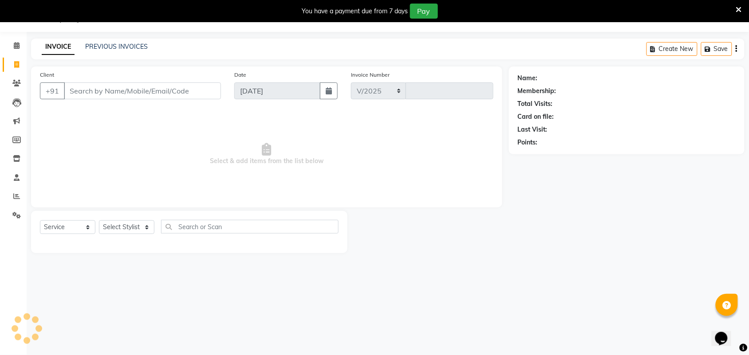
select select "6645"
type input "6204"
click at [126, 48] on link "PREVIOUS INVOICES" at bounding box center [116, 47] width 63 height 8
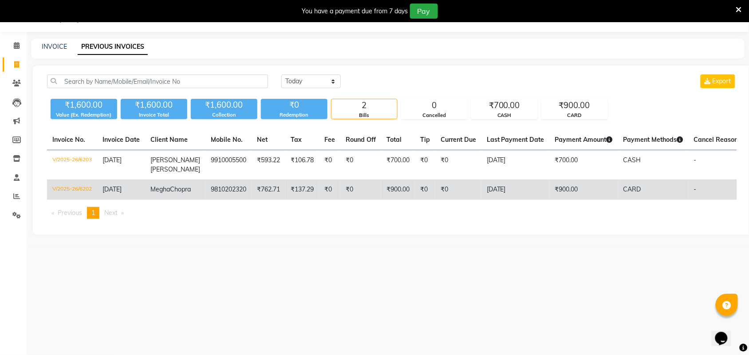
click at [69, 200] on td "V/2025-26/6202" at bounding box center [72, 190] width 50 height 20
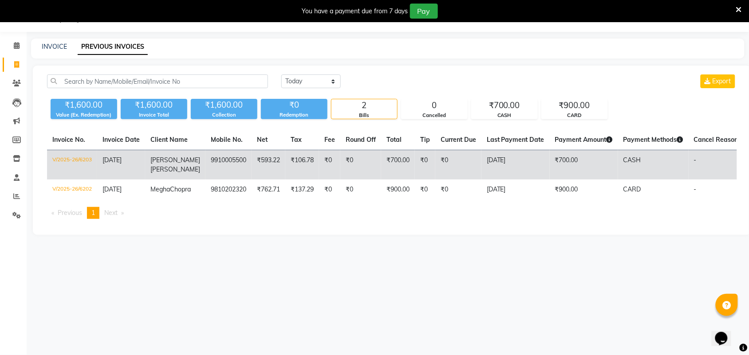
click at [85, 171] on td "V/2025-26/6203" at bounding box center [72, 165] width 50 height 30
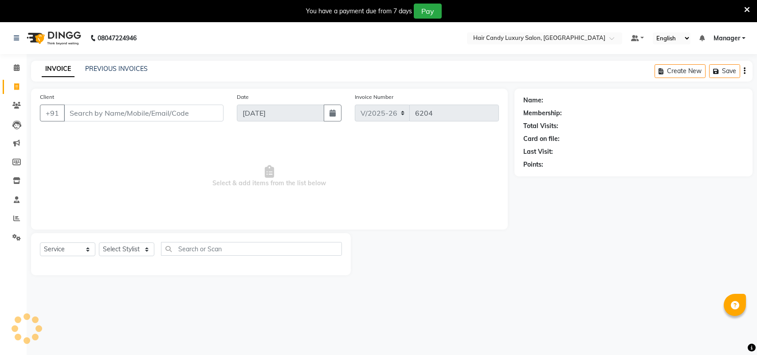
select select "6645"
select select "service"
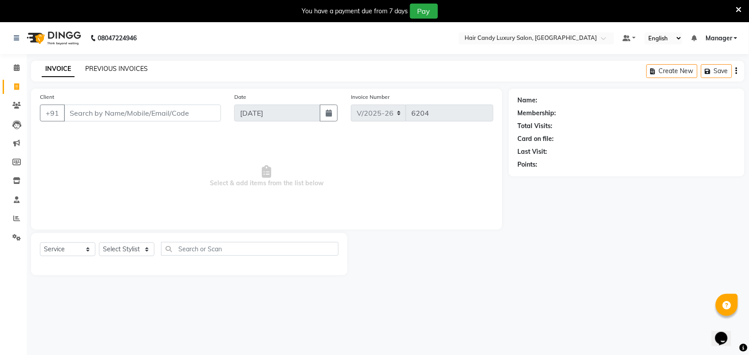
click at [133, 81] on div "INVOICE PREVIOUS INVOICES Create New Save" at bounding box center [387, 71] width 713 height 21
click at [12, 216] on span at bounding box center [17, 219] width 16 height 10
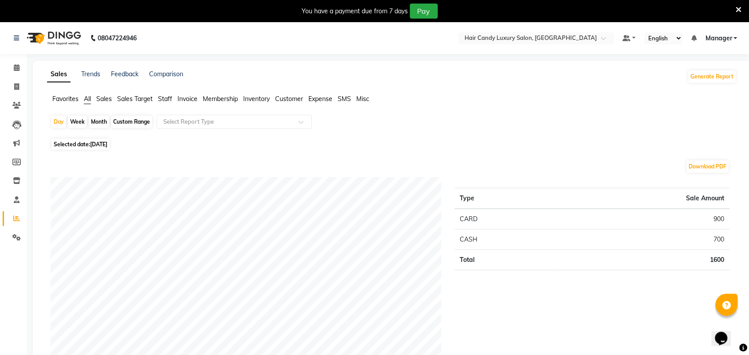
click at [163, 98] on span "Staff" at bounding box center [165, 99] width 14 height 8
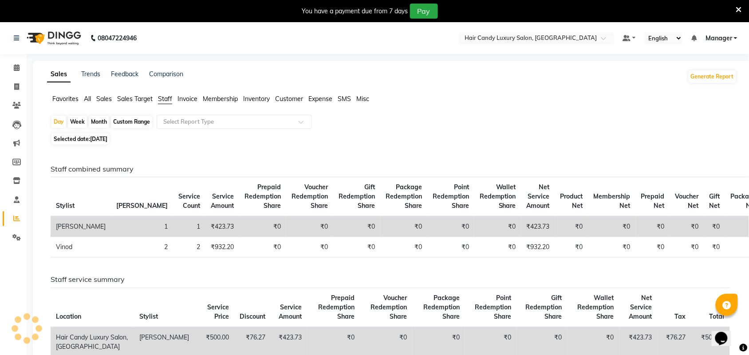
click at [100, 120] on div "Month" at bounding box center [99, 122] width 20 height 12
select select "9"
select select "2025"
click at [98, 121] on div "Month" at bounding box center [99, 122] width 20 height 12
select select "9"
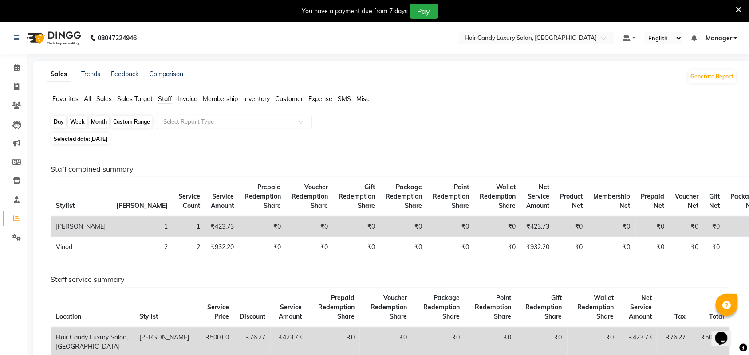
select select "2025"
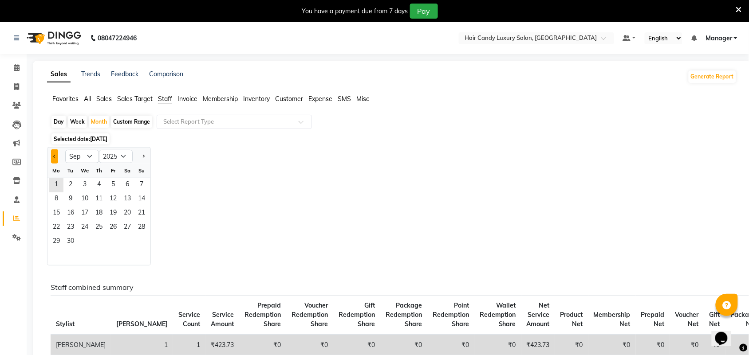
click at [57, 158] on button "Previous month" at bounding box center [54, 156] width 7 height 14
select select "7"
click at [134, 228] on span "26" at bounding box center [127, 228] width 14 height 14
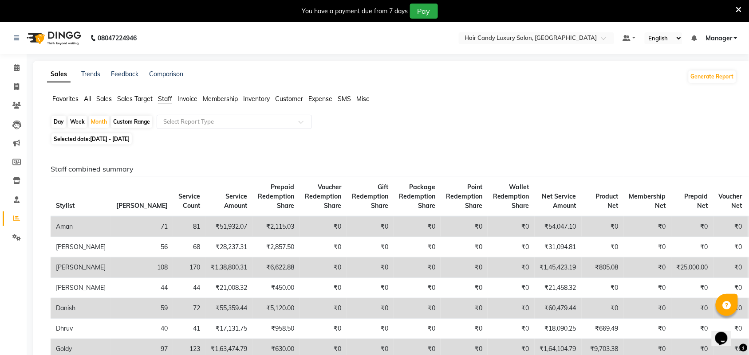
click at [106, 100] on span "Sales" at bounding box center [104, 99] width 16 height 8
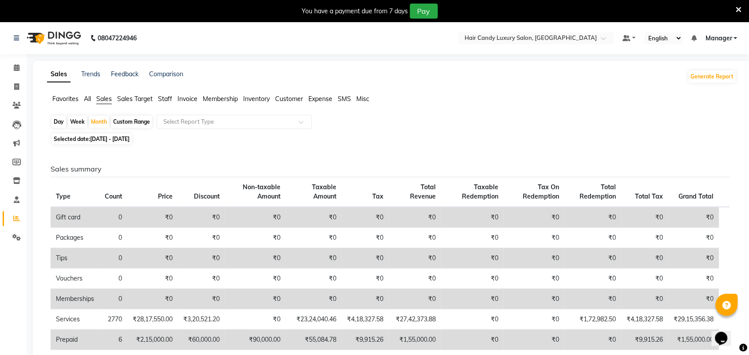
click at [177, 112] on app-reports "Favorites All Sales Sales Target Staff Invoice Membership Inventory Customer Ex…" at bounding box center [392, 331] width 700 height 475
click at [168, 101] on span "Staff" at bounding box center [165, 99] width 14 height 8
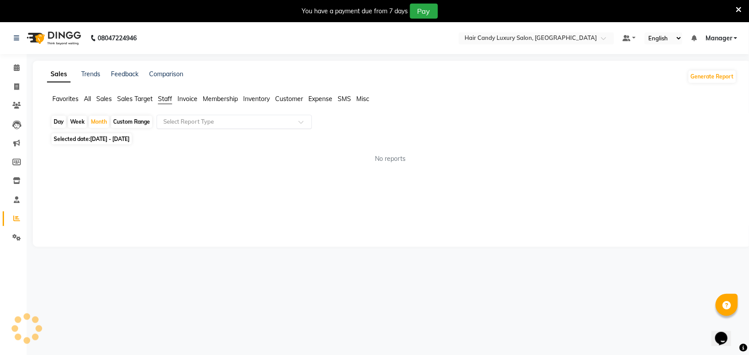
click at [182, 127] on div "Select Report Type" at bounding box center [234, 122] width 155 height 14
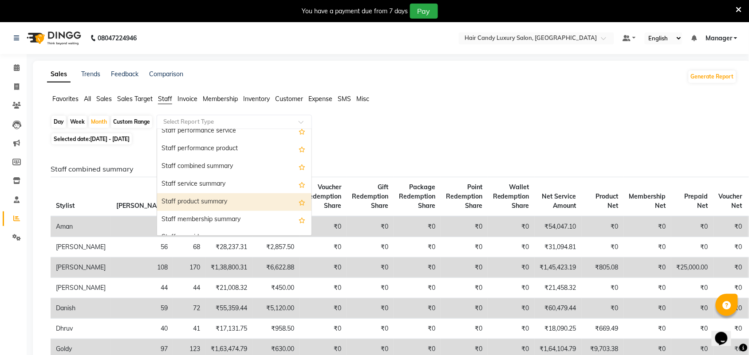
scroll to position [222, 0]
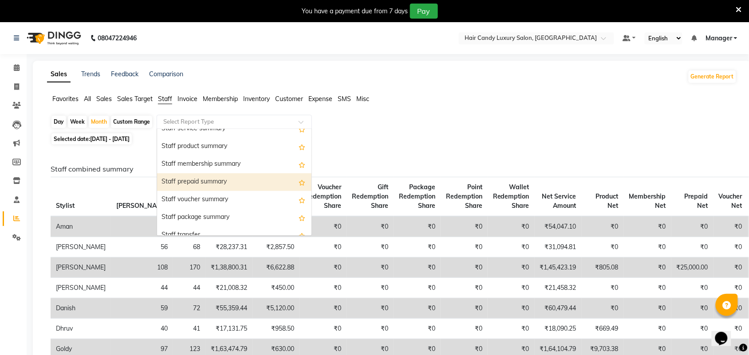
click at [202, 185] on div "Staff prepaid summary" at bounding box center [234, 182] width 154 height 18
select select "full_report"
select select "csv"
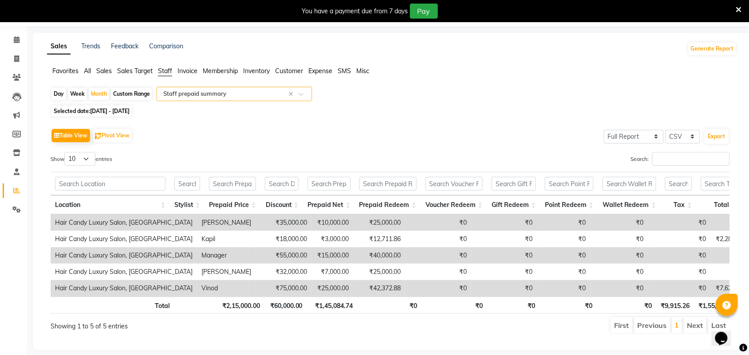
scroll to position [54, 0]
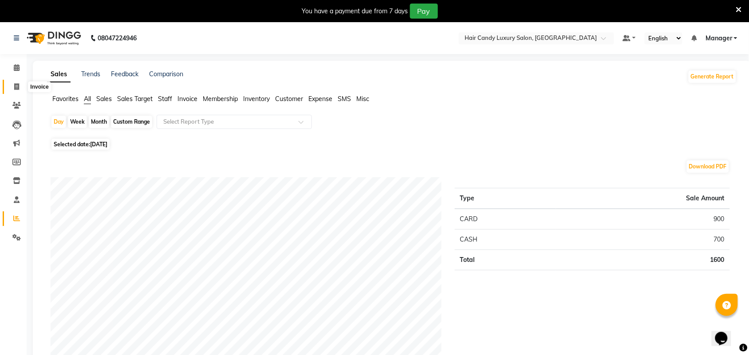
click at [13, 89] on span at bounding box center [17, 87] width 16 height 10
select select "service"
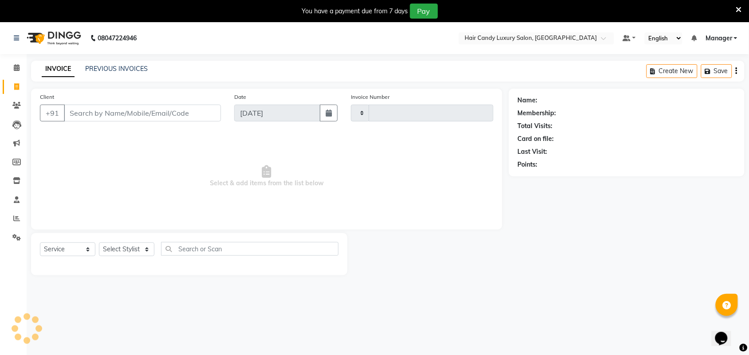
type input "6204"
select select "6645"
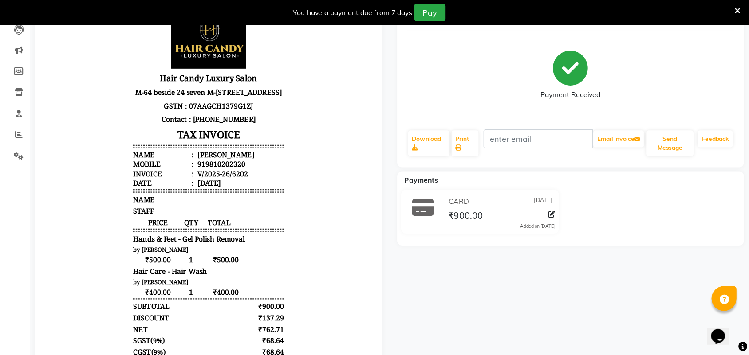
scroll to position [98, 0]
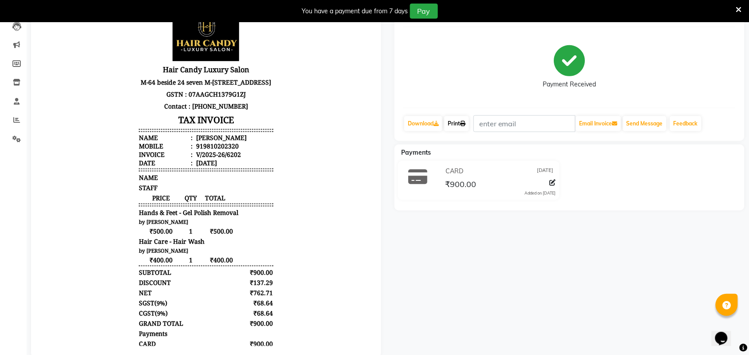
click at [464, 120] on link "Print" at bounding box center [456, 123] width 25 height 15
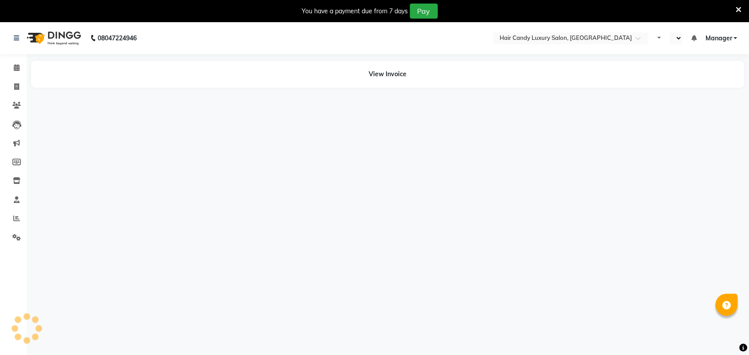
select select "en"
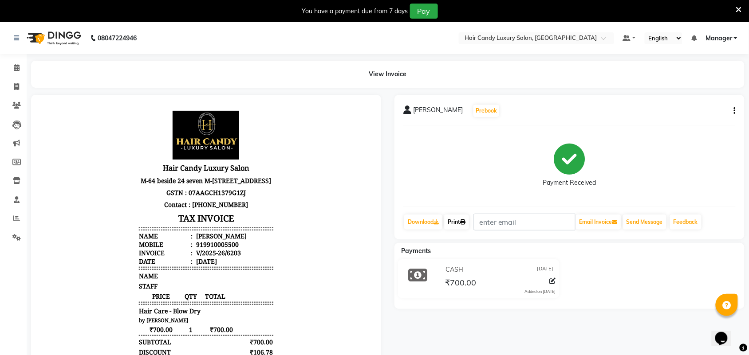
click at [453, 224] on link "Print" at bounding box center [456, 222] width 25 height 15
click at [9, 84] on span at bounding box center [17, 87] width 16 height 10
select select "service"
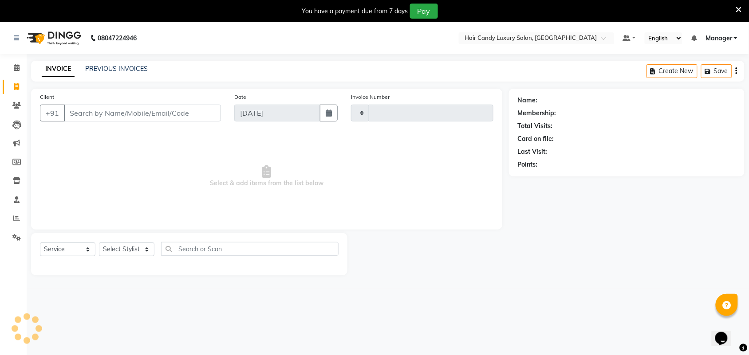
type input "6204"
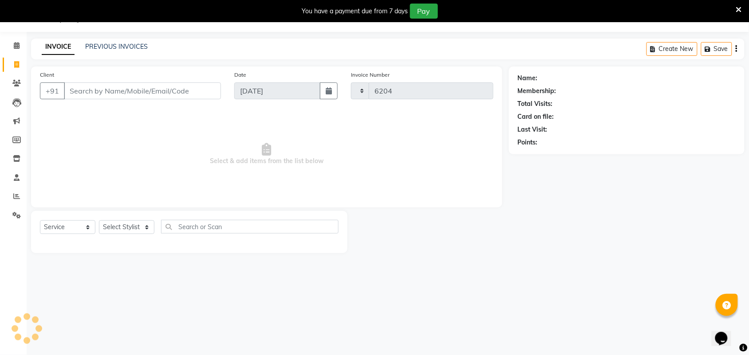
select select "6645"
click at [110, 229] on select "Select Stylist" at bounding box center [126, 227] width 55 height 14
select select "51788"
click at [99, 220] on select "Select Stylist Aman ANKIT MANAGER [PERSON_NAME] [PERSON_NAME] Danish [PERSON_NA…" at bounding box center [126, 227] width 55 height 14
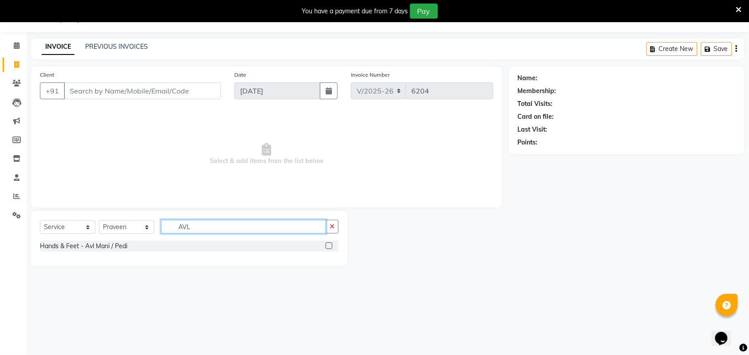
type input "AVL"
click at [328, 245] on label at bounding box center [329, 246] width 7 height 7
click at [328, 245] on input "checkbox" at bounding box center [329, 247] width 6 height 6
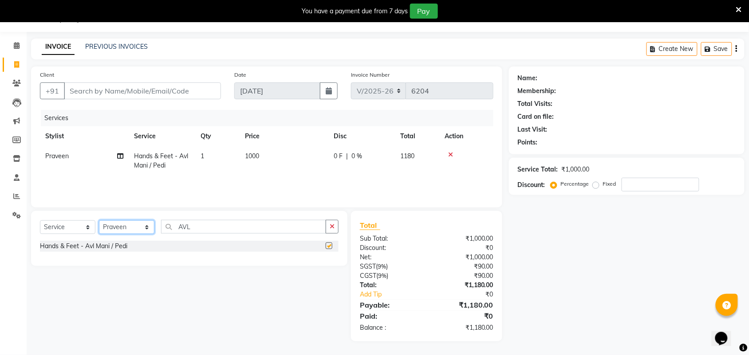
click at [127, 231] on select "Select Stylist Aman ANKIT MANAGER [PERSON_NAME] [PERSON_NAME] Danish [PERSON_NA…" at bounding box center [126, 227] width 55 height 14
checkbox input "false"
select select "63973"
click at [99, 220] on select "Select Stylist Aman ANKIT MANAGER [PERSON_NAME] [PERSON_NAME] Danish [PERSON_NA…" at bounding box center [126, 227] width 55 height 14
drag, startPoint x: 327, startPoint y: 245, endPoint x: 304, endPoint y: 247, distance: 23.1
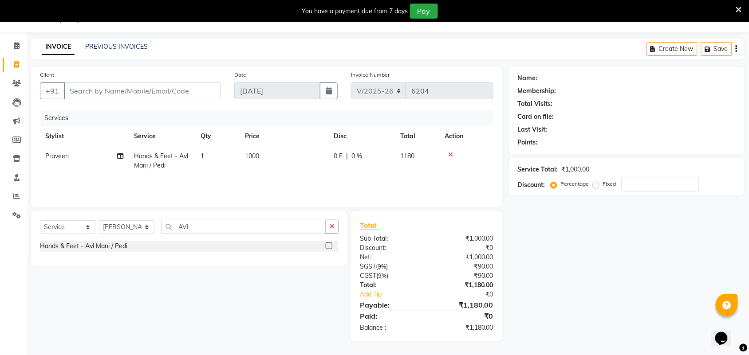
click at [327, 245] on label at bounding box center [329, 246] width 7 height 7
click at [327, 245] on input "checkbox" at bounding box center [329, 247] width 6 height 6
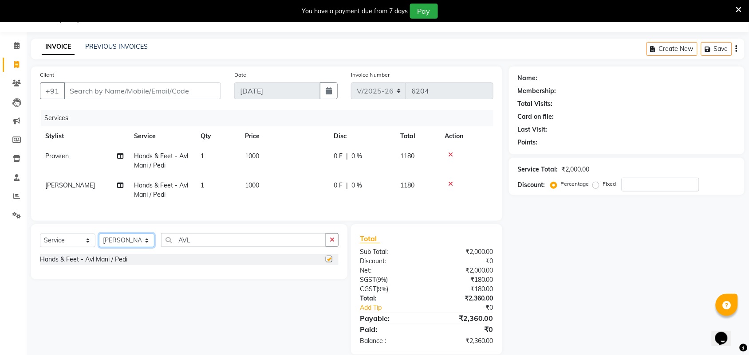
click at [114, 248] on select "Select Stylist Aman ANKIT MANAGER [PERSON_NAME] [PERSON_NAME] Danish [PERSON_NA…" at bounding box center [126, 241] width 55 height 14
checkbox input "false"
select select "51790"
click at [99, 242] on select "Select Stylist Aman ANKIT MANAGER [PERSON_NAME] [PERSON_NAME] Danish [PERSON_NA…" at bounding box center [126, 241] width 55 height 14
click at [333, 265] on div at bounding box center [332, 259] width 13 height 11
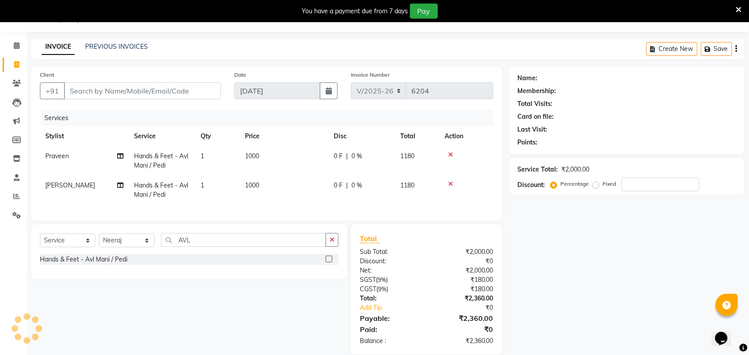
click at [331, 263] on label at bounding box center [329, 259] width 7 height 7
click at [331, 263] on input "checkbox" at bounding box center [329, 260] width 6 height 6
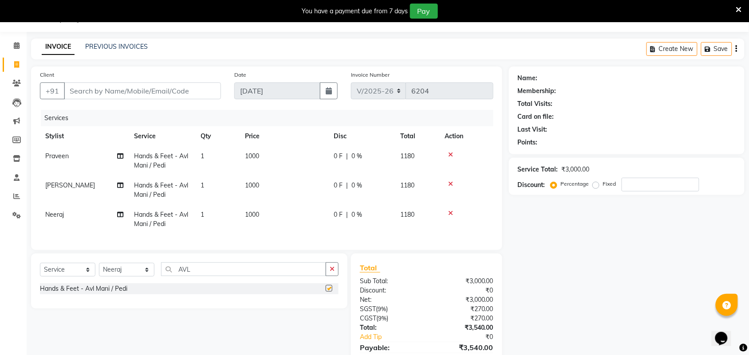
checkbox input "false"
click at [135, 277] on select "Select Stylist Aman ANKIT MANAGER BHAWNA Bobby Chirag Danish Deepali Dhruv Gold…" at bounding box center [126, 270] width 55 height 14
click at [99, 271] on select "Select Stylist Aman ANKIT MANAGER BHAWNA Bobby Chirag Danish Deepali Dhruv Gold…" at bounding box center [126, 270] width 55 height 14
click at [135, 277] on select "Select Stylist Aman ANKIT MANAGER BHAWNA Bobby Chirag Danish Deepali Dhruv Gold…" at bounding box center [126, 270] width 55 height 14
select select "51789"
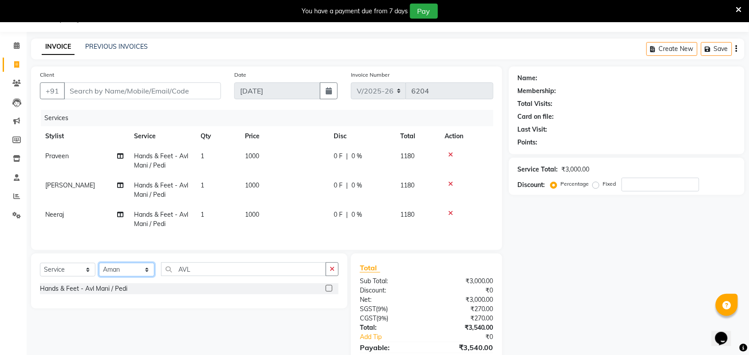
click at [99, 271] on select "Select Stylist Aman ANKIT MANAGER BHAWNA Bobby Chirag Danish Deepali Dhruv Gold…" at bounding box center [126, 270] width 55 height 14
click at [327, 292] on label at bounding box center [329, 288] width 7 height 7
click at [327, 292] on input "checkbox" at bounding box center [329, 289] width 6 height 6
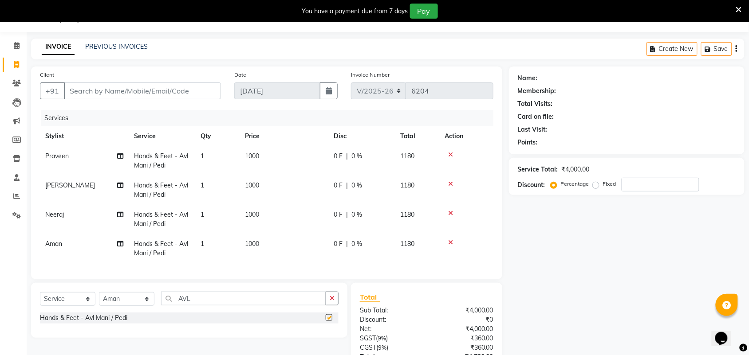
checkbox input "false"
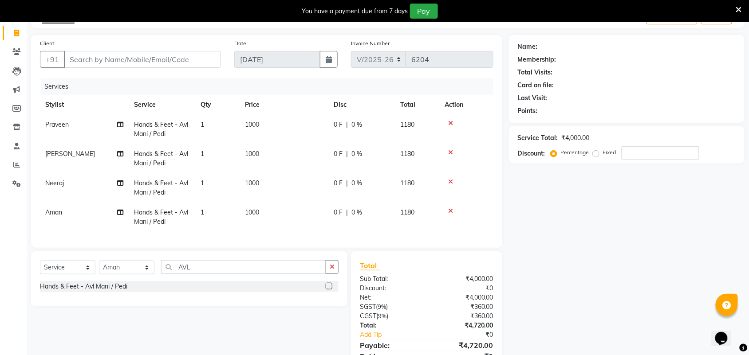
scroll to position [0, 0]
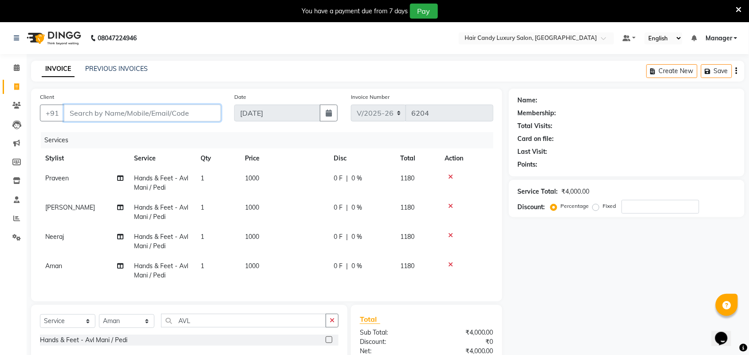
click at [126, 106] on input "Client" at bounding box center [142, 113] width 157 height 17
type input "S"
type input "0"
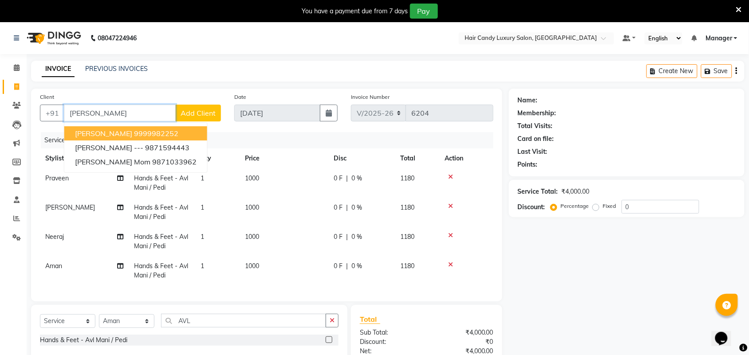
click at [134, 135] on ngb-highlight "9999982252" at bounding box center [156, 133] width 44 height 9
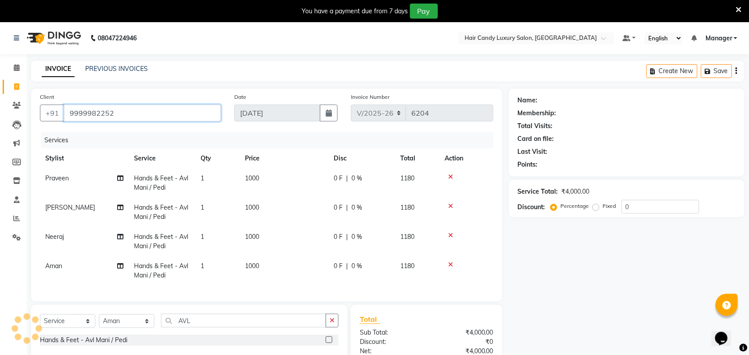
type input "9999982252"
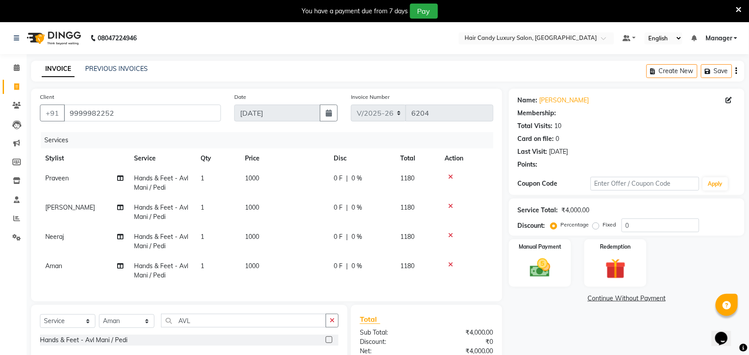
select select "2: Object"
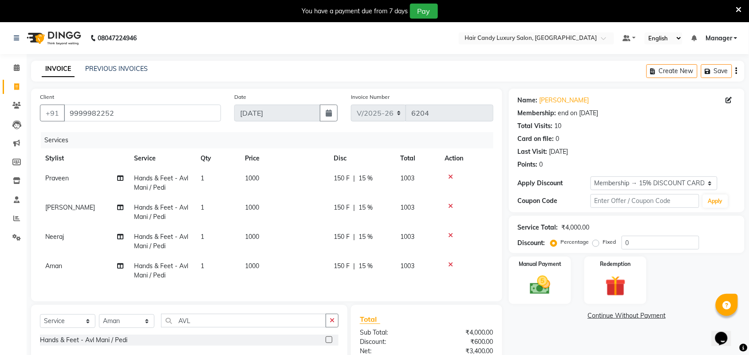
type input "15"
click at [650, 182] on select "Select Membership → 15% DISCOUNT CARD Loyalty → Loyalty level 1 → All Customers" at bounding box center [653, 184] width 127 height 14
select select "0:"
click at [590, 177] on select "Select Membership → 15% DISCOUNT CARD Loyalty → Loyalty level 1 → All Customers" at bounding box center [653, 184] width 127 height 14
type input "0"
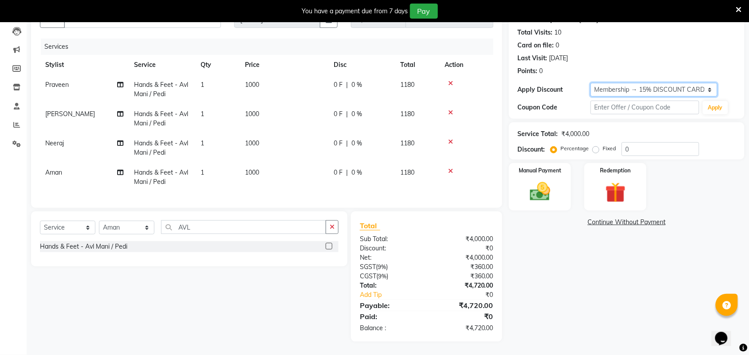
scroll to position [101, 0]
click at [608, 87] on select "Select Membership → 15% DISCOUNT CARD Loyalty → Loyalty level 1 → All Customers" at bounding box center [653, 90] width 127 height 14
select select "2: Object"
click at [590, 83] on select "Select Membership → 15% DISCOUNT CARD Loyalty → Loyalty level 1 → All Customers" at bounding box center [653, 90] width 127 height 14
type input "15"
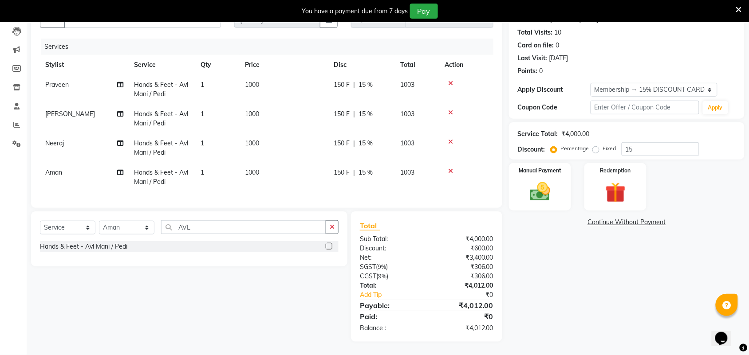
click at [610, 72] on div "Name: Sukhmani Membership: end on 01-09-2025 Total Visits: 10 Card on file: 0 L…" at bounding box center [627, 57] width 236 height 124
click at [610, 83] on select "Select Membership → 15% DISCOUNT CARD Loyalty → Loyalty level 1 → All Customers" at bounding box center [653, 90] width 127 height 14
click at [590, 83] on select "Select Membership → 15% DISCOUNT CARD Loyalty → Loyalty level 1 → All Customers" at bounding box center [653, 90] width 127 height 14
click at [554, 180] on img at bounding box center [540, 192] width 35 height 24
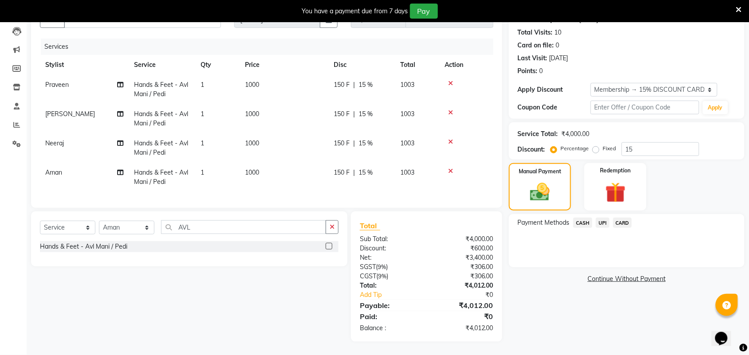
click at [620, 218] on span "CARD" at bounding box center [622, 223] width 19 height 10
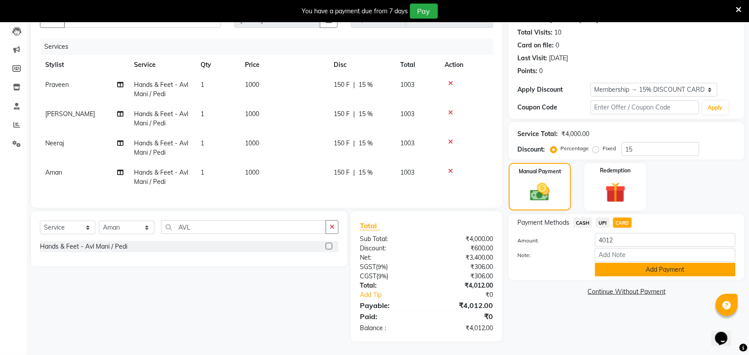
click at [637, 263] on button "Add Payment" at bounding box center [665, 270] width 141 height 14
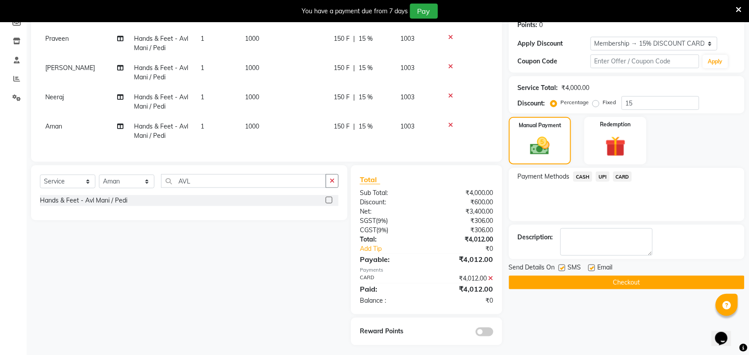
scroll to position [151, 0]
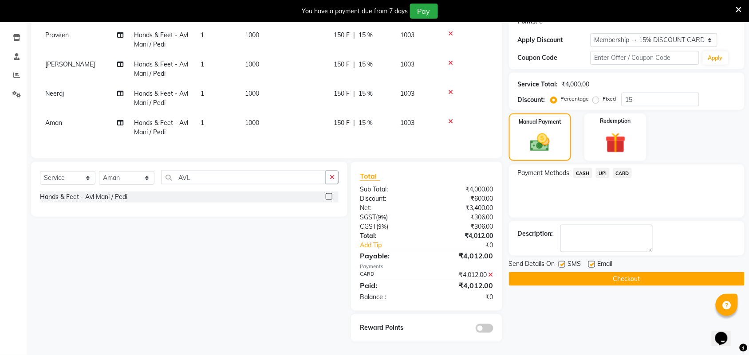
click at [594, 273] on button "Checkout" at bounding box center [627, 279] width 236 height 14
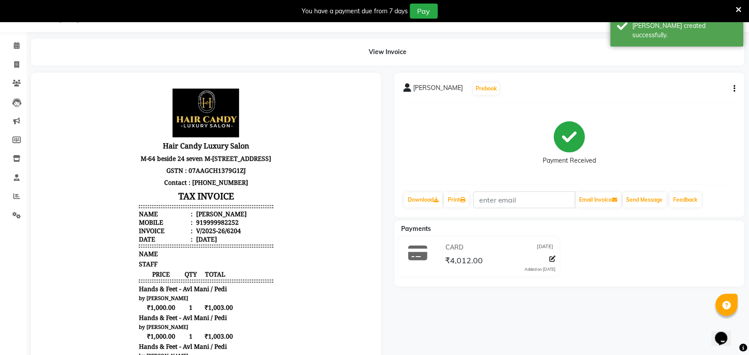
scroll to position [151, 0]
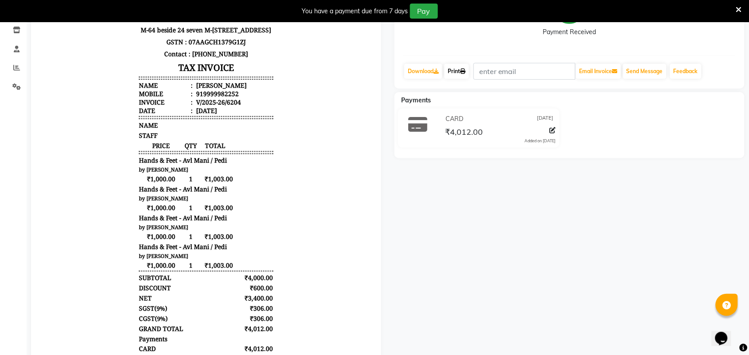
click at [461, 70] on link "Print" at bounding box center [456, 71] width 25 height 15
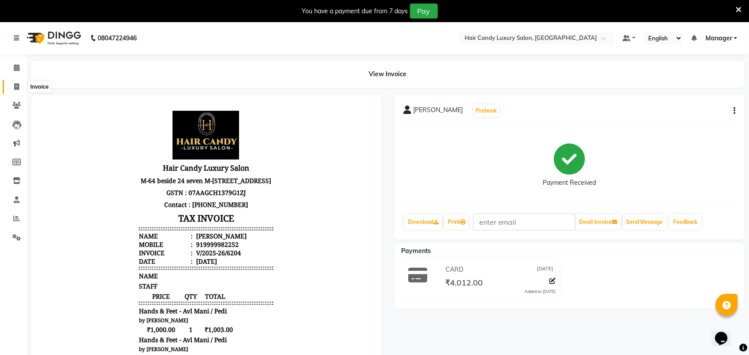
click at [9, 89] on span at bounding box center [17, 87] width 16 height 10
select select "service"
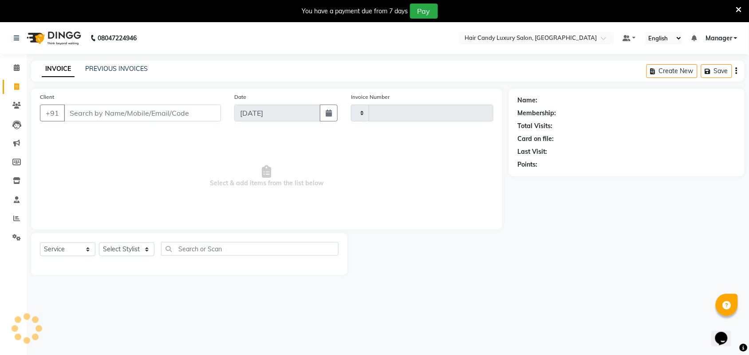
scroll to position [22, 0]
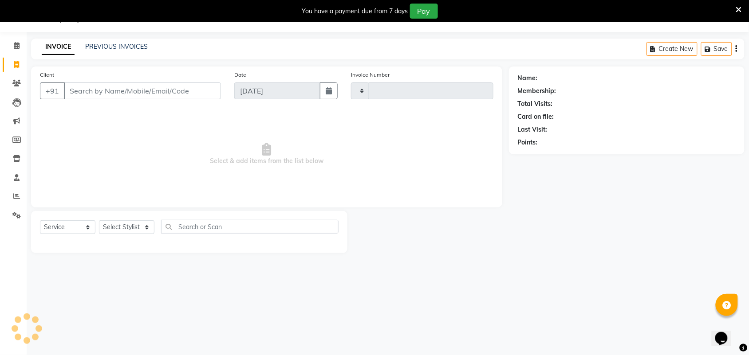
type input "6205"
select select "6645"
click at [114, 48] on link "PREVIOUS INVOICES" at bounding box center [116, 47] width 63 height 8
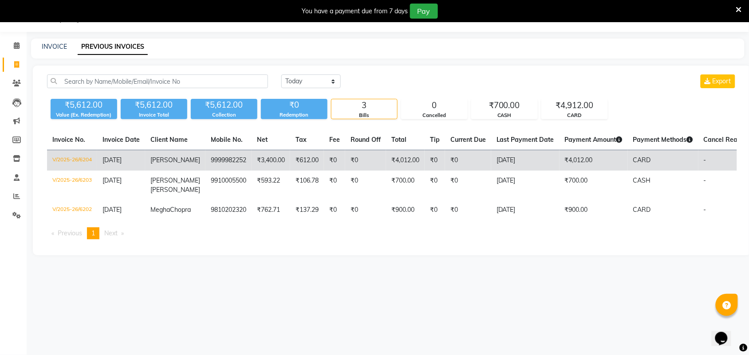
click at [71, 165] on td "V/2025-26/6204" at bounding box center [72, 160] width 50 height 21
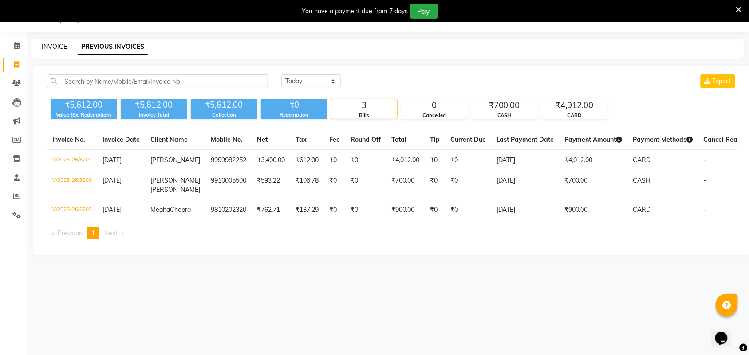
click at [55, 47] on link "INVOICE" at bounding box center [54, 47] width 25 height 8
select select "service"
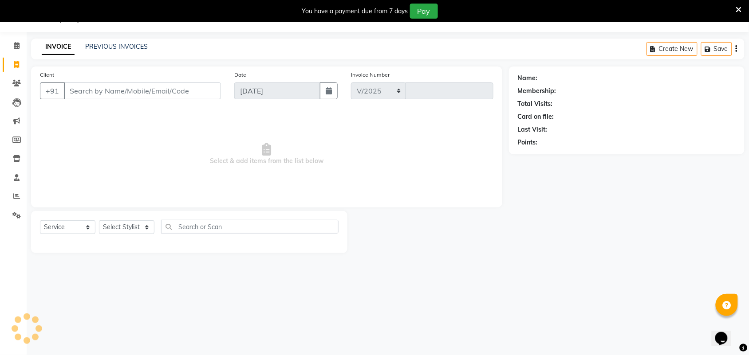
select select "6645"
type input "6206"
click at [125, 225] on select "Select Stylist" at bounding box center [126, 227] width 55 height 14
select select "61488"
click at [99, 220] on select "Select Stylist Aman ANKIT MANAGER BHAWNA Bobby Chirag Danish Deepali Dhruv Gold…" at bounding box center [126, 227] width 55 height 14
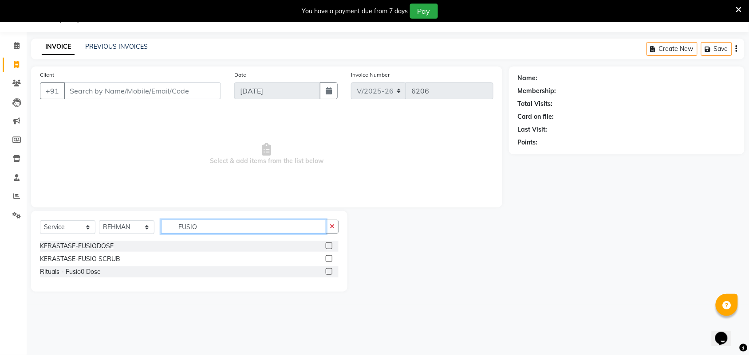
type input "FUSIO"
click at [330, 245] on label at bounding box center [329, 246] width 7 height 7
click at [330, 245] on input "checkbox" at bounding box center [329, 247] width 6 height 6
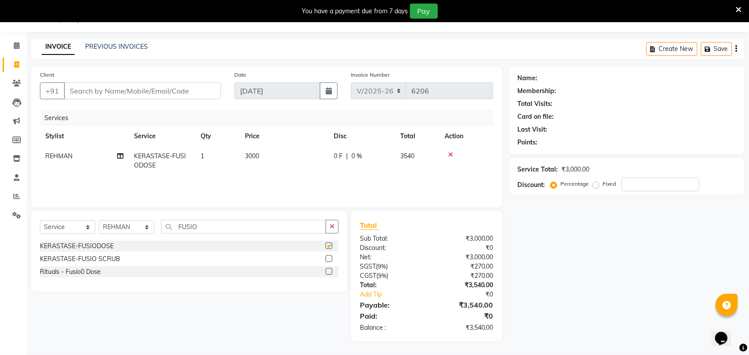
checkbox input "false"
click at [282, 156] on td "3000" at bounding box center [284, 160] width 89 height 29
select select "61488"
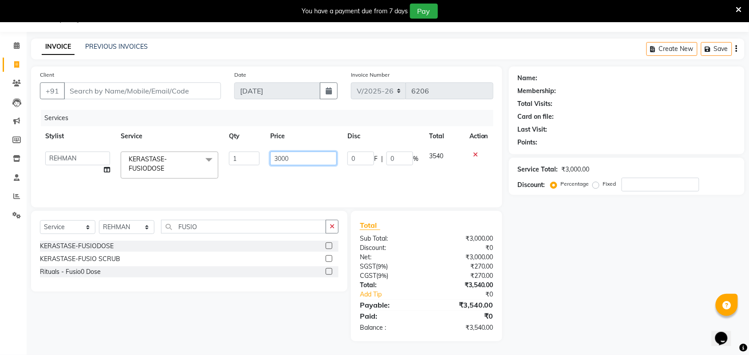
drag, startPoint x: 296, startPoint y: 155, endPoint x: 24, endPoint y: 132, distance: 272.9
click at [234, 151] on tr "Aman ANKIT MANAGER BHAWNA Bobby Chirag Danish Deepali Dhruv Goldy Harish Jagdis…" at bounding box center [266, 165] width 453 height 38
type input "2500"
click at [103, 83] on input "Client" at bounding box center [142, 91] width 157 height 17
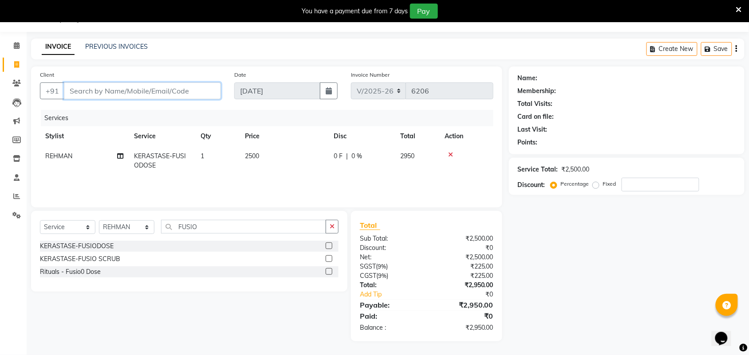
type input "9"
type input "0"
type input "9667318648"
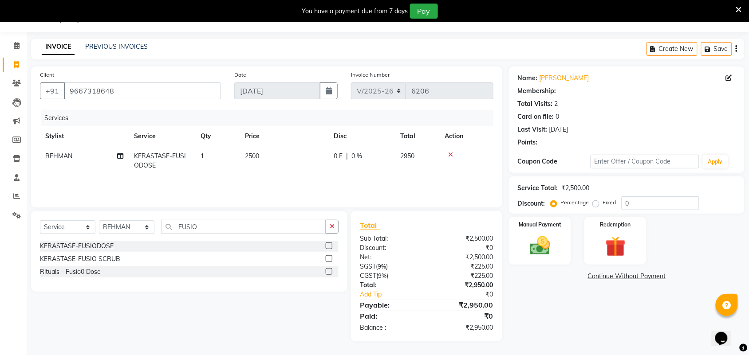
select select "1: Object"
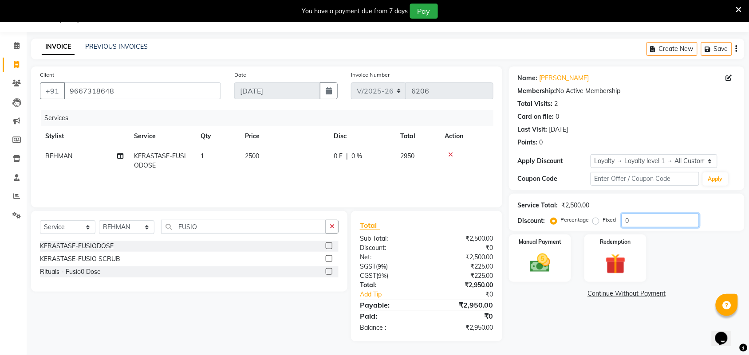
click at [637, 224] on input "0" at bounding box center [660, 221] width 78 height 14
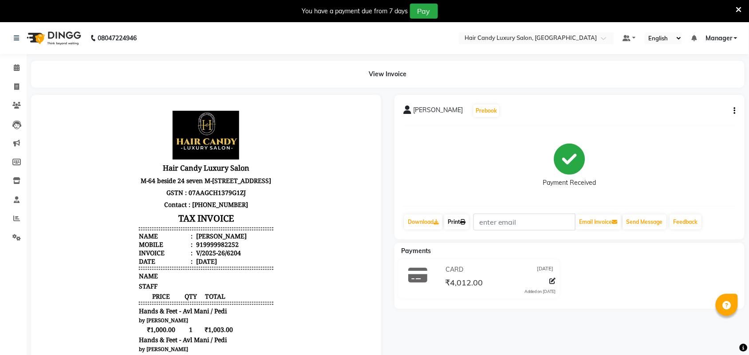
click at [457, 220] on link "Print" at bounding box center [456, 222] width 25 height 15
click at [14, 90] on span at bounding box center [17, 87] width 16 height 10
select select "service"
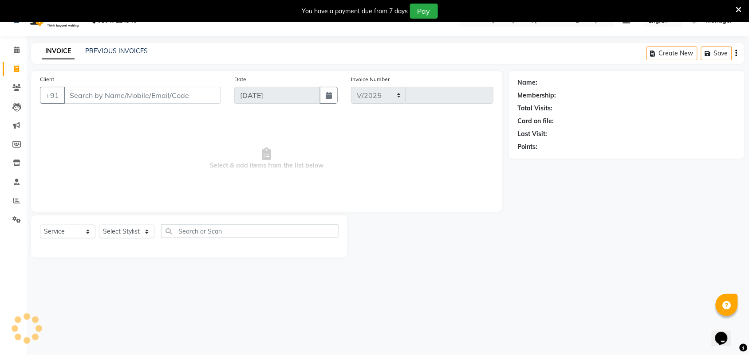
select select "6645"
type input "6205"
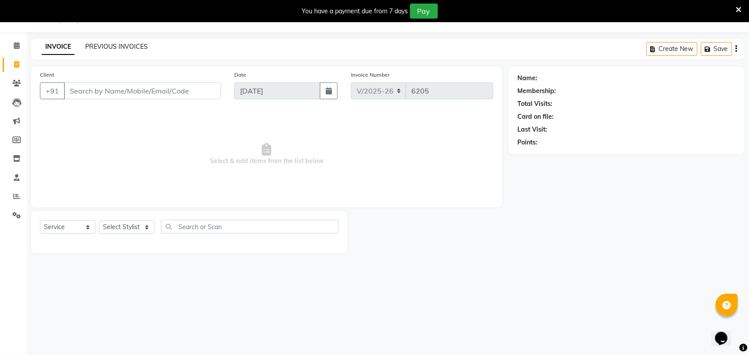
click at [121, 47] on link "PREVIOUS INVOICES" at bounding box center [116, 47] width 63 height 8
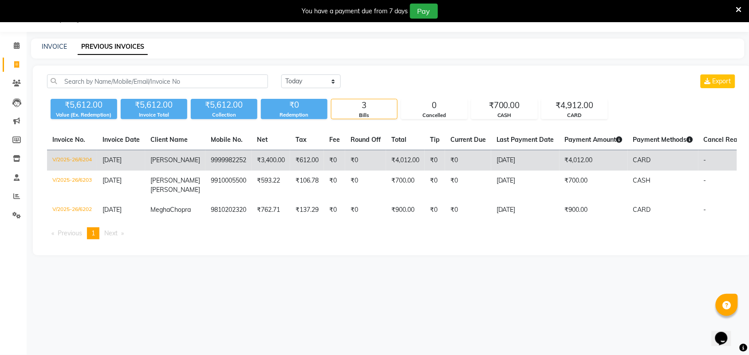
click at [84, 167] on td "V/2025-26/6204" at bounding box center [72, 160] width 50 height 21
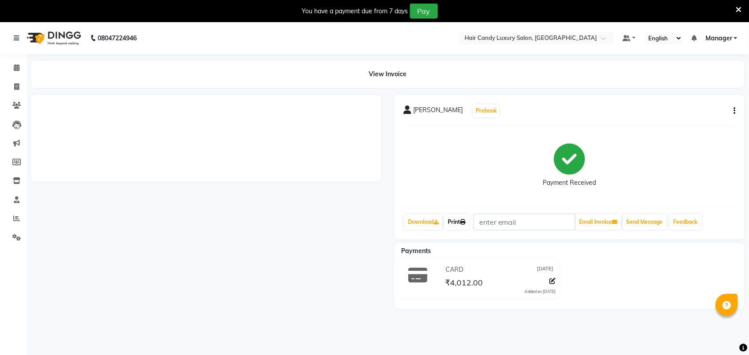
click at [456, 220] on link "Print" at bounding box center [456, 222] width 25 height 15
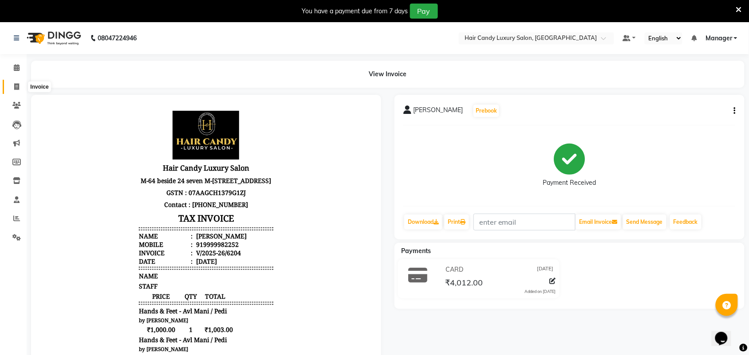
click at [14, 87] on icon at bounding box center [16, 86] width 5 height 7
select select "service"
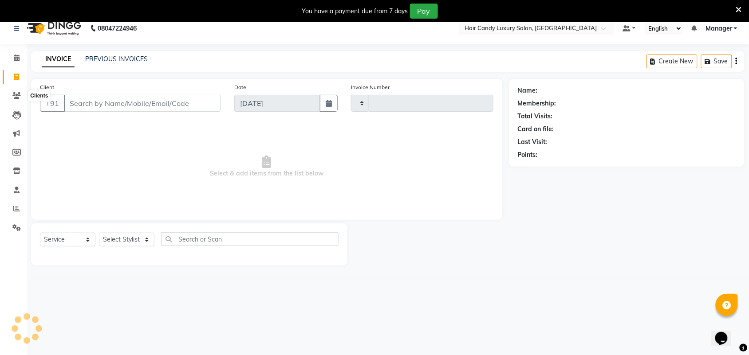
scroll to position [22, 0]
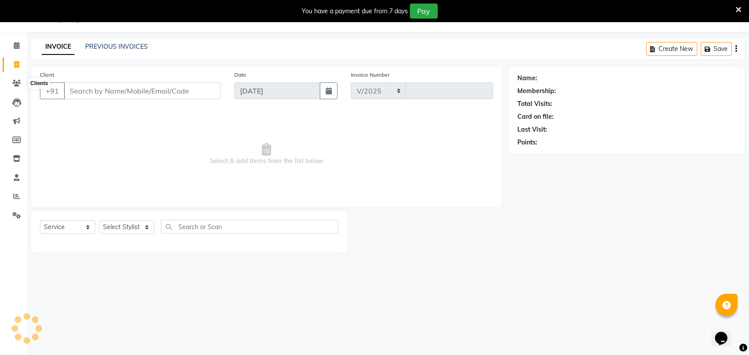
select select "6645"
type input "6205"
click at [119, 231] on select "Select Stylist Aman ANKIT MANAGER [PERSON_NAME] [PERSON_NAME] Danish [PERSON_NA…" at bounding box center [126, 227] width 55 height 14
select select "51787"
click at [99, 220] on select "Select Stylist Aman ANKIT MANAGER [PERSON_NAME] [PERSON_NAME] Danish [PERSON_NA…" at bounding box center [126, 227] width 55 height 14
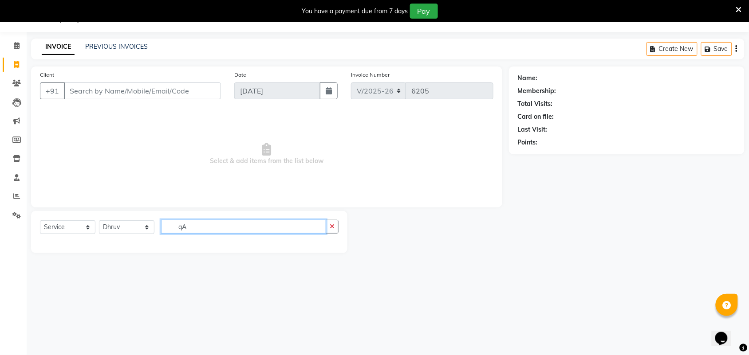
type input "q"
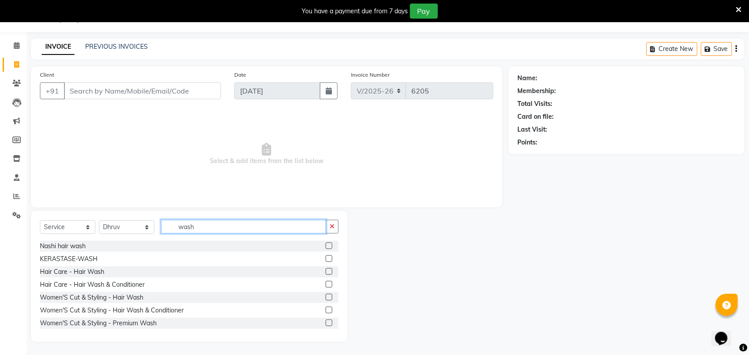
type input "wash"
click at [326, 244] on label at bounding box center [329, 246] width 7 height 7
click at [326, 244] on input "checkbox" at bounding box center [329, 247] width 6 height 6
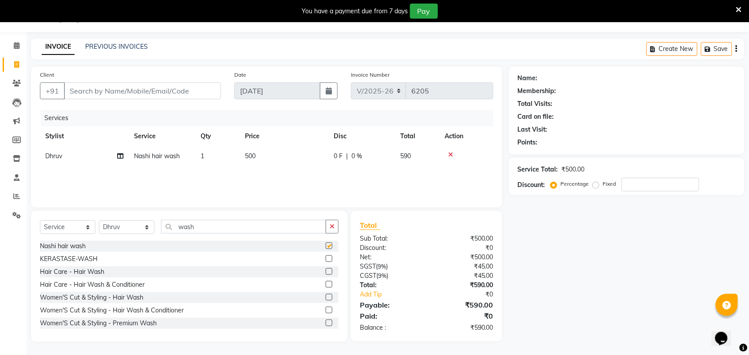
checkbox input "false"
click at [153, 87] on input "Client" at bounding box center [142, 91] width 157 height 17
type input "9"
type input "0"
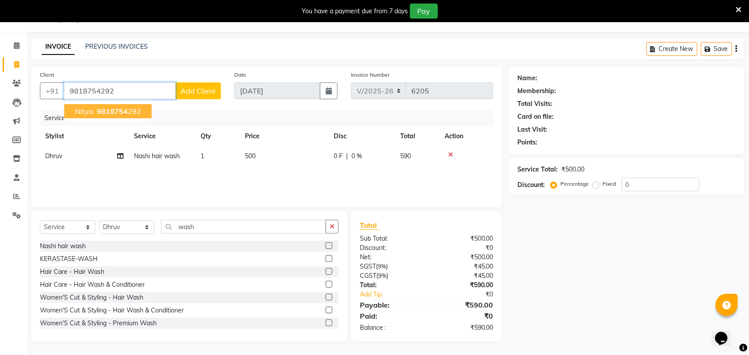
type input "9818754292"
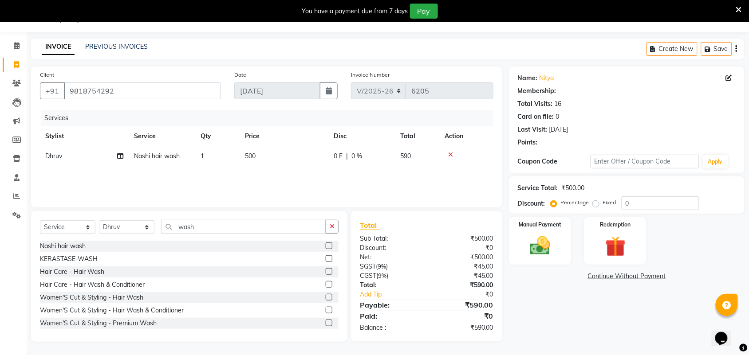
select select "2: Object"
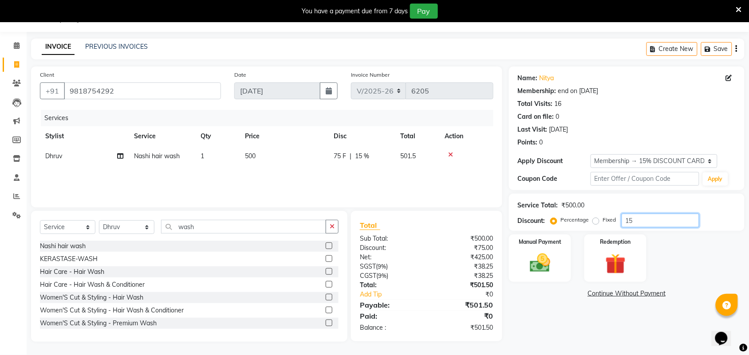
click at [660, 223] on input "15" at bounding box center [660, 221] width 78 height 14
type input "15.254"
click at [740, 8] on icon at bounding box center [739, 10] width 6 height 8
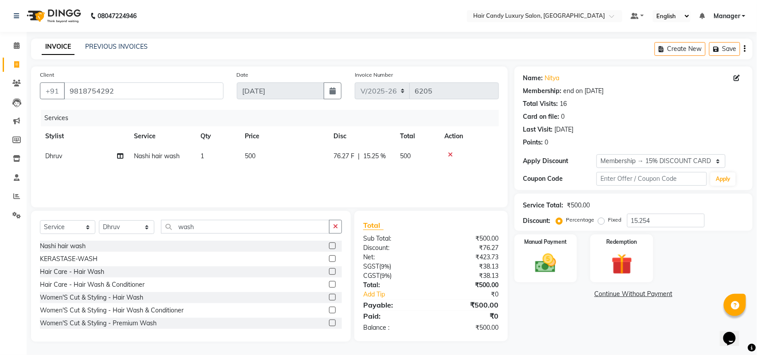
click at [660, 71] on div "Name: [PERSON_NAME] Membership: end on [DATE] Total Visits: 16 Card on file: 0 …" at bounding box center [633, 108] width 220 height 77
click at [558, 272] on img at bounding box center [545, 263] width 35 height 25
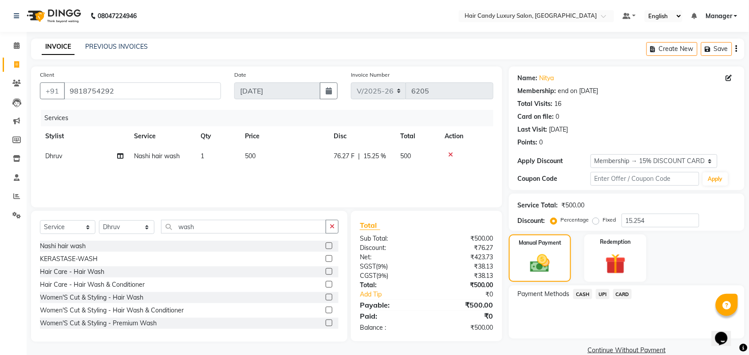
click at [605, 294] on span "UPI" at bounding box center [603, 294] width 14 height 10
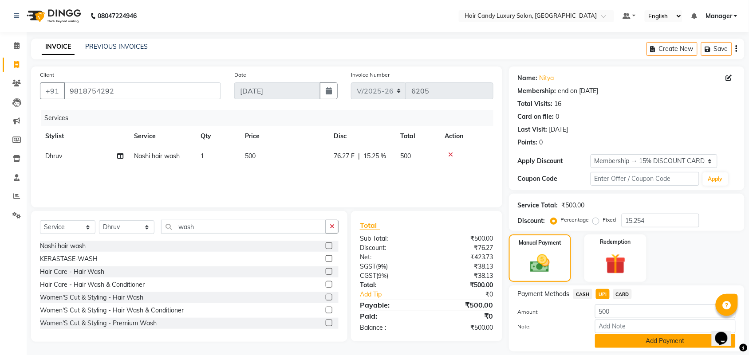
click at [622, 341] on button "Add Payment" at bounding box center [665, 341] width 141 height 14
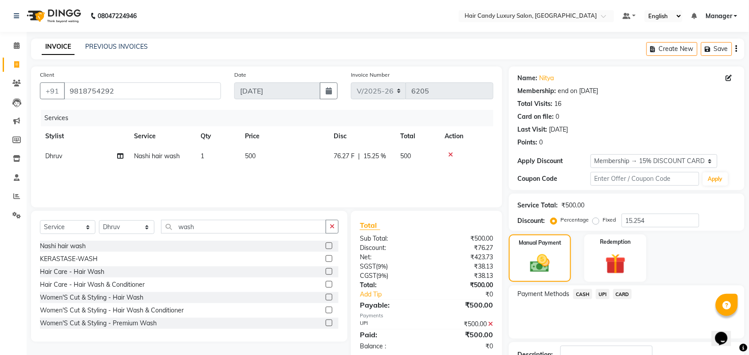
scroll to position [66, 0]
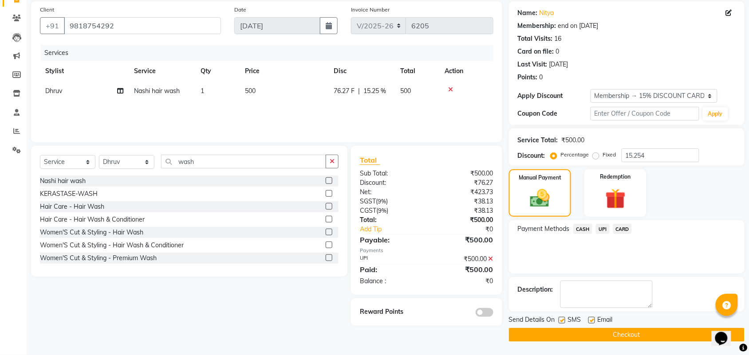
click at [570, 336] on button "Checkout" at bounding box center [627, 335] width 236 height 14
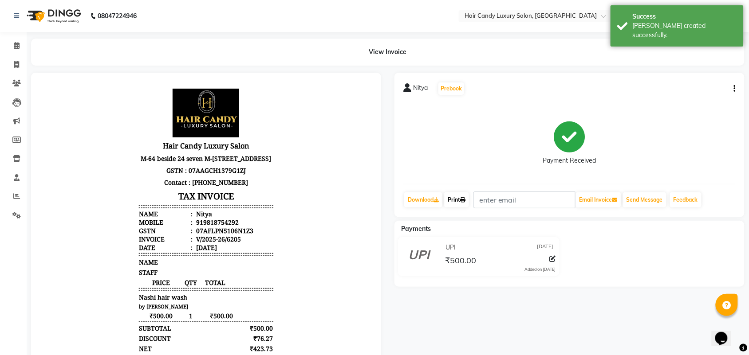
click at [460, 201] on link "Print" at bounding box center [456, 200] width 25 height 15
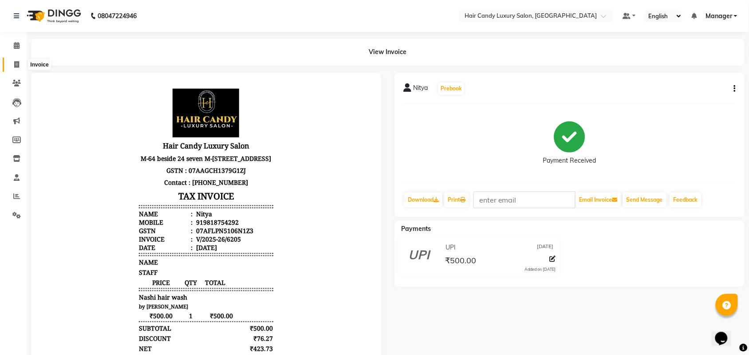
click at [14, 63] on icon at bounding box center [16, 64] width 5 height 7
select select "service"
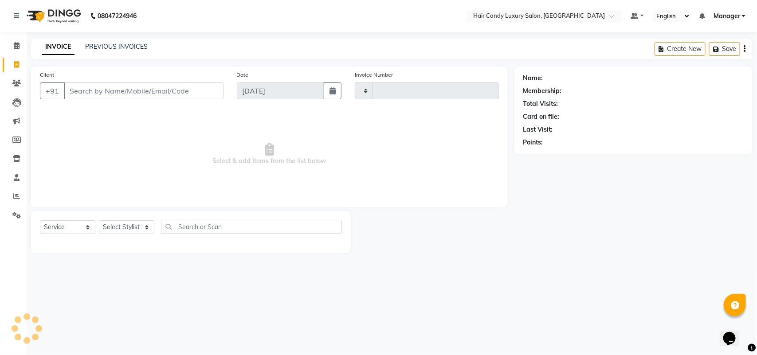
type input "6206"
select select "6645"
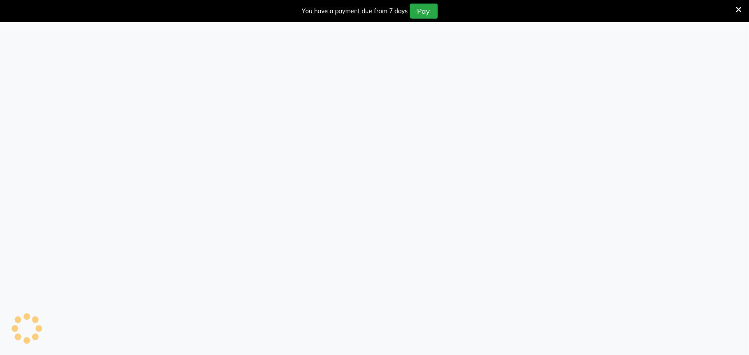
select select "6645"
select select "service"
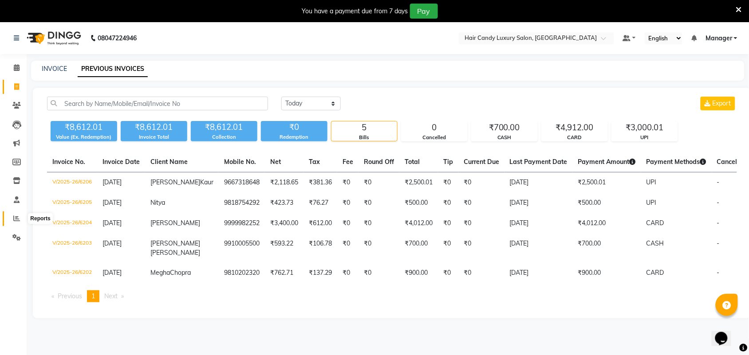
click at [21, 220] on span at bounding box center [17, 219] width 16 height 10
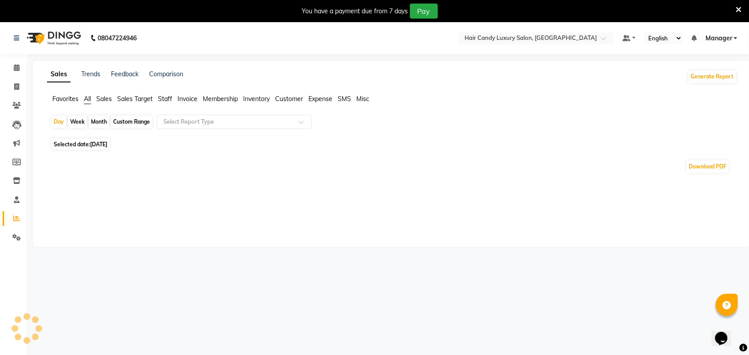
click at [104, 121] on div "Month" at bounding box center [99, 122] width 20 height 12
select select "9"
select select "2025"
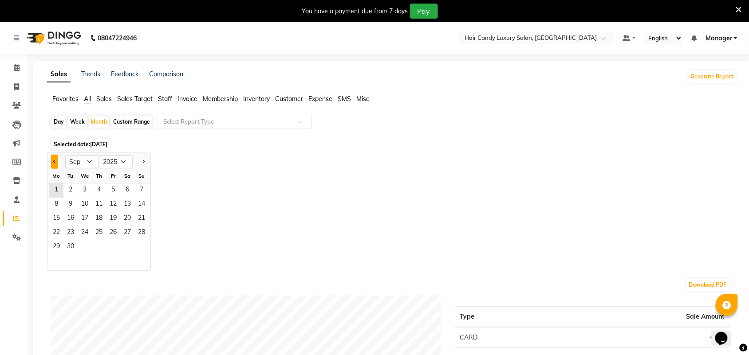
click at [56, 163] on button "Previous month" at bounding box center [54, 162] width 7 height 14
select select "8"
click at [105, 221] on span "14" at bounding box center [99, 219] width 14 height 14
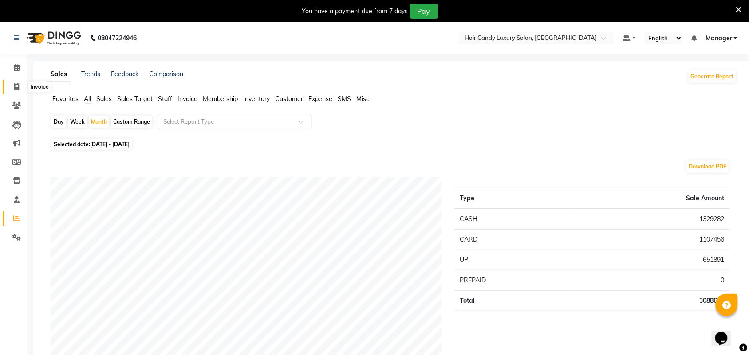
click at [16, 85] on icon at bounding box center [16, 86] width 5 height 7
select select "service"
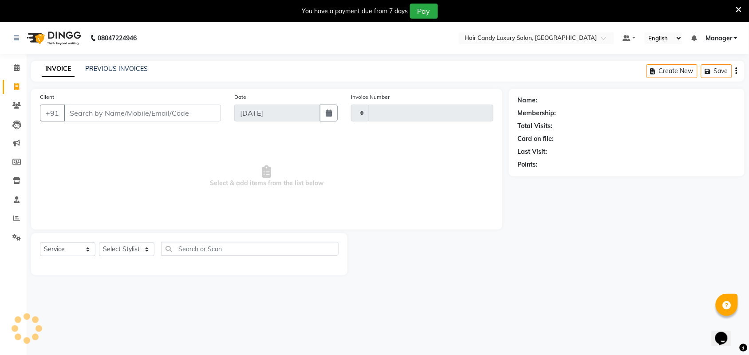
scroll to position [22, 0]
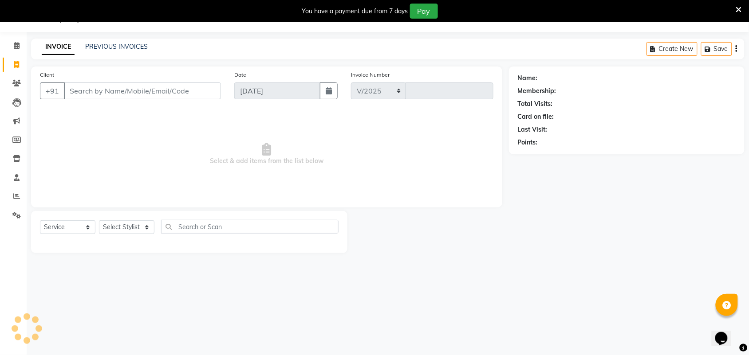
select select "6645"
type input "6207"
drag, startPoint x: 140, startPoint y: 220, endPoint x: 132, endPoint y: 230, distance: 12.6
click at [140, 220] on select "Select Stylist" at bounding box center [126, 227] width 55 height 14
select select "51791"
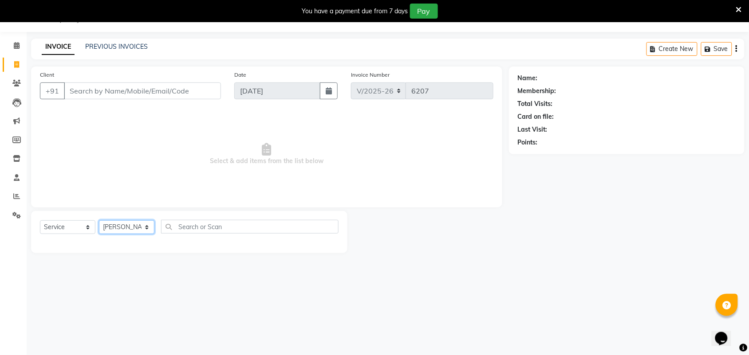
click at [99, 220] on select "Select Stylist Aman ANKIT MANAGER [PERSON_NAME] [PERSON_NAME] Danish [PERSON_NA…" at bounding box center [126, 227] width 55 height 14
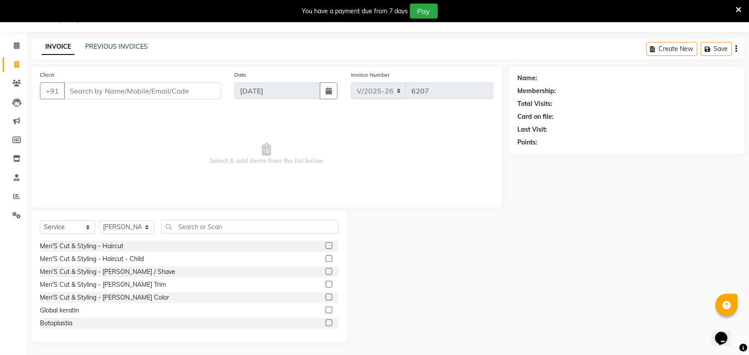
click at [279, 215] on div "Select Service Product Membership Package Voucher Prepaid Gift Card Select Styl…" at bounding box center [189, 276] width 316 height 131
click at [267, 229] on input "text" at bounding box center [249, 227] width 177 height 14
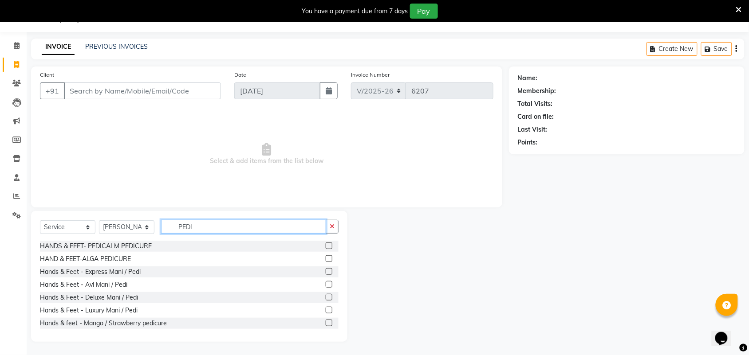
type input "PEDI"
click at [326, 244] on label at bounding box center [329, 246] width 7 height 7
click at [326, 244] on input "checkbox" at bounding box center [329, 247] width 6 height 6
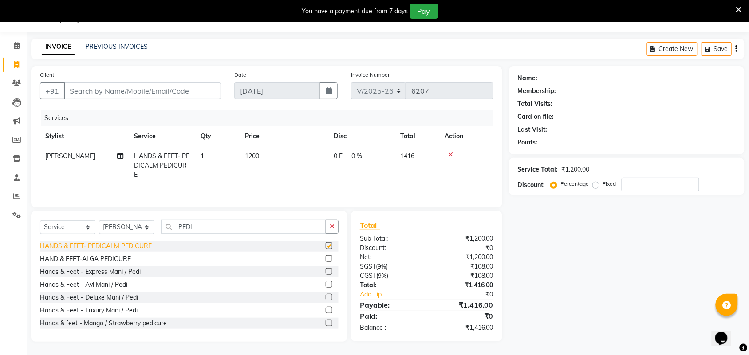
checkbox input "false"
click at [129, 94] on input "Client" at bounding box center [142, 91] width 157 height 17
type input "9"
type input "0"
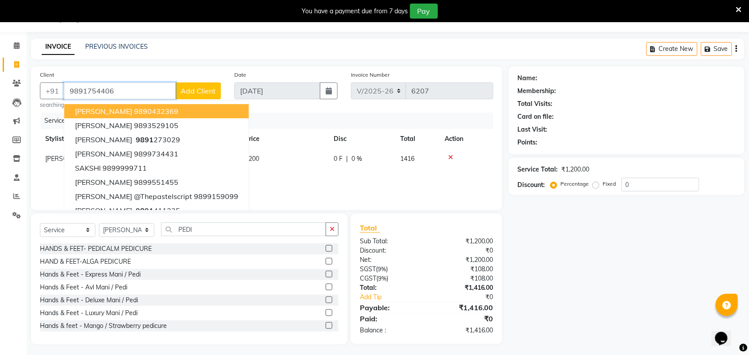
type input "9891754406"
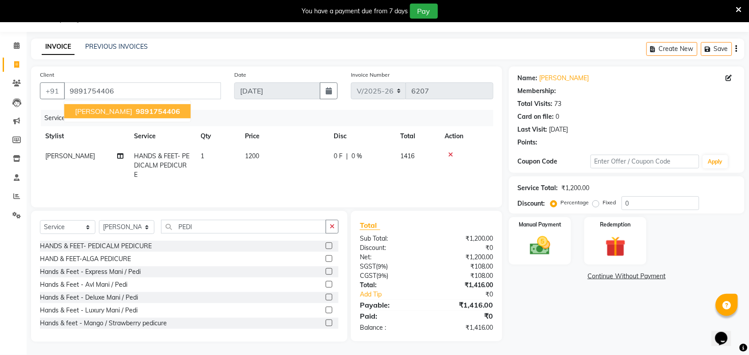
select select "1: Object"
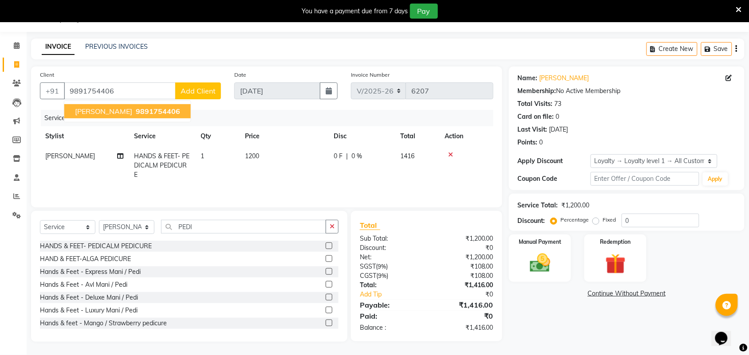
click at [157, 110] on span "9891754406" at bounding box center [158, 111] width 44 height 9
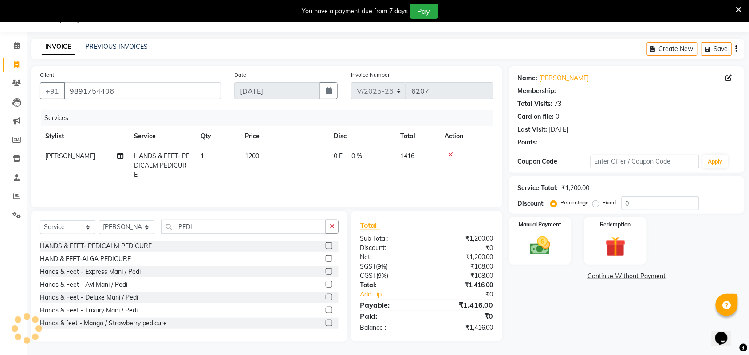
select select "1: Object"
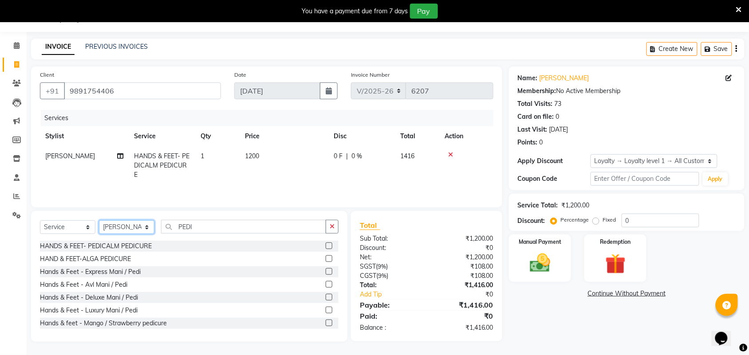
click at [125, 231] on select "Select Stylist Aman ANKIT MANAGER [PERSON_NAME] [PERSON_NAME] Danish [PERSON_NA…" at bounding box center [126, 227] width 55 height 14
select select "52597"
click at [99, 222] on select "Select Stylist Aman ANKIT MANAGER [PERSON_NAME] [PERSON_NAME] Danish [PERSON_NA…" at bounding box center [126, 227] width 55 height 14
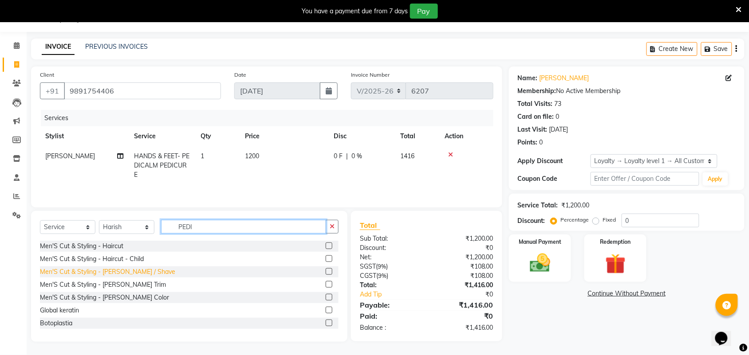
drag, startPoint x: 205, startPoint y: 229, endPoint x: 97, endPoint y: 273, distance: 117.1
click at [146, 244] on div "Select Service Product Membership Package Voucher Prepaid Gift Card Select Styl…" at bounding box center [189, 276] width 316 height 131
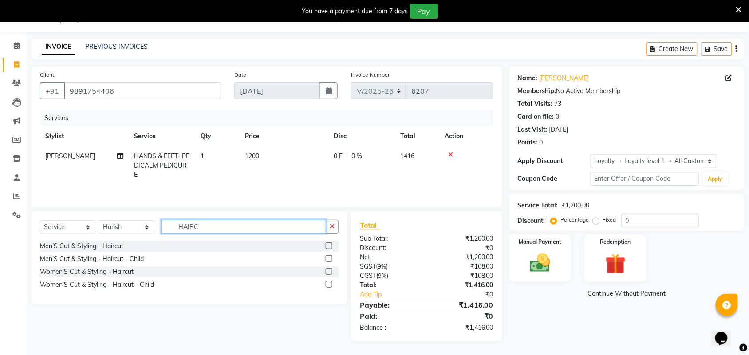
type input "HAIRC"
click at [332, 247] on label at bounding box center [329, 246] width 7 height 7
click at [331, 247] on input "checkbox" at bounding box center [329, 247] width 6 height 6
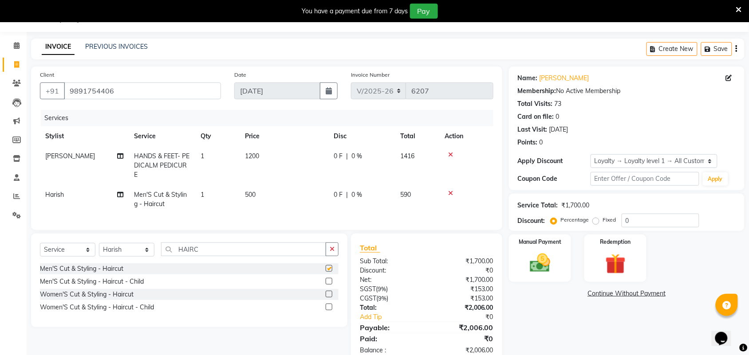
checkbox input "false"
drag, startPoint x: 261, startPoint y: 190, endPoint x: 266, endPoint y: 190, distance: 5.3
click at [263, 191] on td "500" at bounding box center [284, 199] width 89 height 29
select select "52597"
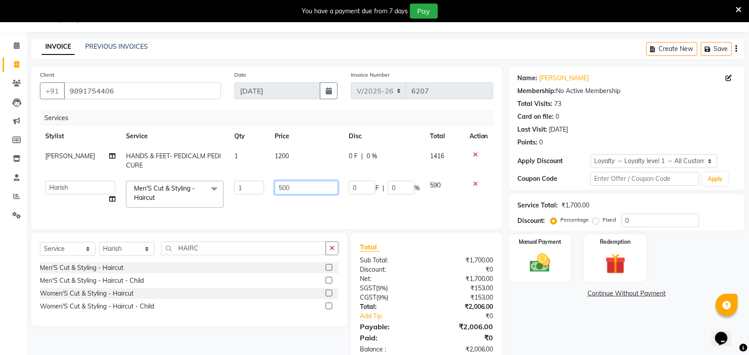
drag, startPoint x: 282, startPoint y: 190, endPoint x: 222, endPoint y: 195, distance: 60.1
click at [222, 195] on tr "Aman ANKIT MANAGER [PERSON_NAME] [PERSON_NAME] Danish [PERSON_NAME] [PERSON_NAM…" at bounding box center [266, 195] width 453 height 38
type input "700"
click at [634, 335] on div "Name: [PERSON_NAME] Membership: No Active Membership Total Visits: 73 Card on f…" at bounding box center [630, 215] width 242 height 297
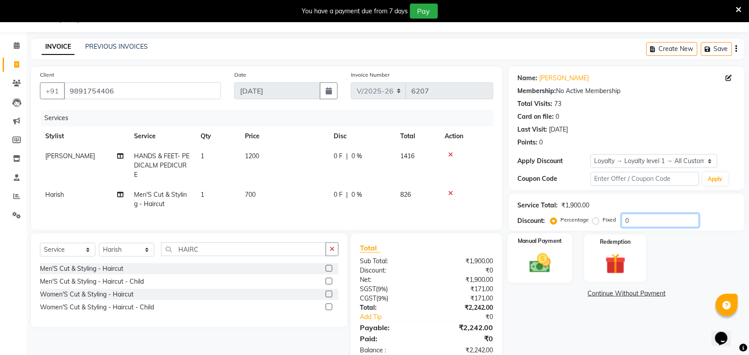
drag, startPoint x: 639, startPoint y: 218, endPoint x: 531, endPoint y: 240, distance: 110.1
click at [561, 226] on div "Percentage Fixed 0" at bounding box center [625, 221] width 147 height 14
type input "15.254"
click at [574, 322] on div "Name: [PERSON_NAME] Membership: No Active Membership Total Visits: 73 Card on f…" at bounding box center [630, 216] width 242 height 298
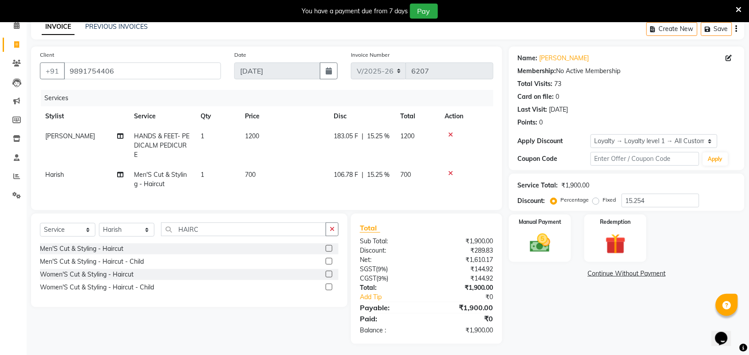
scroll to position [52, 0]
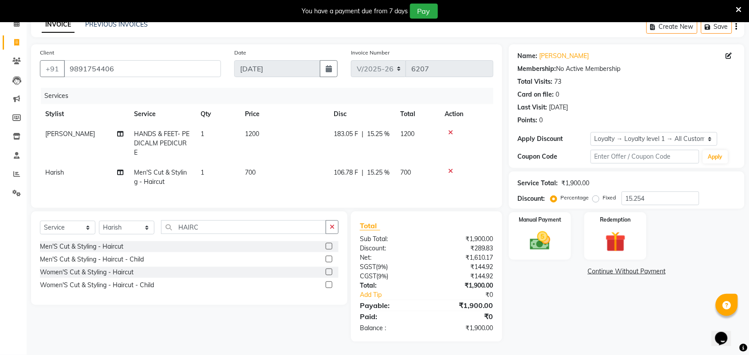
click at [574, 310] on div "Name: [PERSON_NAME] Membership: No Active Membership Total Visits: 73 Card on f…" at bounding box center [630, 193] width 242 height 298
click at [543, 239] on img at bounding box center [540, 241] width 35 height 24
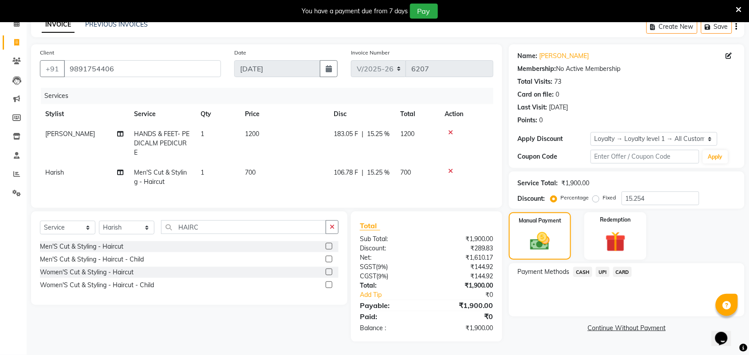
click at [619, 267] on span "CARD" at bounding box center [622, 272] width 19 height 10
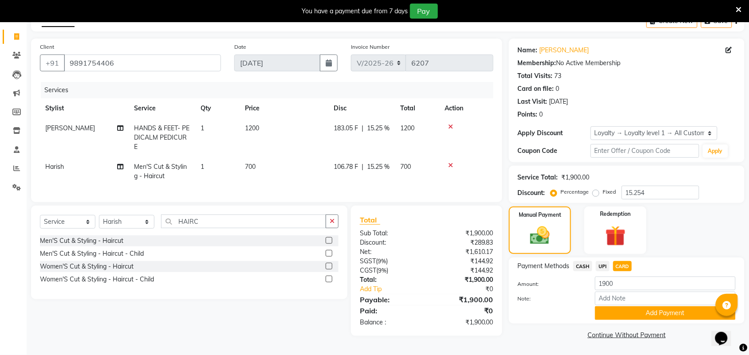
click at [641, 318] on div "Payment Methods CASH UPI CARD Amount: 1900 Note: Add Payment" at bounding box center [627, 291] width 236 height 66
click at [638, 315] on button "Add Payment" at bounding box center [665, 314] width 141 height 14
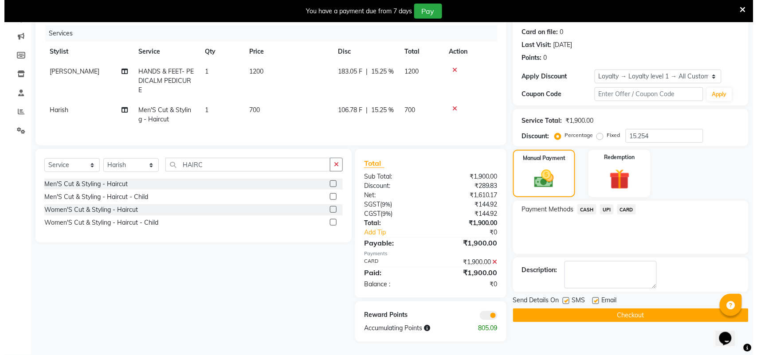
scroll to position [114, 0]
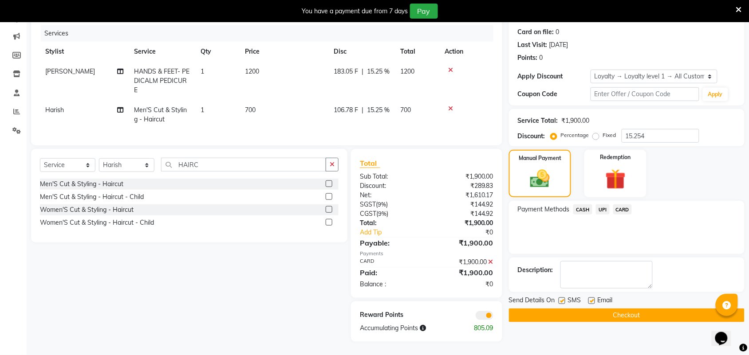
click at [484, 318] on span at bounding box center [485, 315] width 18 height 9
click at [493, 317] on input "checkbox" at bounding box center [493, 317] width 0 height 0
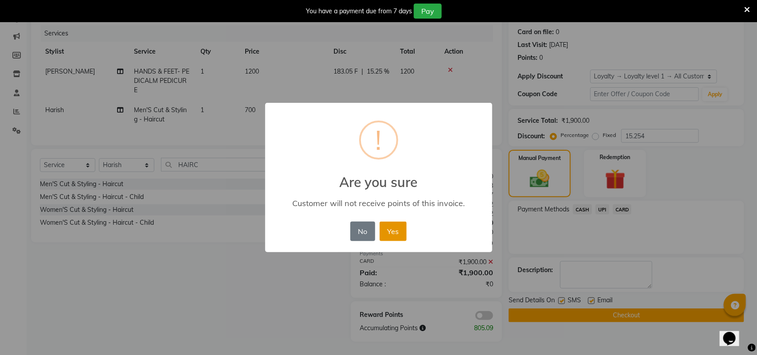
click at [400, 229] on button "Yes" at bounding box center [393, 232] width 27 height 20
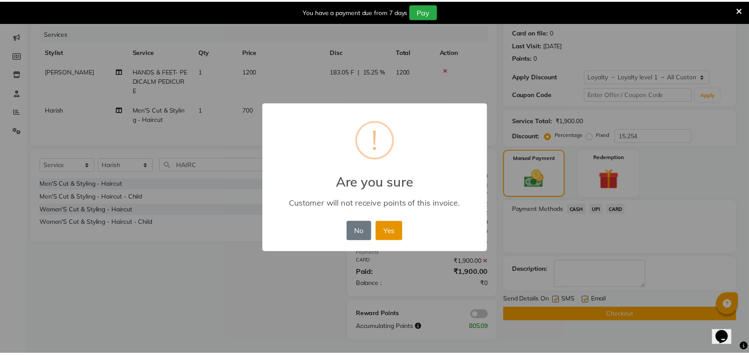
scroll to position [102, 0]
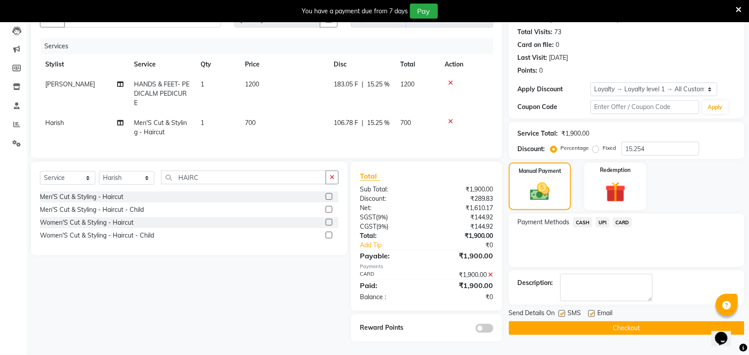
click at [551, 322] on button "Checkout" at bounding box center [627, 329] width 236 height 14
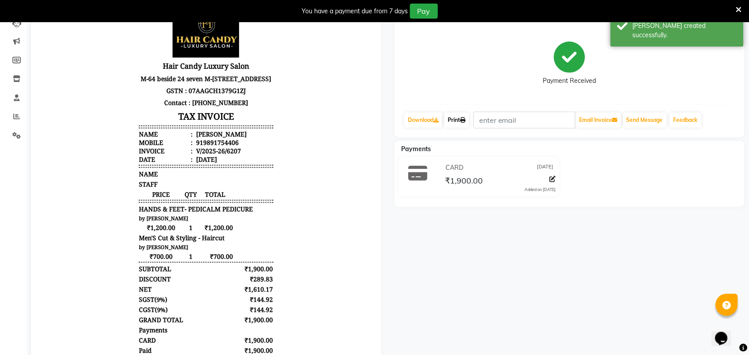
click at [460, 120] on link "Print" at bounding box center [456, 120] width 25 height 15
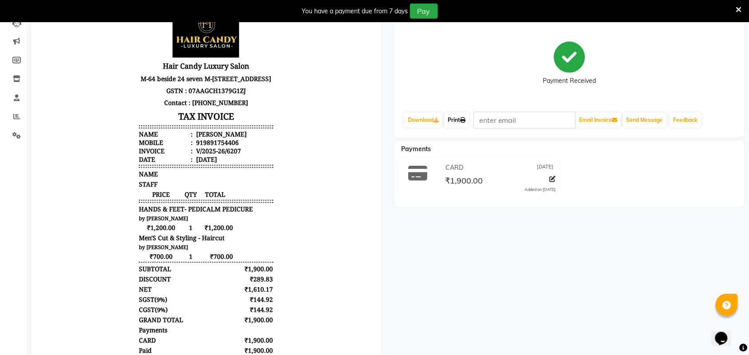
click at [458, 122] on link "Print" at bounding box center [456, 120] width 25 height 15
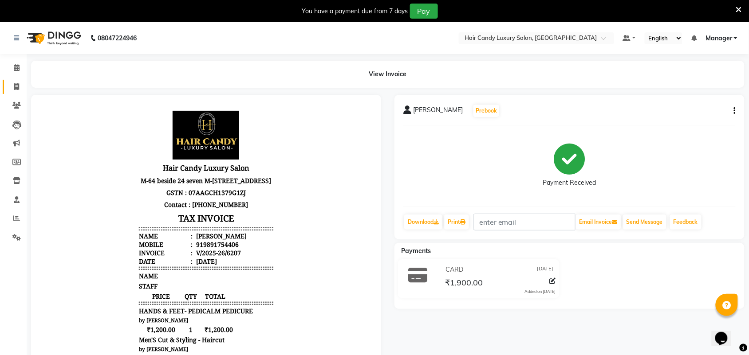
click at [17, 92] on link "Invoice" at bounding box center [13, 87] width 21 height 15
select select "service"
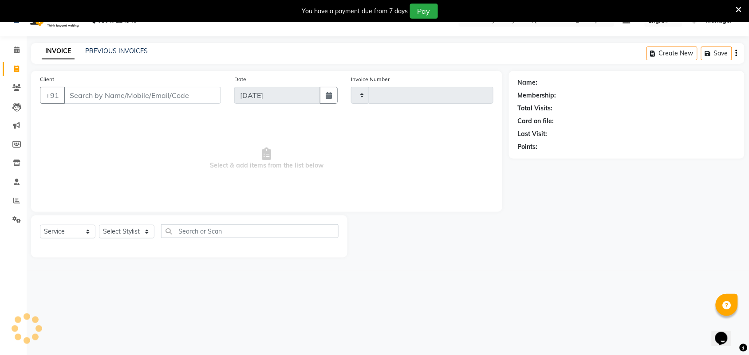
type input "6208"
select select "6645"
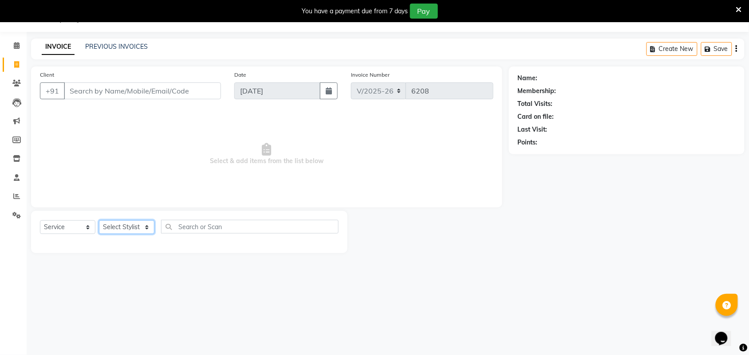
click at [113, 227] on select "Select Stylist Aman ANKIT MANAGER [PERSON_NAME] [PERSON_NAME] Danish [PERSON_NA…" at bounding box center [126, 227] width 55 height 14
select select "52597"
click at [99, 220] on select "Select Stylist Aman ANKIT MANAGER [PERSON_NAME] [PERSON_NAME] Danish [PERSON_NA…" at bounding box center [126, 227] width 55 height 14
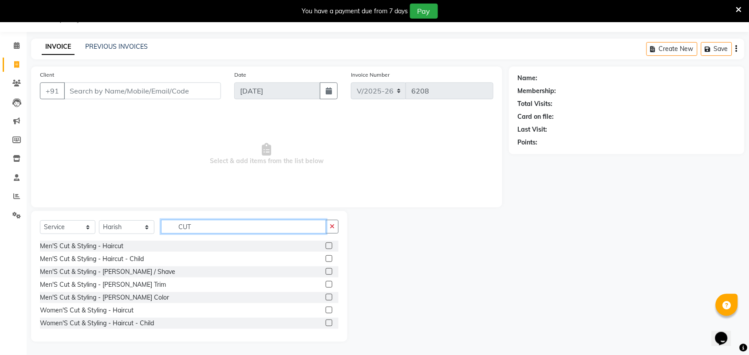
type input "CUT"
click at [326, 244] on label at bounding box center [329, 246] width 7 height 7
click at [326, 244] on input "checkbox" at bounding box center [329, 247] width 6 height 6
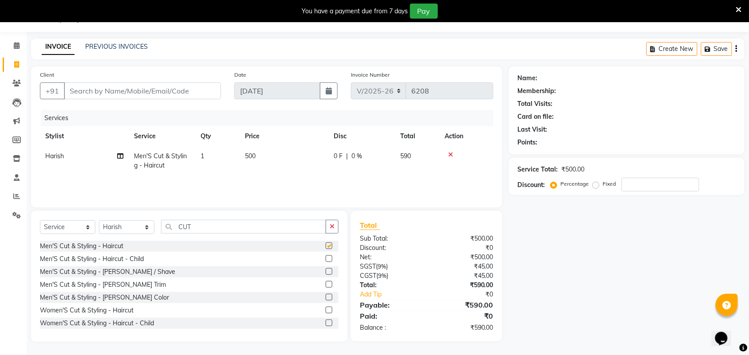
click at [280, 163] on td "500" at bounding box center [284, 160] width 89 height 29
checkbox input "false"
select select "52597"
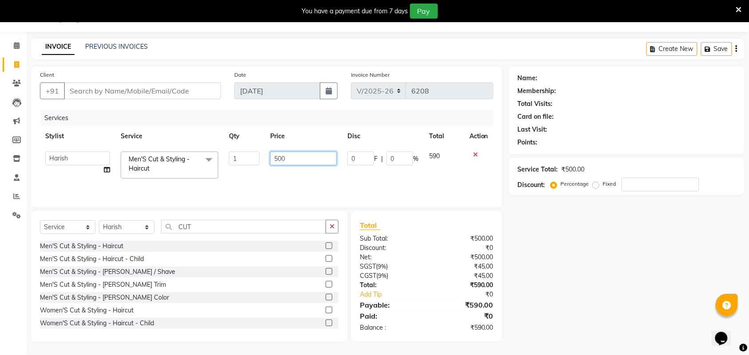
click at [296, 158] on input "500" at bounding box center [303, 159] width 67 height 14
type input "5"
type input "700"
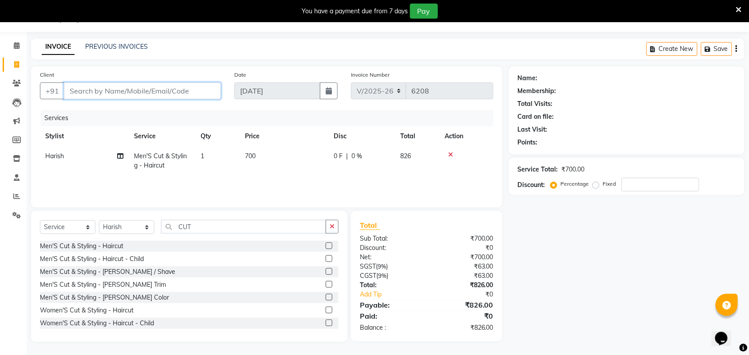
click at [132, 92] on input "Client" at bounding box center [142, 91] width 157 height 17
type input "9"
type input "0"
type input "9810184701"
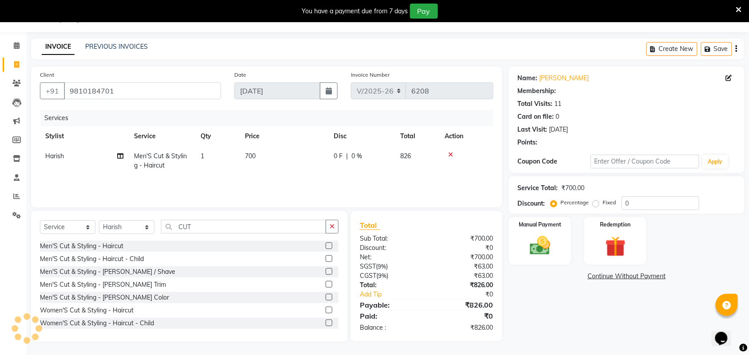
select select "1: Object"
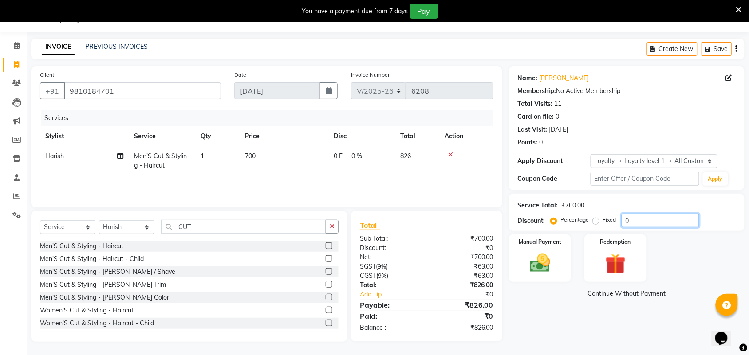
click at [677, 224] on input "0" at bounding box center [660, 221] width 78 height 14
type input "10"
click at [688, 274] on div "Manual Payment Redemption" at bounding box center [626, 258] width 249 height 47
click at [557, 271] on img at bounding box center [540, 263] width 35 height 24
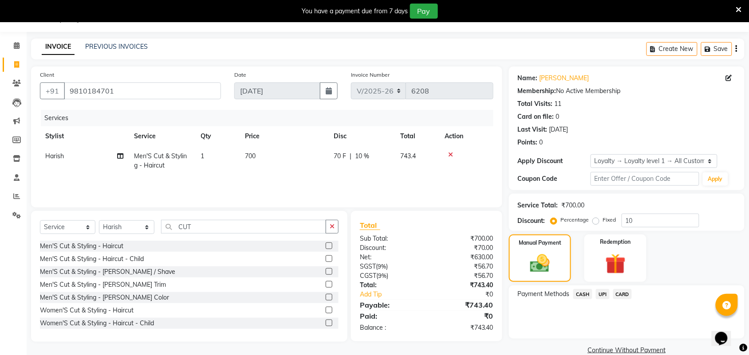
click at [580, 295] on span "CASH" at bounding box center [582, 294] width 19 height 10
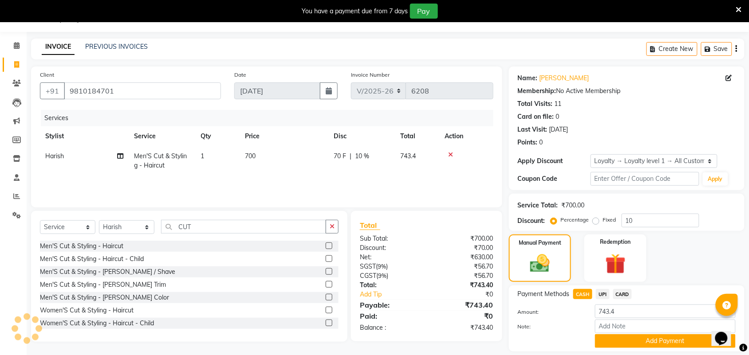
click at [625, 349] on div "Payment Methods CASH UPI CARD Amount: 743.4 Note: Add Payment" at bounding box center [627, 319] width 236 height 66
click at [628, 342] on button "Add Payment" at bounding box center [665, 341] width 141 height 14
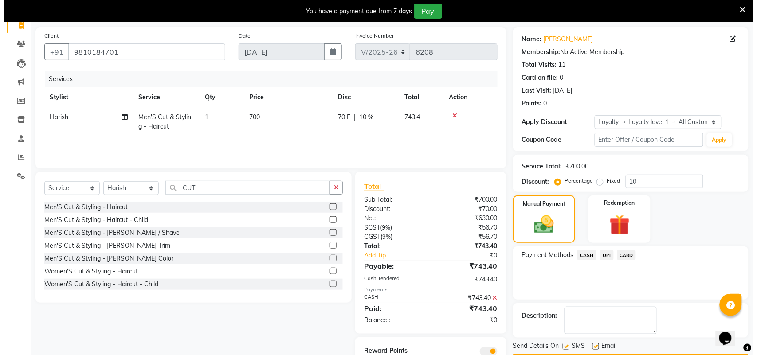
scroll to position [96, 0]
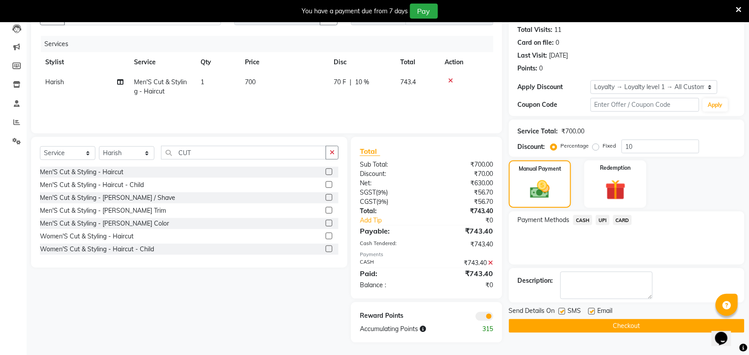
click at [491, 313] on span at bounding box center [485, 316] width 18 height 9
click at [493, 318] on input "checkbox" at bounding box center [493, 318] width 0 height 0
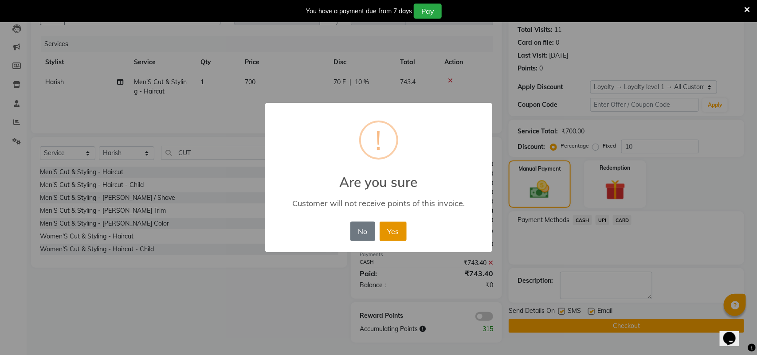
click at [395, 235] on button "Yes" at bounding box center [393, 232] width 27 height 20
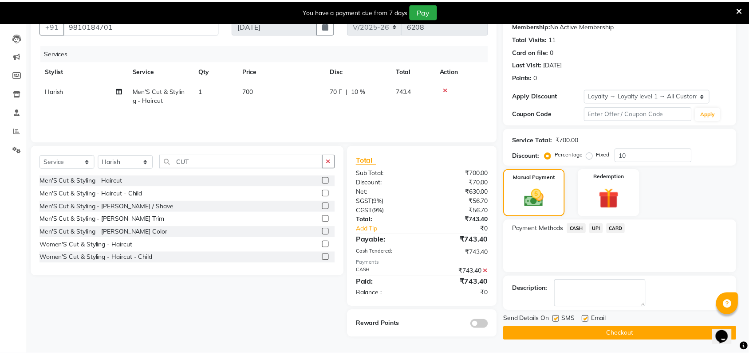
scroll to position [88, 0]
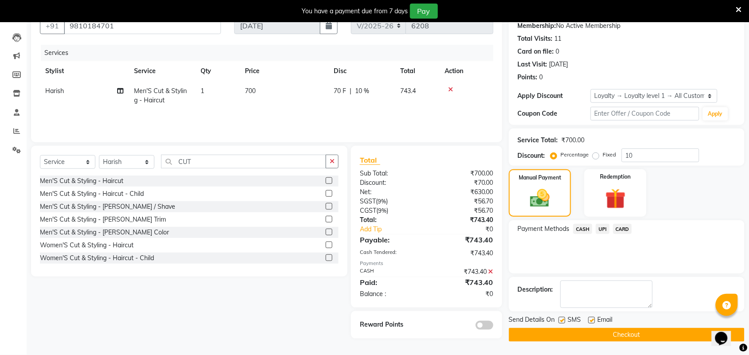
click at [618, 338] on button "Checkout" at bounding box center [627, 335] width 236 height 14
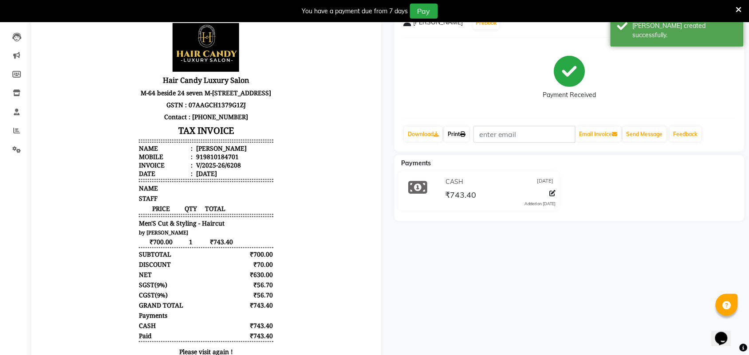
click at [464, 131] on link "Print" at bounding box center [456, 134] width 25 height 15
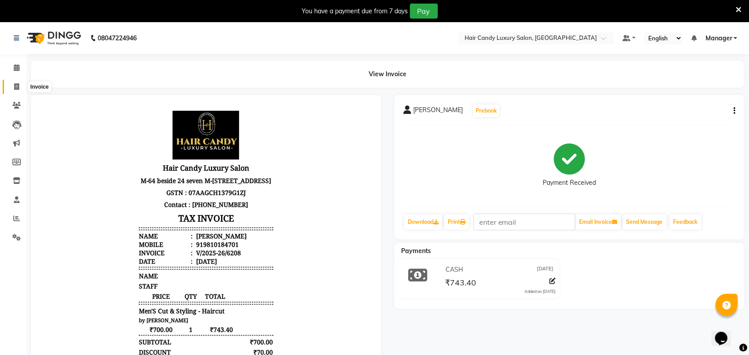
click at [12, 87] on span at bounding box center [17, 87] width 16 height 10
select select "service"
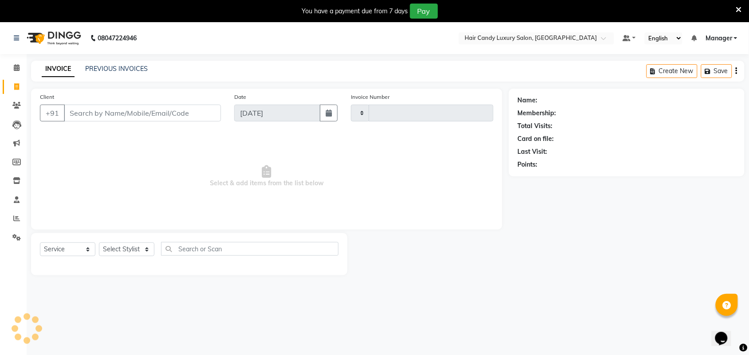
scroll to position [22, 0]
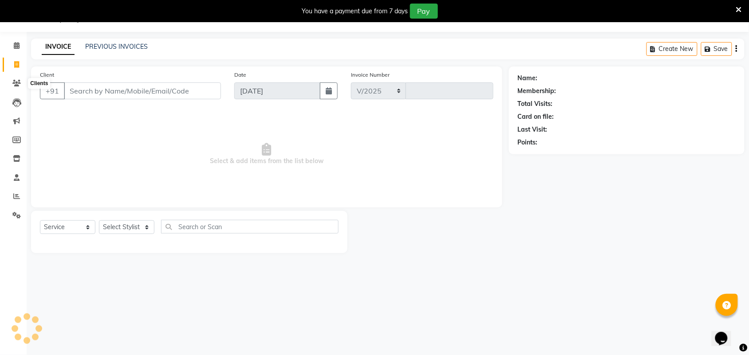
select select "6645"
type input "6209"
click at [110, 233] on select "Select Stylist Aman ANKIT MANAGER [PERSON_NAME] [PERSON_NAME] Danish [PERSON_NA…" at bounding box center [126, 227] width 55 height 14
select select "61488"
click at [99, 220] on select "Select Stylist Aman ANKIT MANAGER [PERSON_NAME] [PERSON_NAME] Danish [PERSON_NA…" at bounding box center [126, 227] width 55 height 14
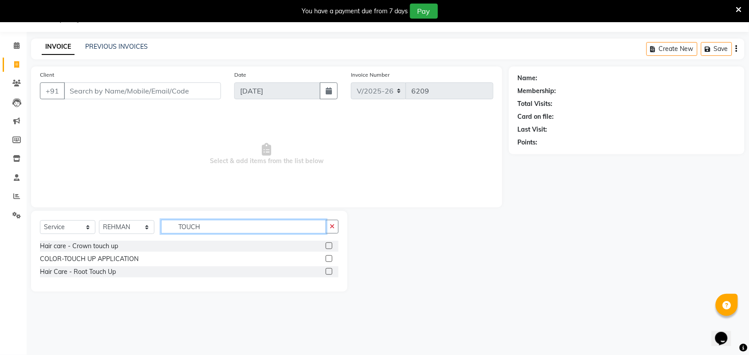
type input "TOUCH"
click at [329, 272] on label at bounding box center [329, 271] width 7 height 7
click at [329, 272] on input "checkbox" at bounding box center [329, 272] width 6 height 6
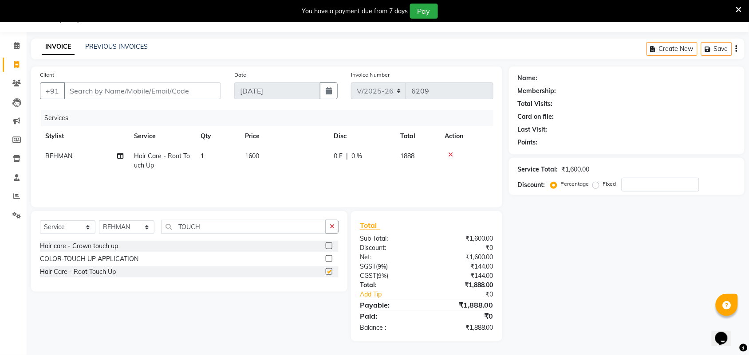
checkbox input "false"
drag, startPoint x: 211, startPoint y: 229, endPoint x: 0, endPoint y: 221, distance: 211.3
click at [24, 238] on div "Select Service Product Membership Package Voucher Prepaid Gift Card Select Styl…" at bounding box center [185, 276] width 323 height 130
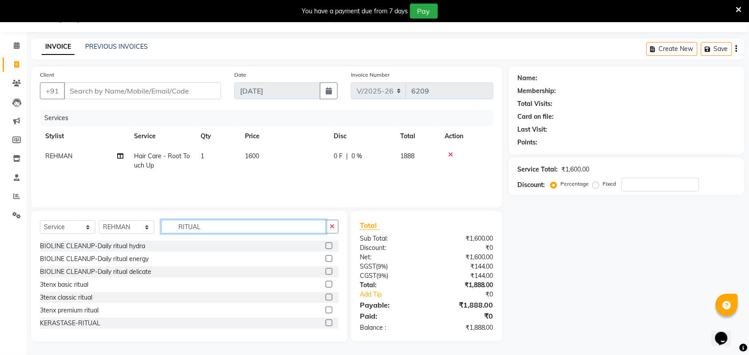
type input "RITUAL"
click at [326, 325] on label at bounding box center [329, 323] width 7 height 7
click at [326, 325] on input "checkbox" at bounding box center [329, 324] width 6 height 6
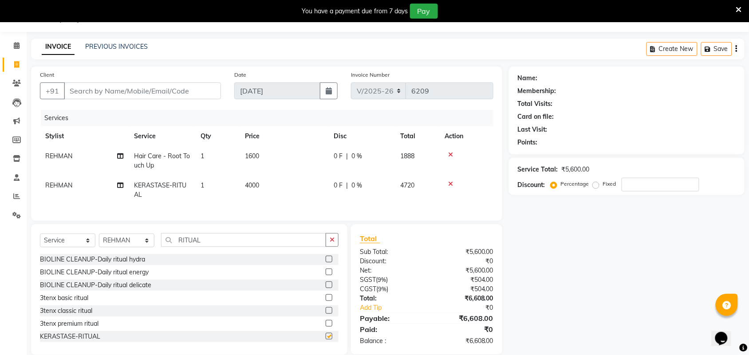
checkbox input "false"
click at [157, 91] on input "Client" at bounding box center [142, 91] width 157 height 17
type input "S"
type input "0"
type input "9810523220"
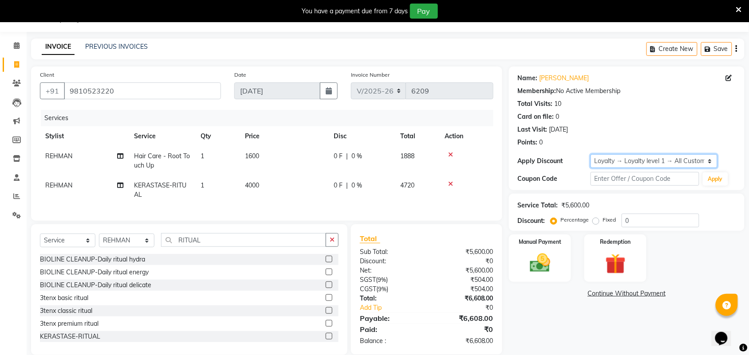
drag, startPoint x: 653, startPoint y: 163, endPoint x: 652, endPoint y: 167, distance: 4.5
click at [653, 163] on select "Select Loyalty → Loyalty level 1 → All Customers" at bounding box center [653, 161] width 127 height 14
select select "0:"
click at [590, 154] on select "Select Loyalty → Loyalty level 1 → All Customers" at bounding box center [653, 161] width 127 height 14
click at [635, 216] on input "0" at bounding box center [660, 221] width 78 height 14
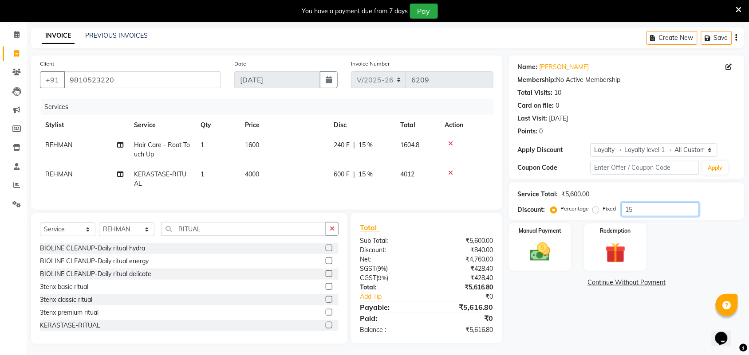
scroll to position [43, 0]
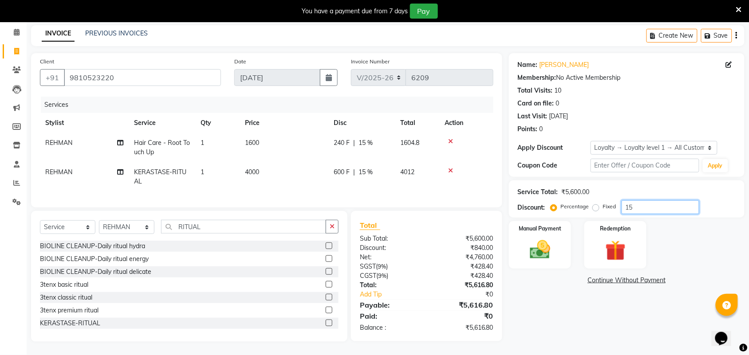
type input "15"
click at [70, 225] on select "Select Service Product Membership Package Voucher Prepaid Gift Card" at bounding box center [67, 227] width 55 height 14
select select "product"
click at [40, 220] on select "Select Service Product Membership Package Voucher Prepaid Gift Card" at bounding box center [67, 227] width 55 height 14
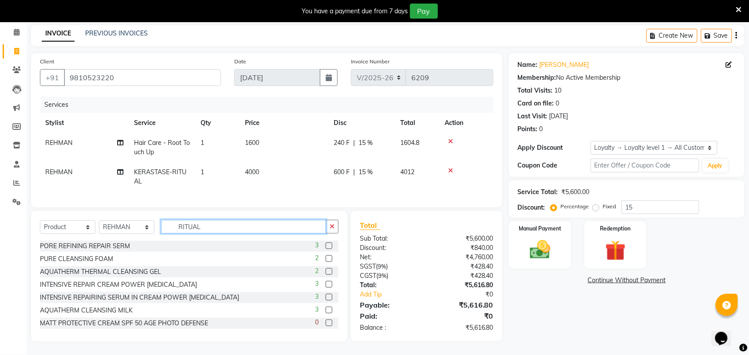
drag, startPoint x: 216, startPoint y: 225, endPoint x: 0, endPoint y: 193, distance: 218.4
click at [19, 227] on app-home "08047224946 Select Location × Hair Candy Luxury Salon, Greater Kailash Default …" at bounding box center [374, 171] width 749 height 369
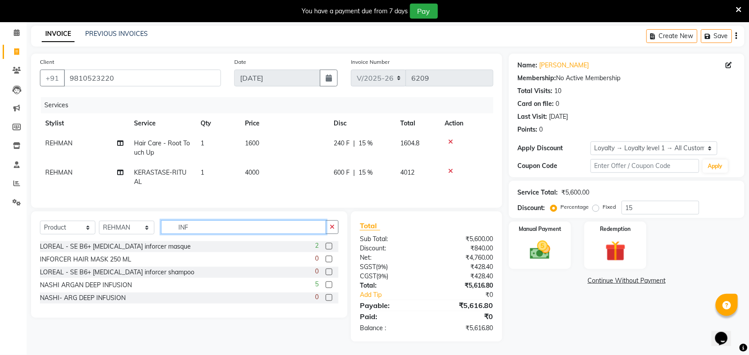
scroll to position [43, 0]
type input "INFORCER"
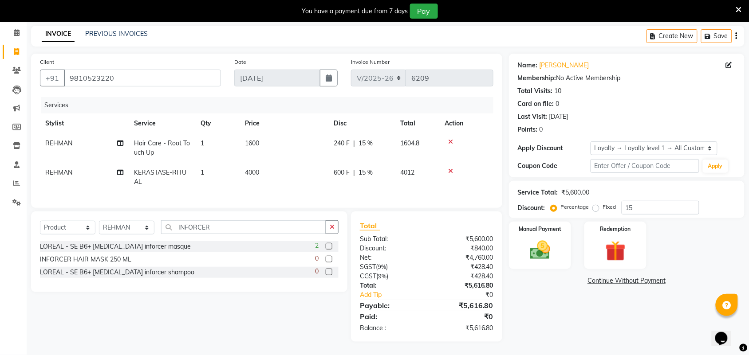
click at [332, 244] on div "2" at bounding box center [327, 246] width 24 height 11
click at [328, 248] on label at bounding box center [329, 246] width 7 height 7
click at [328, 248] on input "checkbox" at bounding box center [329, 247] width 6 height 6
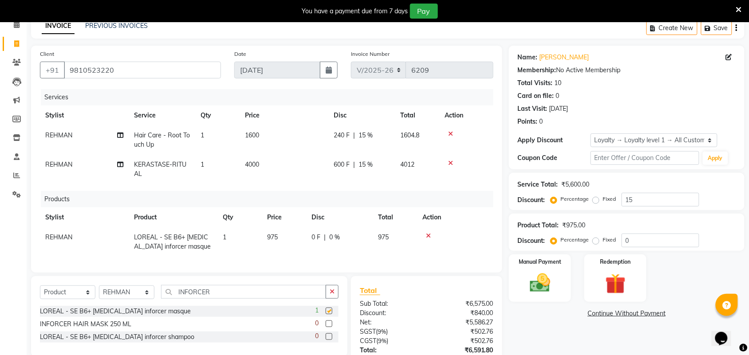
checkbox input "false"
click at [267, 233] on span "975" at bounding box center [272, 237] width 11 height 8
select select "61488"
drag, startPoint x: 287, startPoint y: 237, endPoint x: 16, endPoint y: 211, distance: 271.9
click at [170, 253] on div "Services Stylist Service Qty Price Disc Total Action REHMAN Hair Care - Root To…" at bounding box center [266, 176] width 453 height 175
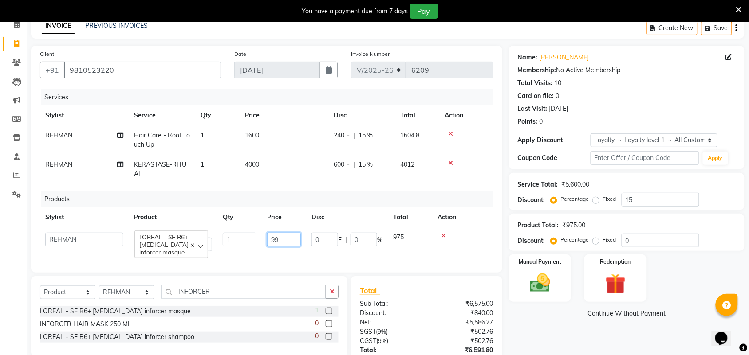
type input "990"
click at [208, 193] on div "Products" at bounding box center [270, 199] width 459 height 16
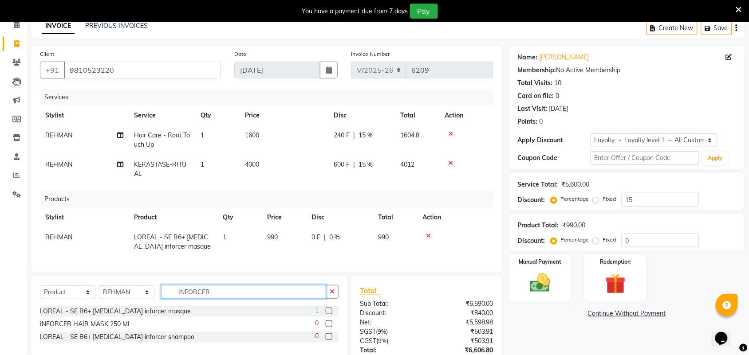
drag, startPoint x: 233, startPoint y: 303, endPoint x: 0, endPoint y: 307, distance: 233.4
click at [63, 306] on div "Select Service Product Membership Package Voucher Prepaid Gift Card Select Styl…" at bounding box center [189, 295] width 299 height 21
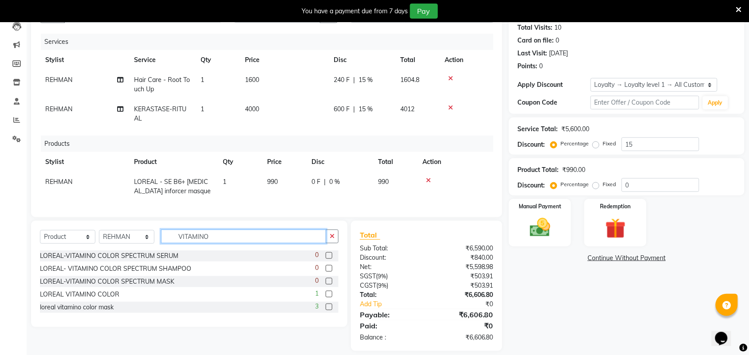
type input "VITAMINO"
click at [328, 298] on label at bounding box center [329, 294] width 7 height 7
click at [328, 298] on input "checkbox" at bounding box center [329, 295] width 6 height 6
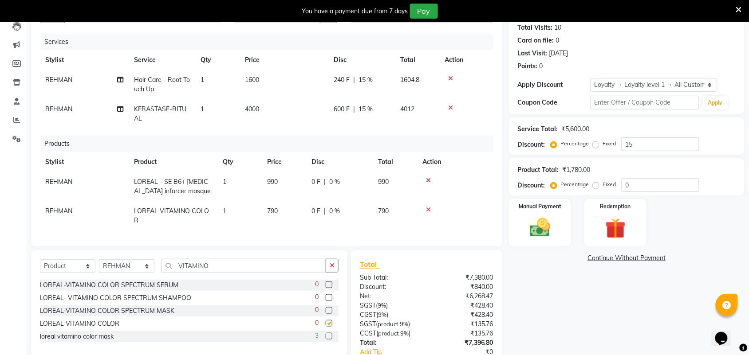
checkbox input "false"
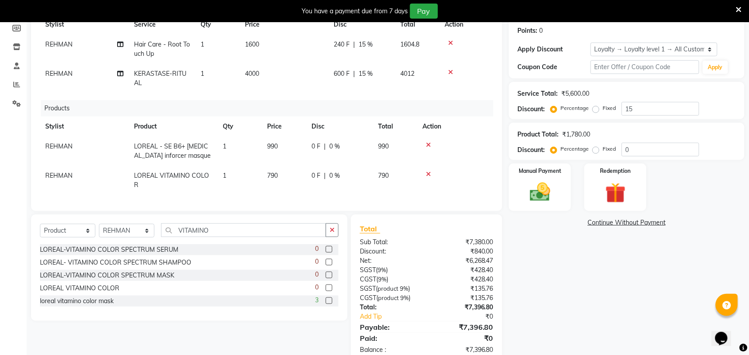
scroll to position [154, 0]
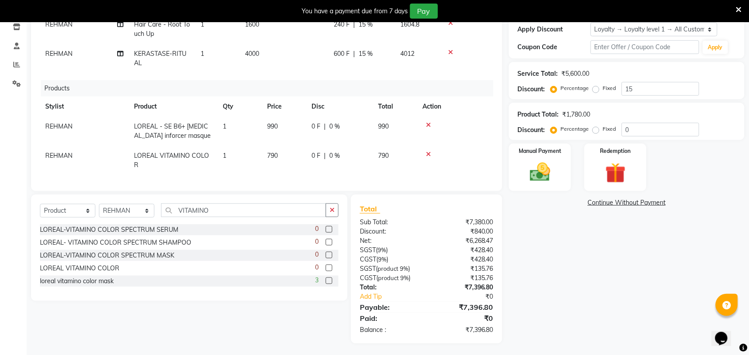
click at [623, 303] on div "Name: [PERSON_NAME] Membership: No Active Membership Total Visits: 10 Card on f…" at bounding box center [630, 139] width 242 height 409
click at [543, 169] on img at bounding box center [540, 172] width 35 height 24
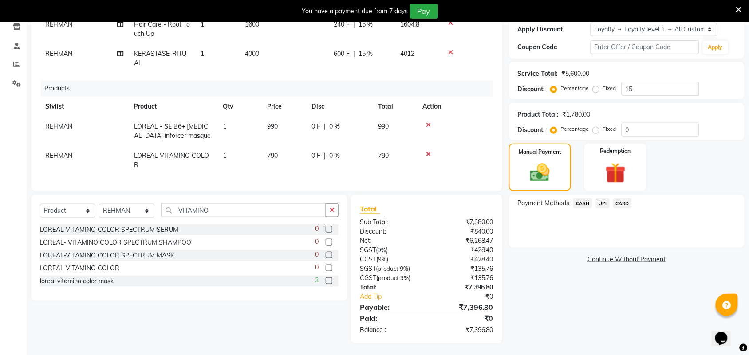
click at [582, 201] on span "CASH" at bounding box center [582, 203] width 19 height 10
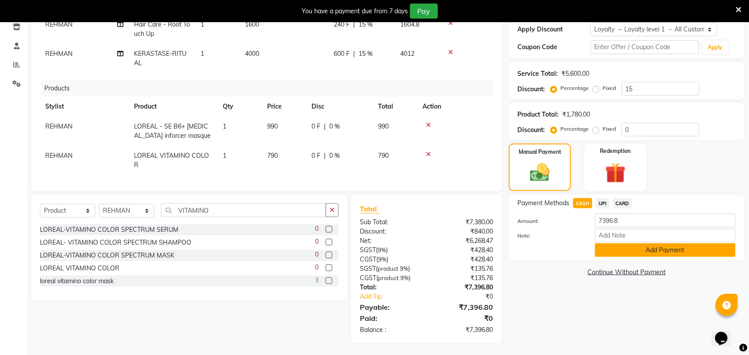
click at [620, 251] on button "Add Payment" at bounding box center [665, 251] width 141 height 14
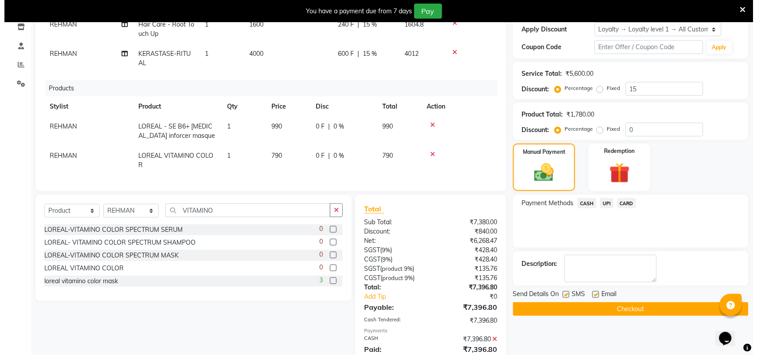
scroll to position [239, 0]
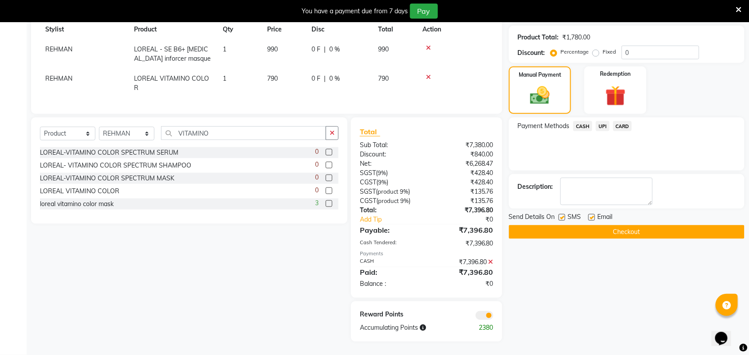
click at [482, 322] on div "Reward Points Accumulating Points 2380" at bounding box center [426, 322] width 151 height 40
click at [484, 315] on span at bounding box center [485, 315] width 18 height 9
click at [493, 317] on input "checkbox" at bounding box center [493, 317] width 0 height 0
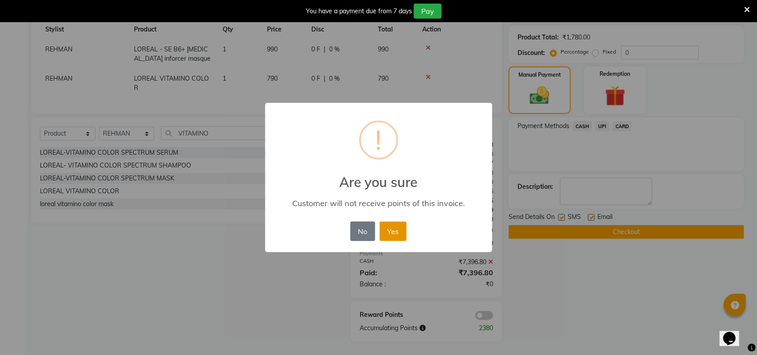
click at [400, 231] on button "Yes" at bounding box center [393, 232] width 27 height 20
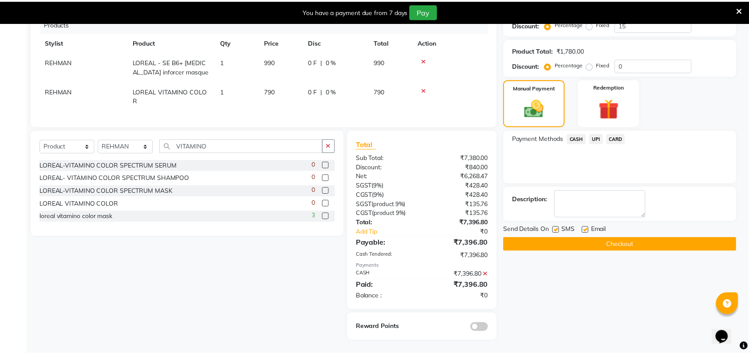
scroll to position [225, 0]
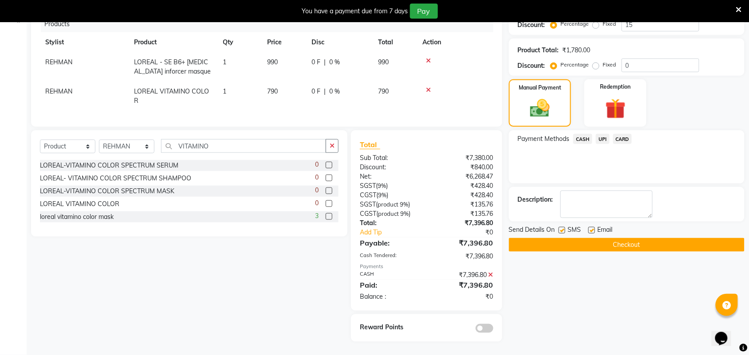
click at [606, 238] on button "Checkout" at bounding box center [627, 245] width 236 height 14
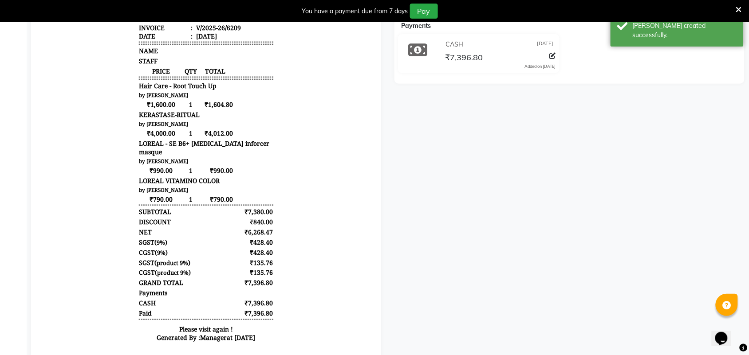
scroll to position [114, 0]
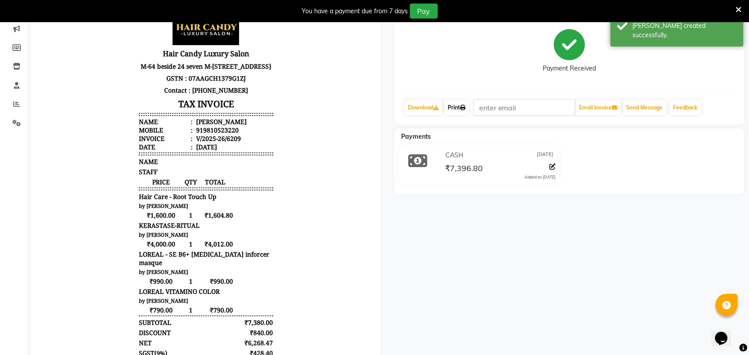
click at [460, 109] on link "Print" at bounding box center [456, 107] width 25 height 15
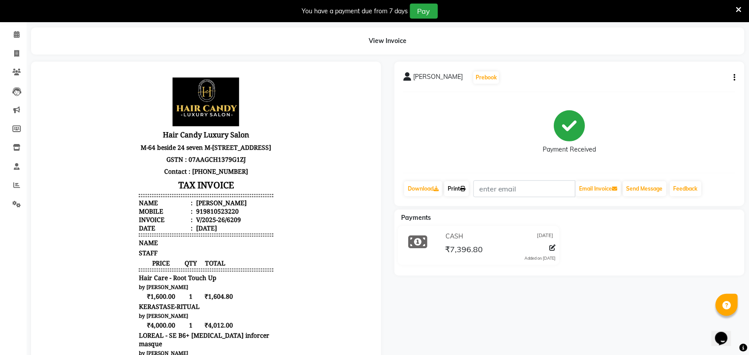
scroll to position [0, 0]
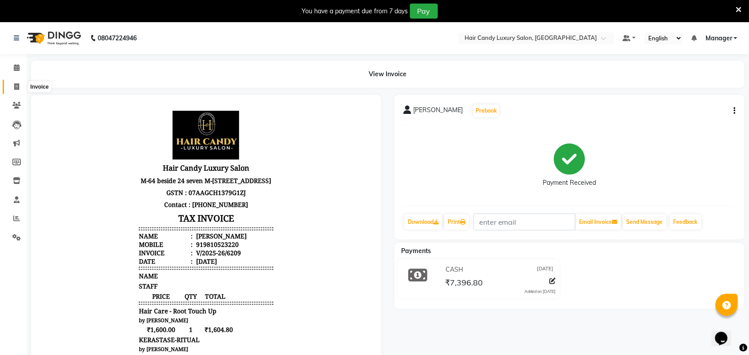
click at [17, 90] on span at bounding box center [17, 87] width 16 height 10
select select "6645"
select select "service"
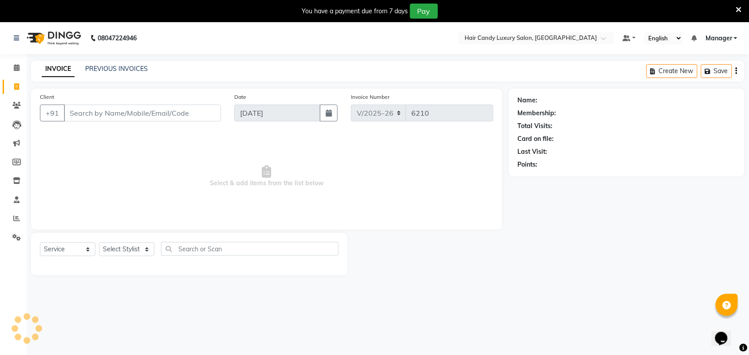
scroll to position [22, 0]
click at [9, 176] on span at bounding box center [17, 181] width 16 height 10
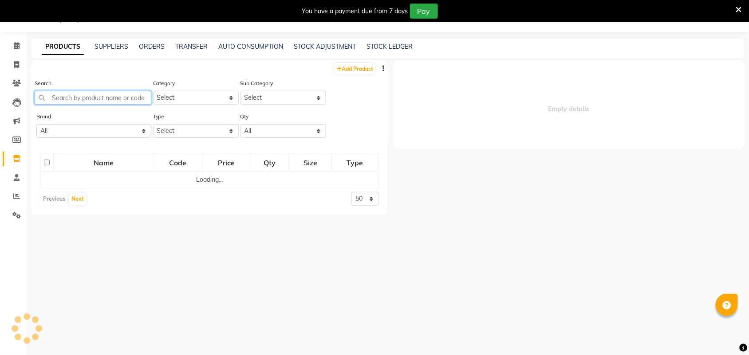
drag, startPoint x: 0, startPoint y: 0, endPoint x: 85, endPoint y: 94, distance: 126.9
click at [85, 94] on input "text" at bounding box center [93, 98] width 117 height 14
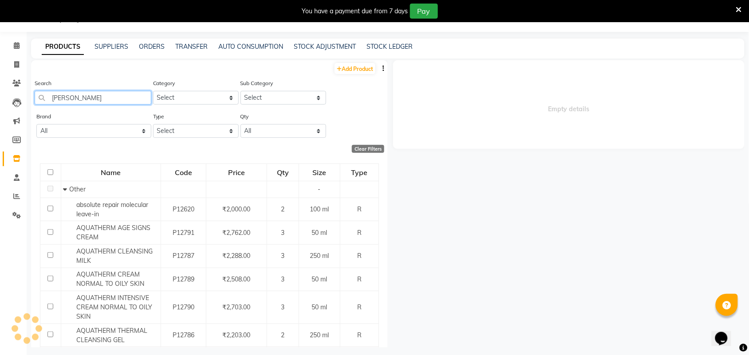
type input "MASKER"
select select
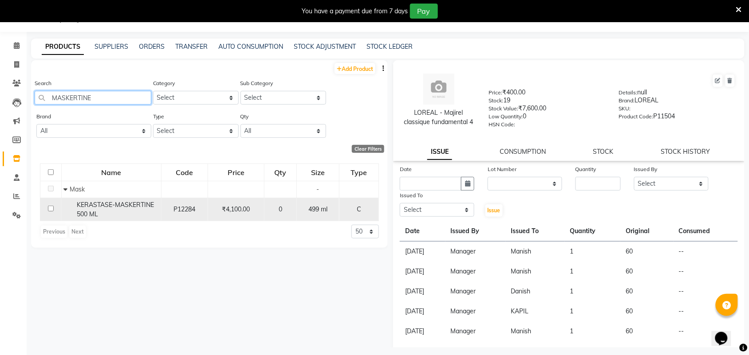
type input "MASKERTINE"
click at [108, 211] on div "KERASTASE-MASKERTINE 500 ML" at bounding box center [111, 210] width 95 height 19
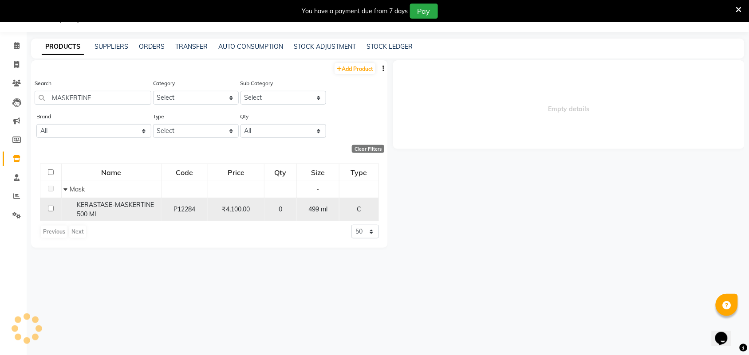
select select
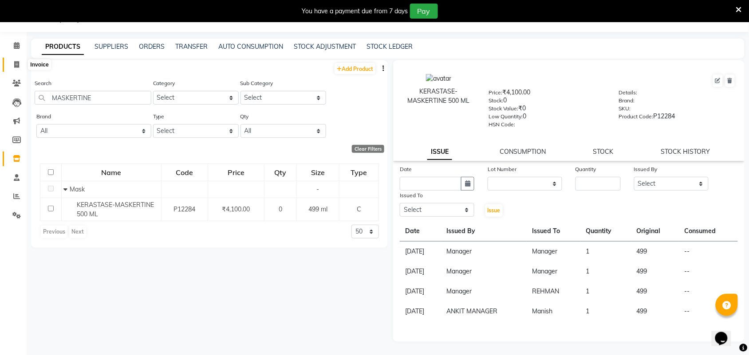
click at [14, 69] on span at bounding box center [17, 65] width 16 height 10
select select "service"
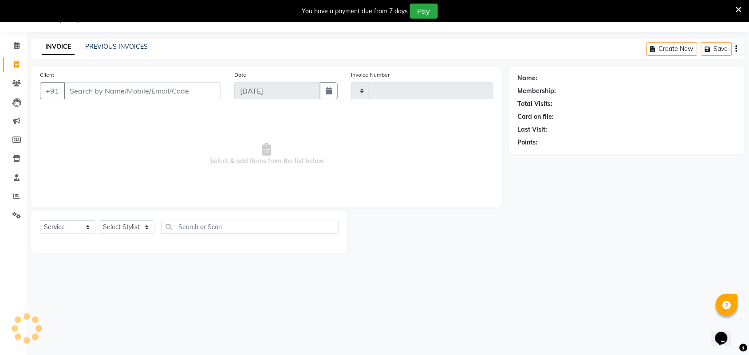
type input "6208"
select select "6645"
click at [116, 225] on select "Select Stylist Aman ANKIT MANAGER [PERSON_NAME] [PERSON_NAME] Danish [PERSON_NA…" at bounding box center [126, 227] width 55 height 14
select select "61488"
click at [99, 220] on select "Select Stylist Aman ANKIT MANAGER [PERSON_NAME] [PERSON_NAME] Danish [PERSON_NA…" at bounding box center [126, 227] width 55 height 14
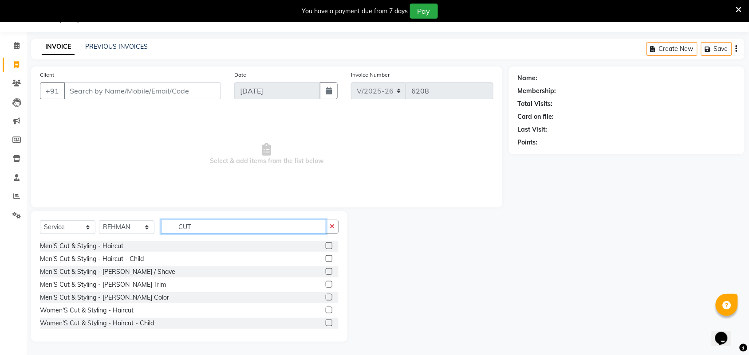
type input "CUT"
click at [326, 311] on label at bounding box center [329, 310] width 7 height 7
click at [326, 311] on input "checkbox" at bounding box center [329, 311] width 6 height 6
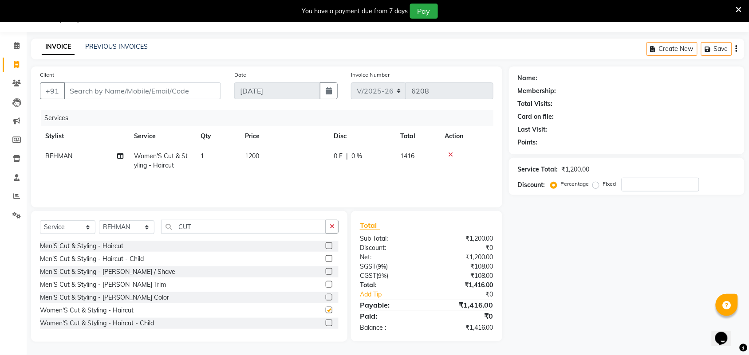
checkbox input "false"
click at [264, 169] on td "1200" at bounding box center [284, 160] width 89 height 29
select select "61488"
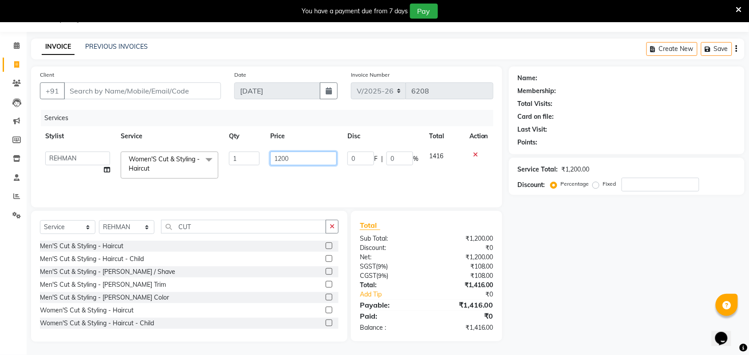
drag, startPoint x: 288, startPoint y: 157, endPoint x: 0, endPoint y: 221, distance: 295.4
click at [225, 157] on tr "Aman ANKIT MANAGER BHAWNA Bobby Chirag Danish Deepali Dhruv Goldy Harish Jagdis…" at bounding box center [266, 165] width 453 height 38
type input "1500"
click at [130, 146] on td "Women'S Cut & Styling - Haircut x Men'S Cut & Styling - Haircut Men'S Cut & Sty…" at bounding box center [169, 165] width 108 height 38
select select "61488"
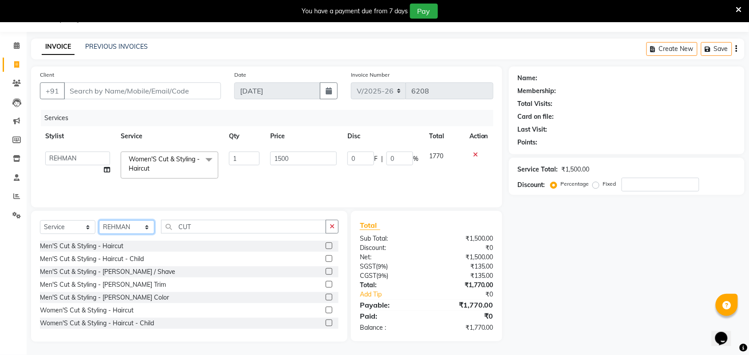
click at [121, 223] on select "Select Stylist Aman ANKIT MANAGER BHAWNA Bobby Chirag Danish Deepali Dhruv Gold…" at bounding box center [126, 227] width 55 height 14
select select "51779"
click at [99, 221] on select "Select Stylist Aman ANKIT MANAGER BHAWNA Bobby Chirag Danish Deepali Dhruv Gold…" at bounding box center [126, 227] width 55 height 14
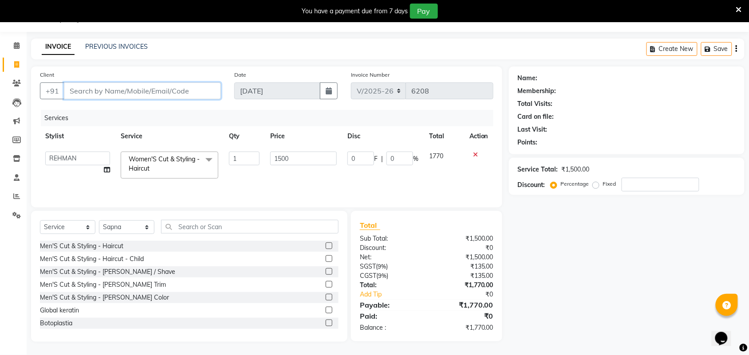
click at [194, 98] on input "Client" at bounding box center [142, 91] width 157 height 17
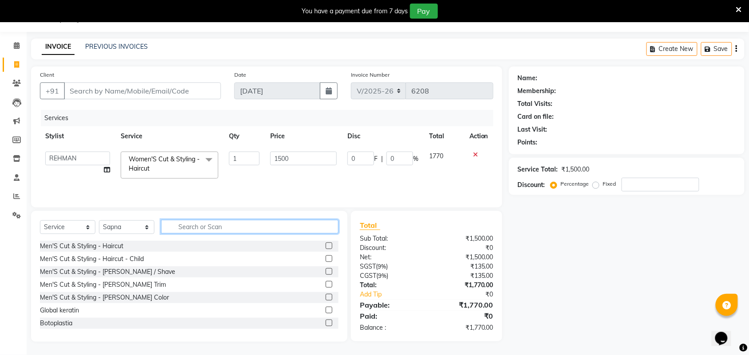
click at [207, 226] on input "text" at bounding box center [249, 227] width 177 height 14
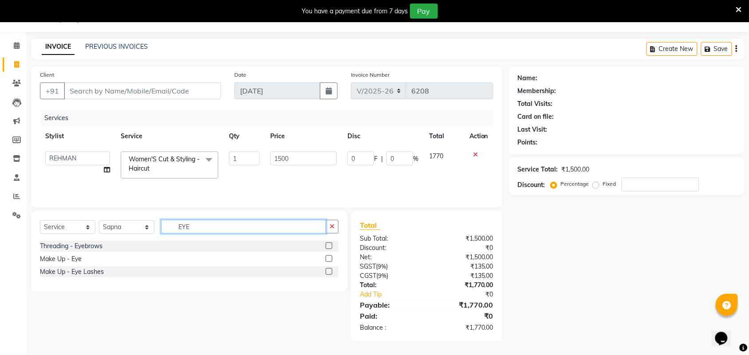
type input "EYE"
click at [326, 245] on label at bounding box center [329, 246] width 7 height 7
click at [326, 245] on input "checkbox" at bounding box center [329, 247] width 6 height 6
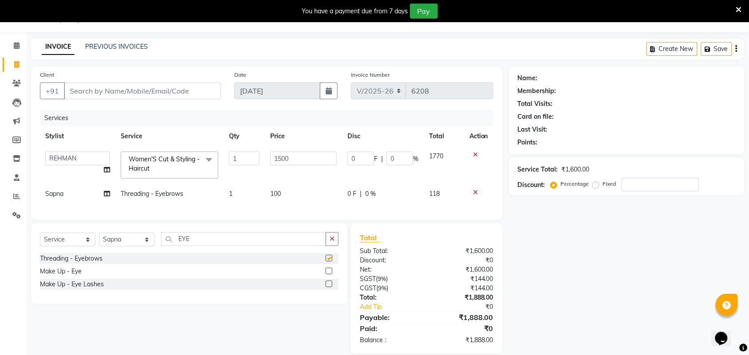
checkbox input "false"
click at [176, 85] on input "Client" at bounding box center [142, 91] width 157 height 17
type input "6"
type input "0"
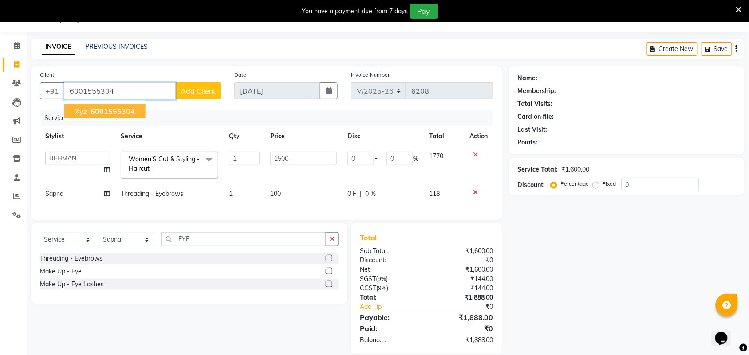
type input "6001555304"
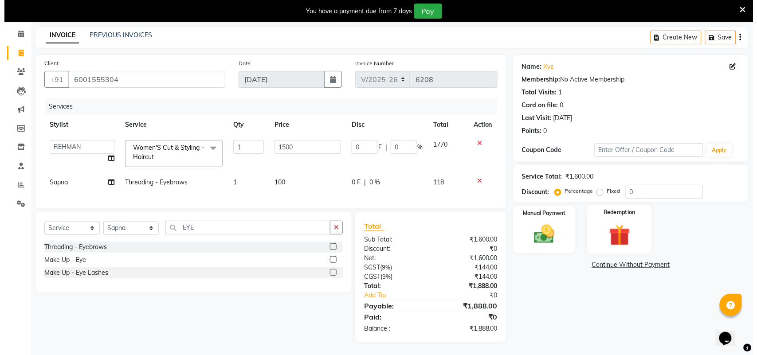
scroll to position [43, 0]
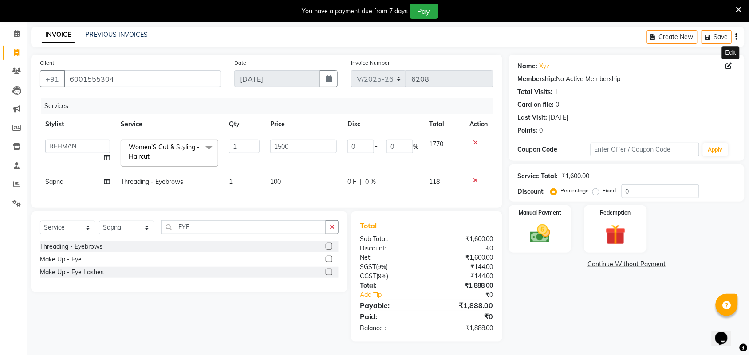
click at [730, 63] on icon at bounding box center [729, 66] width 6 height 6
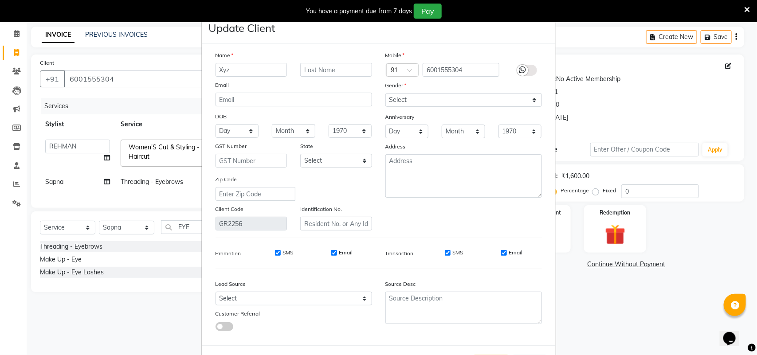
drag, startPoint x: 260, startPoint y: 72, endPoint x: 100, endPoint y: 61, distance: 161.0
click at [100, 61] on ngb-modal-window "Update Client Name Xyz Email DOB Day 01 02 03 04 05 06 07 08 09 10 11 12 13 14 …" at bounding box center [378, 177] width 757 height 355
type input "GARGI"
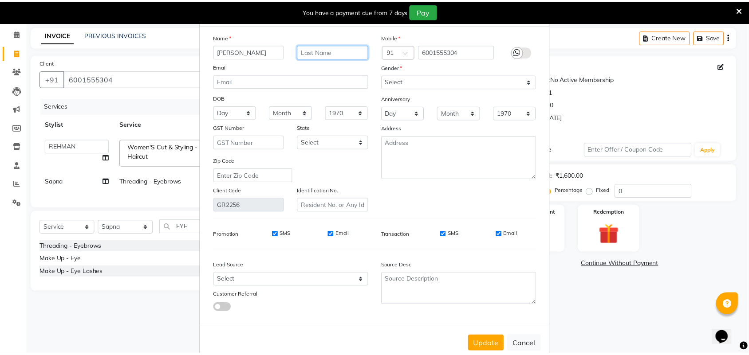
scroll to position [35, 0]
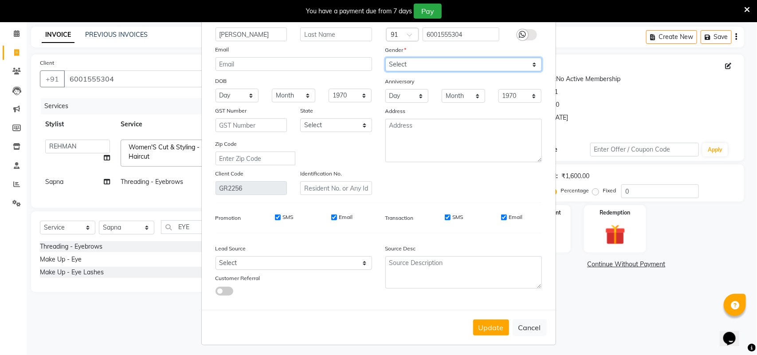
click at [420, 61] on select "Select Male Female Other Prefer Not To Say" at bounding box center [463, 65] width 157 height 14
select select "female"
click at [385, 58] on select "Select Male Female Other Prefer Not To Say" at bounding box center [463, 65] width 157 height 14
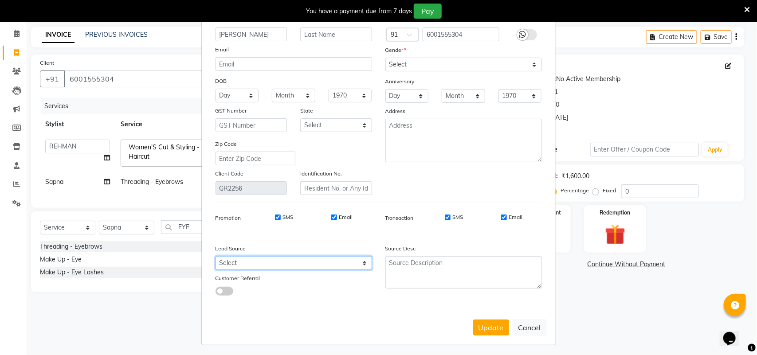
click at [318, 258] on select "Select Walk-in Referral Internet Friend Word of Mouth Advertisement Facebook Ju…" at bounding box center [294, 263] width 157 height 14
select select "47003"
click at [216, 256] on select "Select Walk-in Referral Internet Friend Word of Mouth Advertisement Facebook Ju…" at bounding box center [294, 263] width 157 height 14
click at [494, 324] on button "Update" at bounding box center [491, 328] width 36 height 16
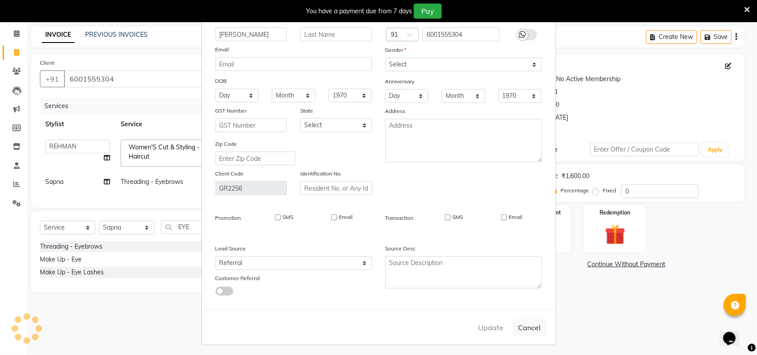
select select
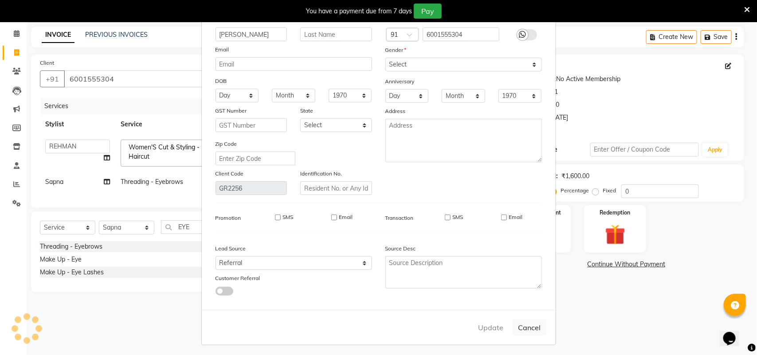
select select
checkbox input "false"
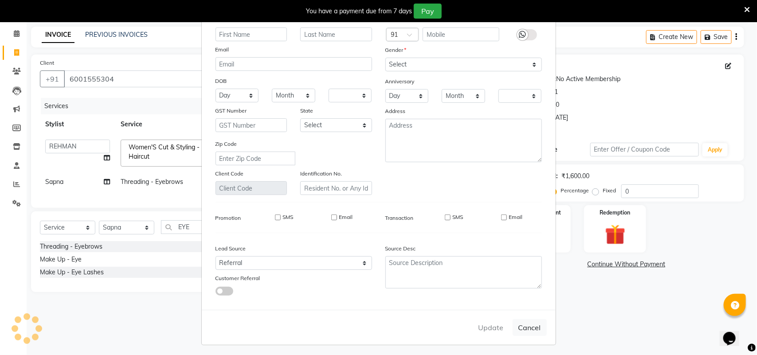
checkbox input "false"
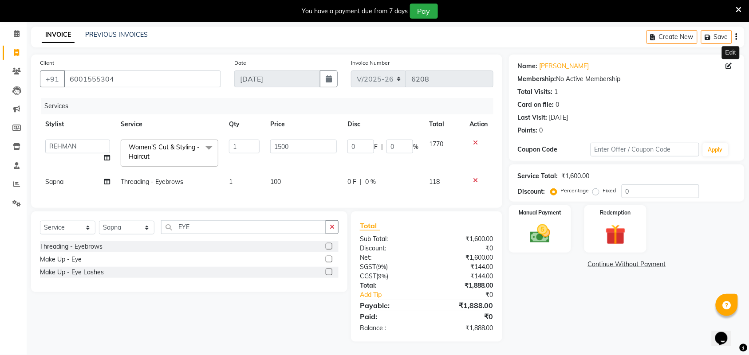
click at [738, 6] on icon at bounding box center [739, 10] width 6 height 8
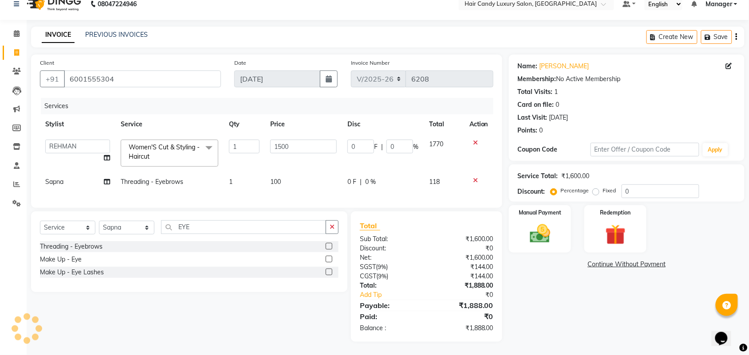
scroll to position [20, 0]
click at [561, 221] on div "Manual Payment" at bounding box center [539, 229] width 65 height 50
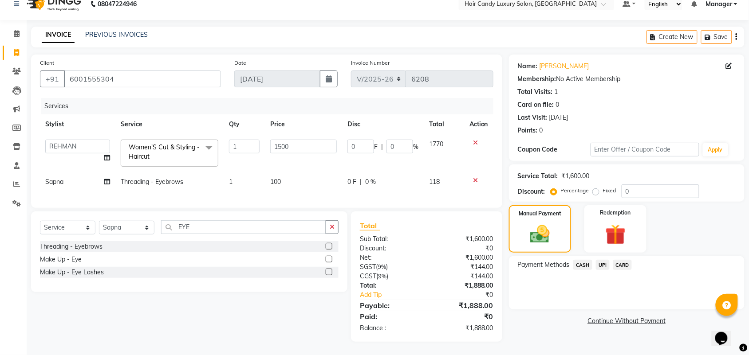
click at [598, 260] on span "UPI" at bounding box center [603, 265] width 14 height 10
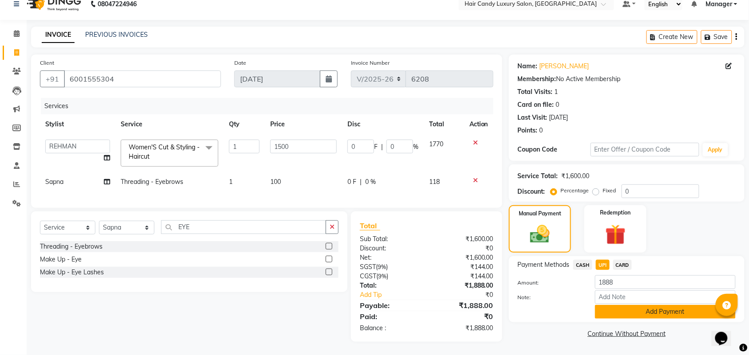
click at [621, 305] on button "Add Payment" at bounding box center [665, 312] width 141 height 14
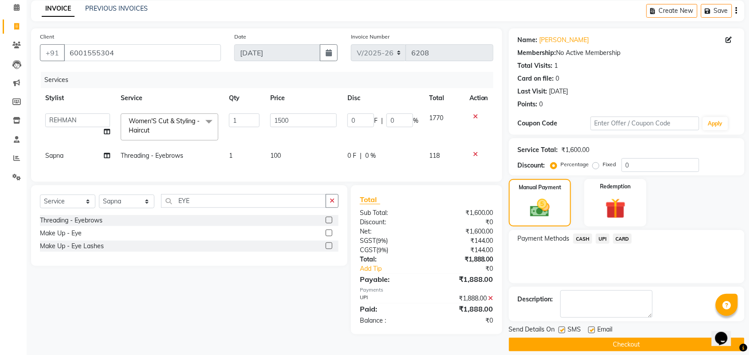
scroll to position [48, 0]
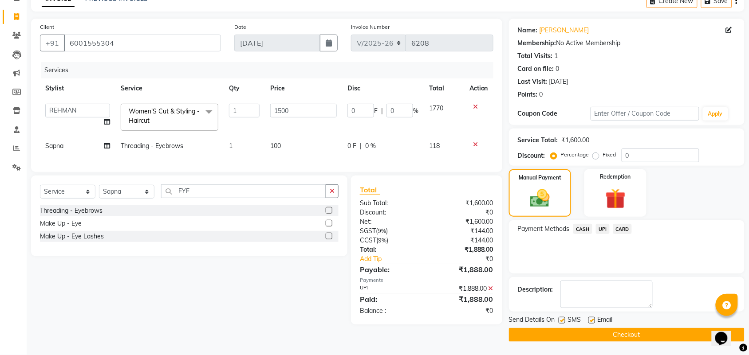
click at [557, 342] on button "Checkout" at bounding box center [627, 335] width 236 height 14
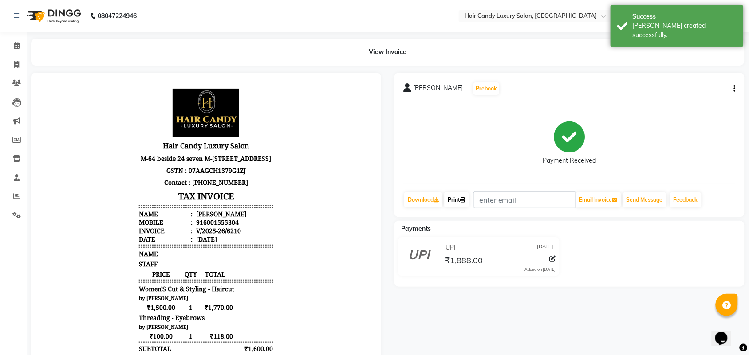
click at [461, 198] on link "Print" at bounding box center [456, 200] width 25 height 15
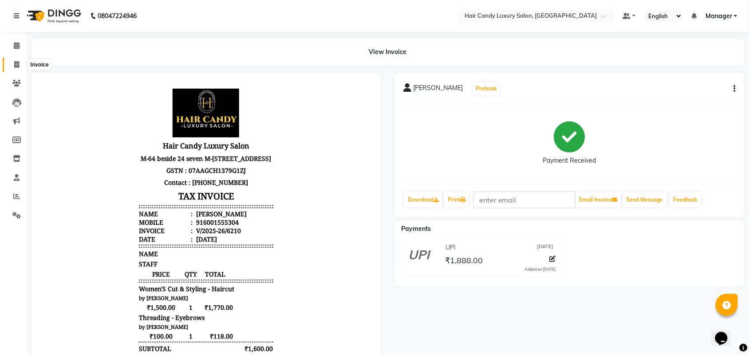
click at [23, 61] on span at bounding box center [17, 65] width 16 height 10
select select "service"
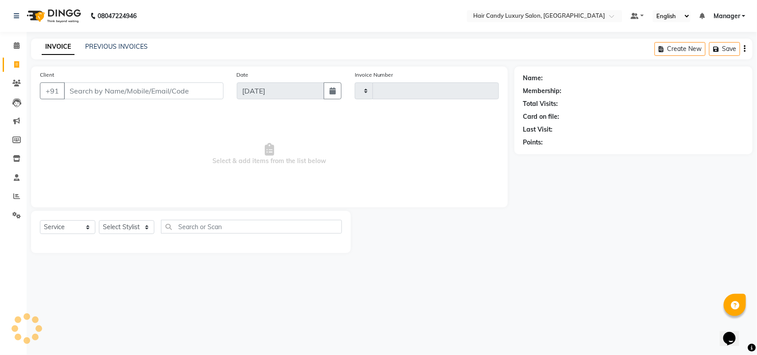
type input "6211"
select select "6645"
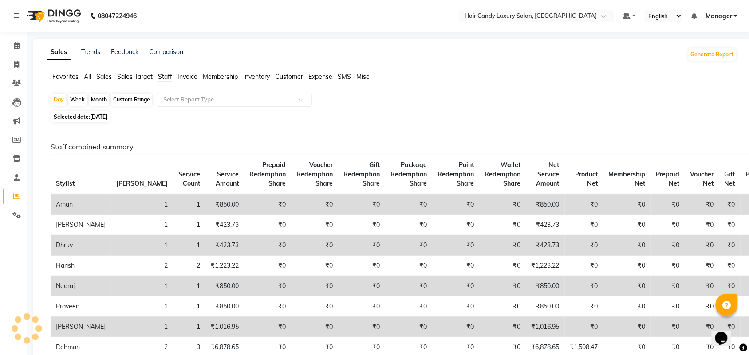
click at [101, 103] on div "Month" at bounding box center [99, 100] width 20 height 12
select select "9"
select select "2025"
click at [173, 194] on td "1" at bounding box center [189, 204] width 32 height 21
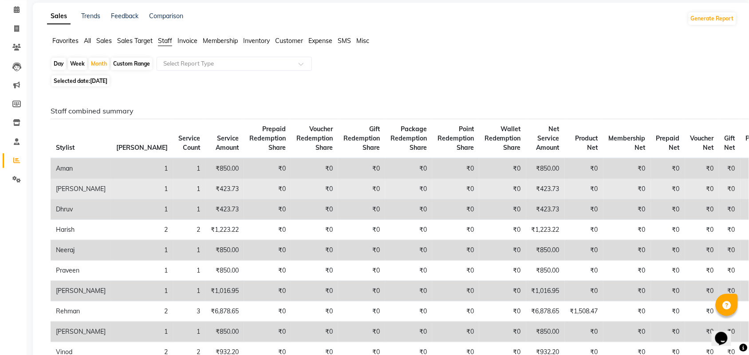
scroll to position [55, 0]
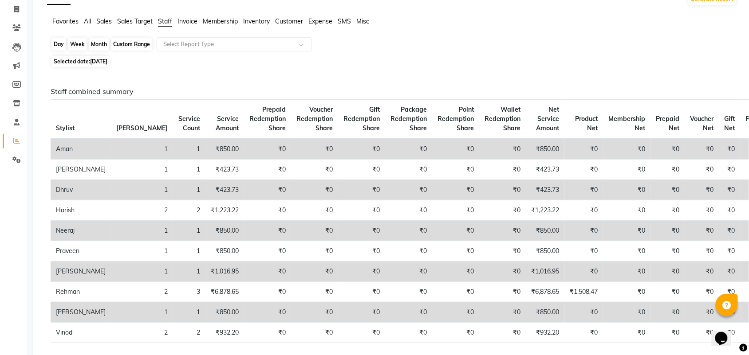
click at [93, 41] on div "Month" at bounding box center [99, 44] width 20 height 12
select select "9"
select select "2025"
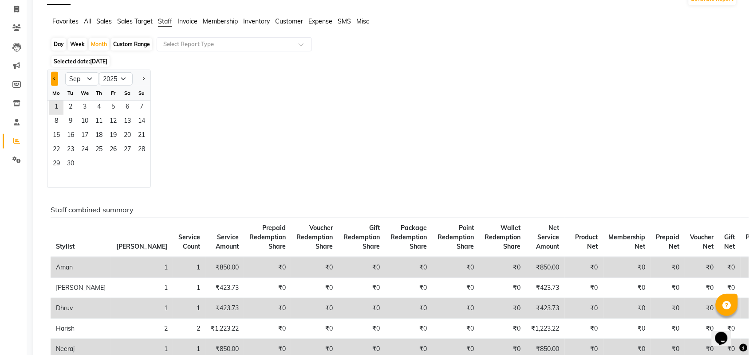
click at [56, 80] on button "Previous month" at bounding box center [54, 79] width 7 height 14
select select "8"
click at [98, 130] on span "14" at bounding box center [99, 136] width 14 height 14
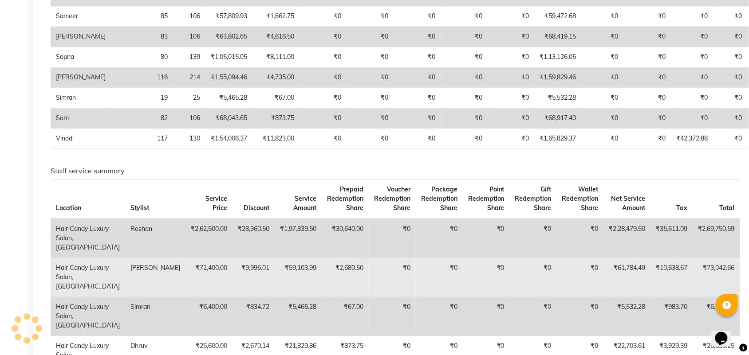
scroll to position [665, 0]
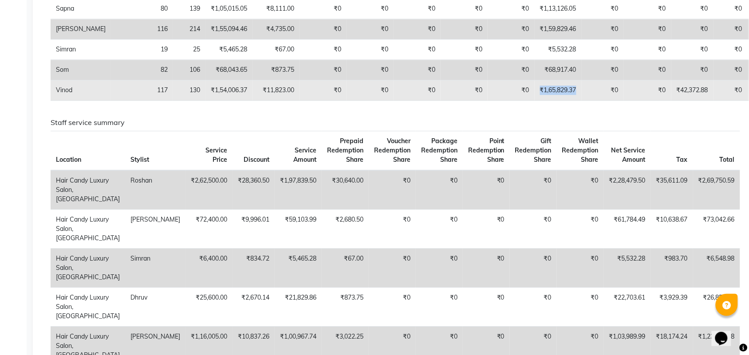
drag, startPoint x: 474, startPoint y: 89, endPoint x: 518, endPoint y: 90, distance: 44.4
click at [535, 90] on td "₹1,65,829.37" at bounding box center [558, 90] width 47 height 20
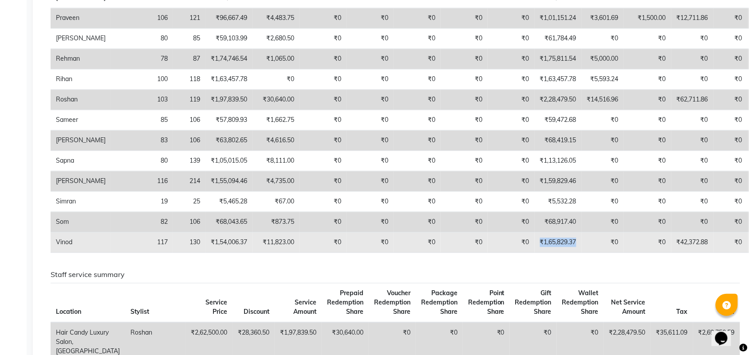
scroll to position [499, 0]
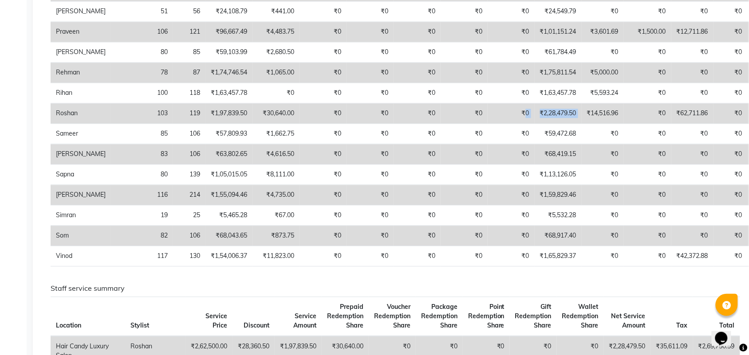
drag, startPoint x: 466, startPoint y: 114, endPoint x: 526, endPoint y: 116, distance: 59.5
click at [526, 116] on tr "Roshan 103 119 ₹1,97,839.50 ₹30,640.00 ₹0 ₹0 ₹0 ₹0 ₹0 ₹2,28,479.50 ₹14,516.96 ₹…" at bounding box center [428, 114] width 755 height 20
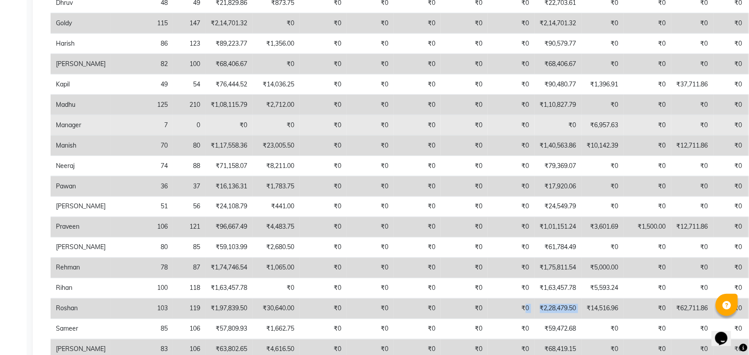
scroll to position [277, 0]
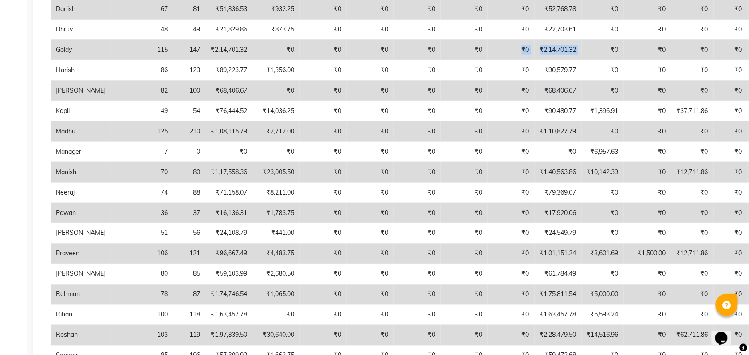
drag, startPoint x: 464, startPoint y: 44, endPoint x: 533, endPoint y: 47, distance: 69.7
click at [533, 47] on tr "Goldy 115 147 ₹2,14,701.32 ₹0 ₹0 ₹0 ₹0 ₹0 ₹0 ₹2,14,701.32 ₹0 ₹0 ₹0 ₹0 ₹0 ₹0" at bounding box center [428, 50] width 755 height 20
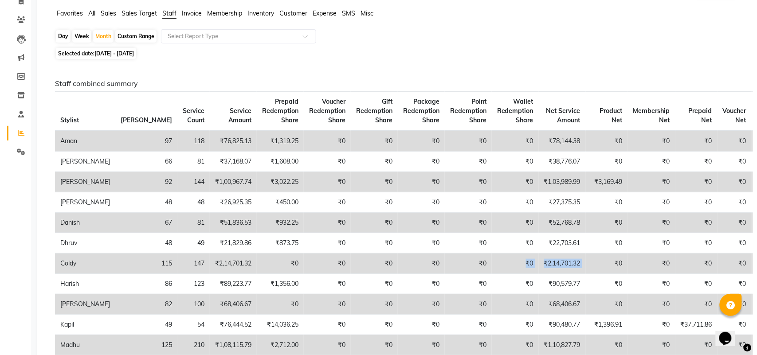
scroll to position [0, 0]
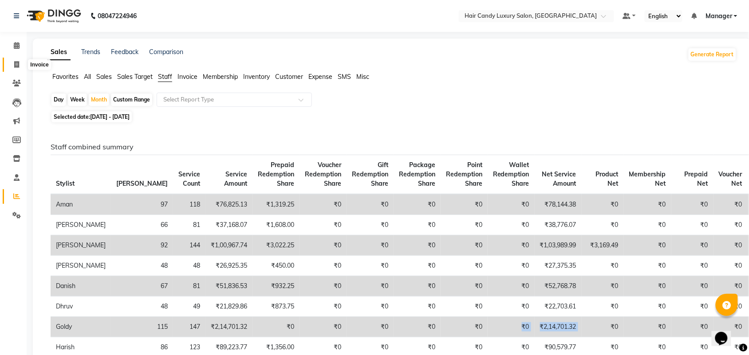
click at [14, 67] on icon at bounding box center [16, 64] width 5 height 7
select select "6645"
select select "service"
